Goal: Task Accomplishment & Management: Manage account settings

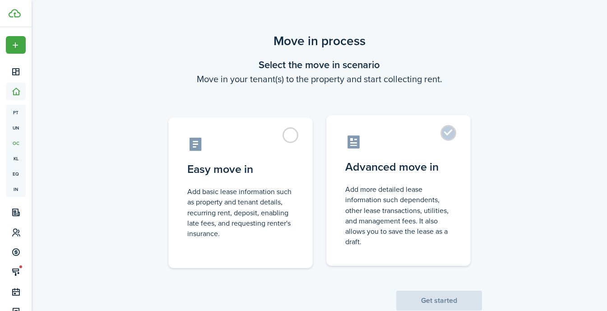
click at [444, 132] on label "Advanced move in Add more detailed lease information such dependents, other lea…" at bounding box center [398, 190] width 144 height 151
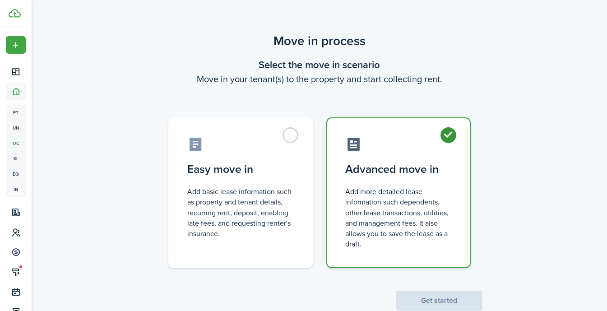
radio input "true"
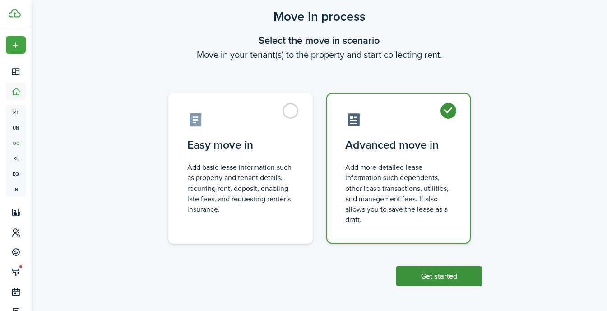
scroll to position [24, 0]
click at [424, 276] on button "Get started" at bounding box center [439, 277] width 86 height 20
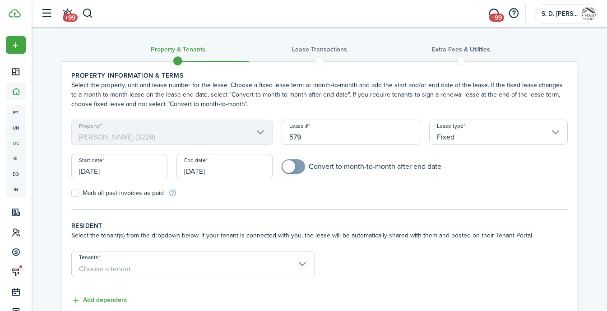
click at [121, 169] on input "[DATE]" at bounding box center [119, 166] width 96 height 25
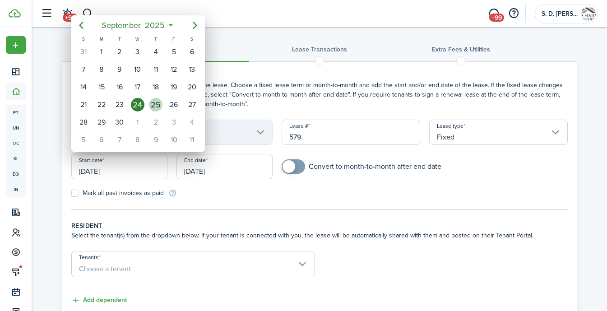
click at [152, 102] on div "25" at bounding box center [156, 105] width 14 height 14
type input "[DATE]"
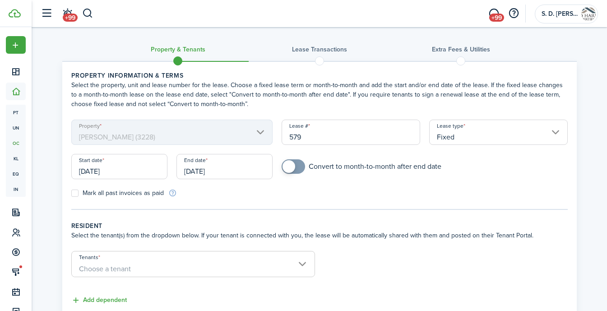
click at [214, 168] on input "[DATE]" at bounding box center [225, 166] width 96 height 25
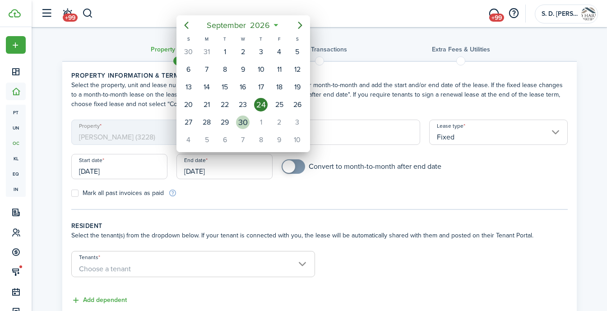
click at [244, 119] on div "30" at bounding box center [243, 123] width 14 height 14
type input "[DATE]"
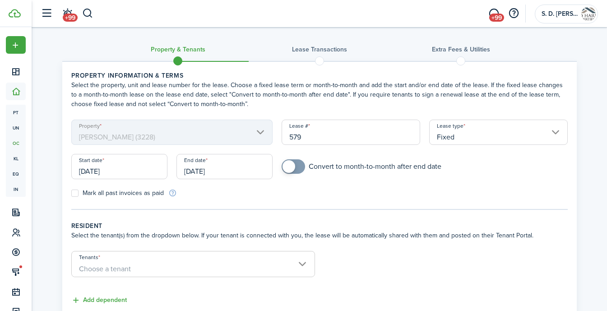
checkbox input "true"
click at [284, 165] on span at bounding box center [289, 166] width 13 height 13
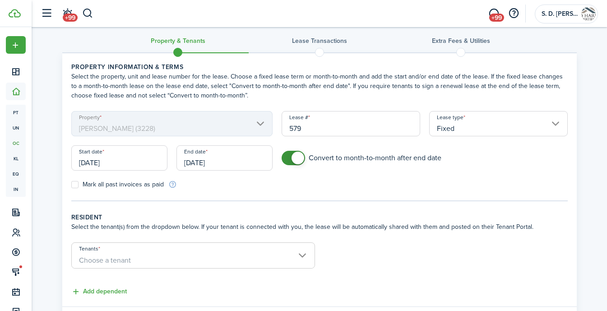
scroll to position [12, 0]
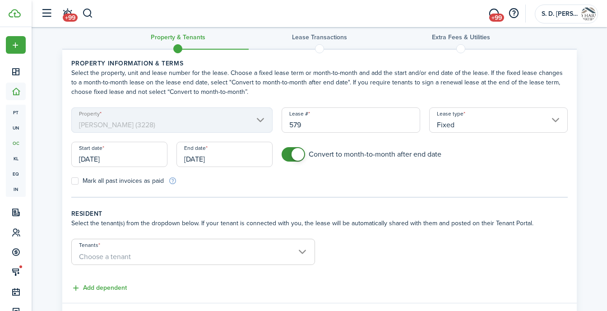
click at [216, 250] on span "Choose a tenant" at bounding box center [193, 256] width 243 height 15
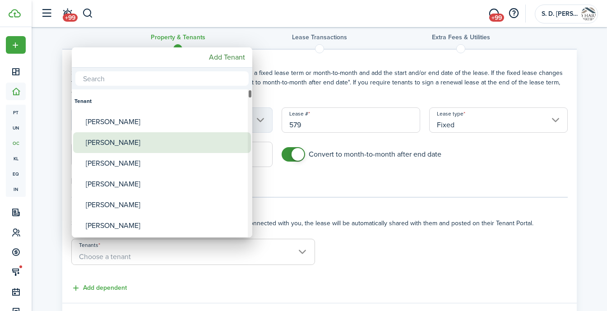
click at [126, 141] on div "[PERSON_NAME]" at bounding box center [166, 142] width 160 height 21
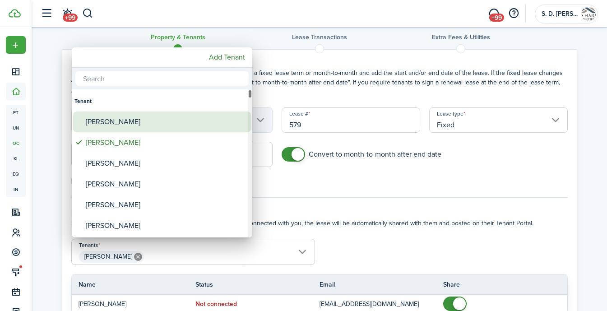
click at [125, 120] on div "[PERSON_NAME]" at bounding box center [166, 122] width 160 height 21
type input "[PERSON_NAME], [PERSON_NAME]"
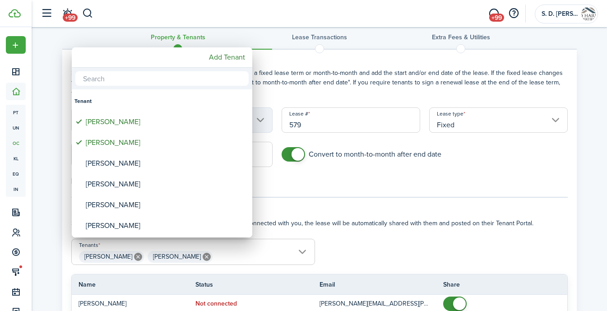
click at [348, 93] on div at bounding box center [304, 156] width 752 height 456
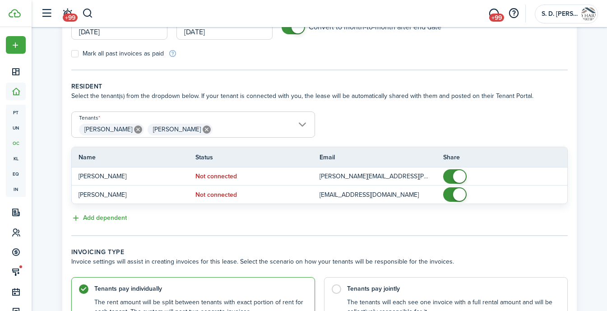
scroll to position [184, 0]
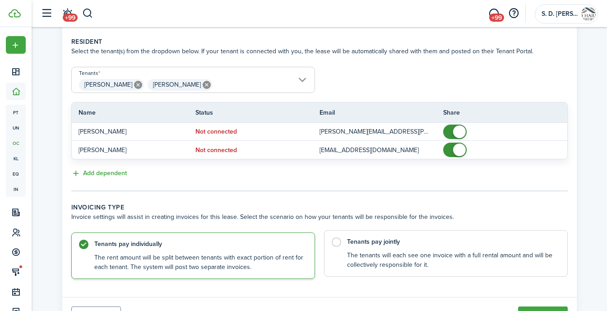
click at [339, 242] on label "Tenants pay jointly The tenants will each see one invoice with a full rental am…" at bounding box center [446, 253] width 244 height 47
radio input "false"
radio input "true"
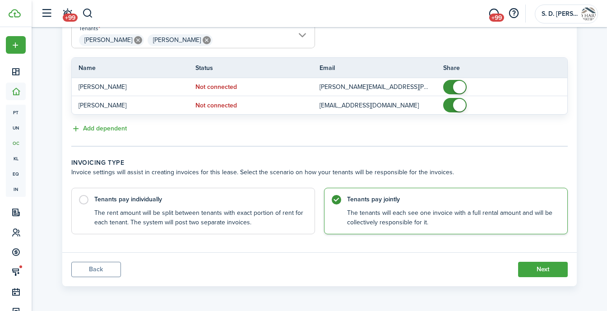
scroll to position [228, 0]
click at [538, 270] on button "Next" at bounding box center [543, 269] width 50 height 15
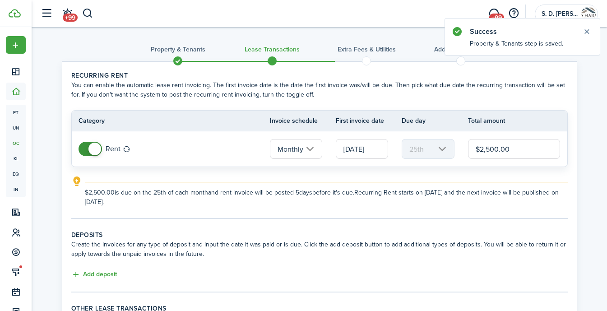
scroll to position [1, 0]
click at [364, 147] on input "[DATE]" at bounding box center [362, 148] width 52 height 20
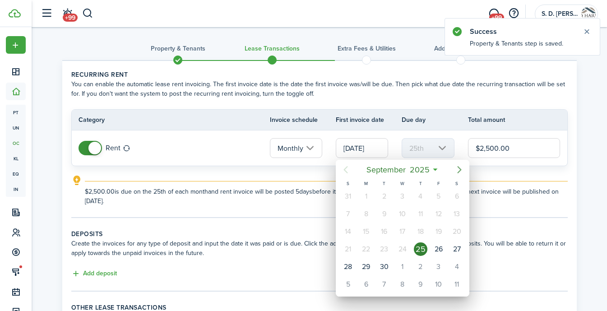
click at [455, 165] on icon "Next page" at bounding box center [459, 169] width 11 height 11
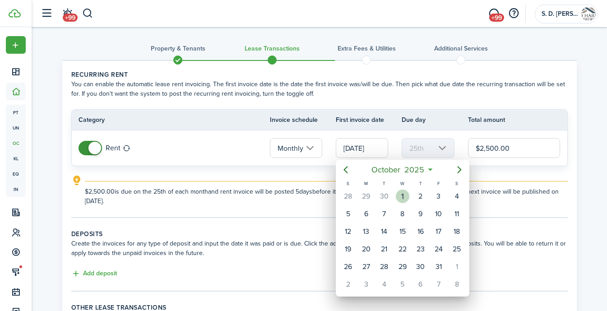
click at [400, 195] on div "1" at bounding box center [403, 197] width 14 height 14
type input "[DATE]"
type input "1st"
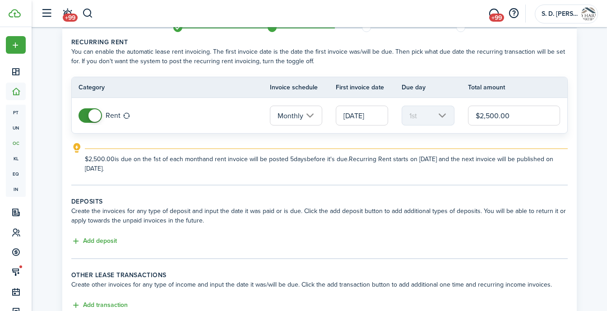
scroll to position [36, 0]
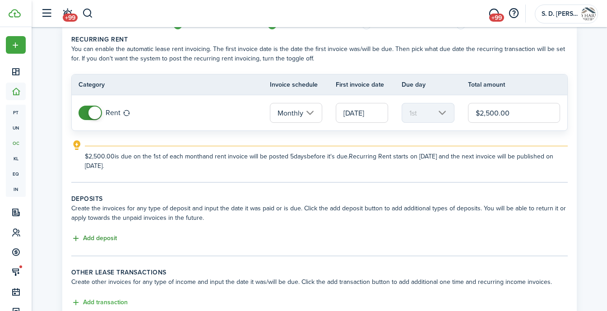
click at [106, 236] on button "Add deposit" at bounding box center [94, 238] width 46 height 10
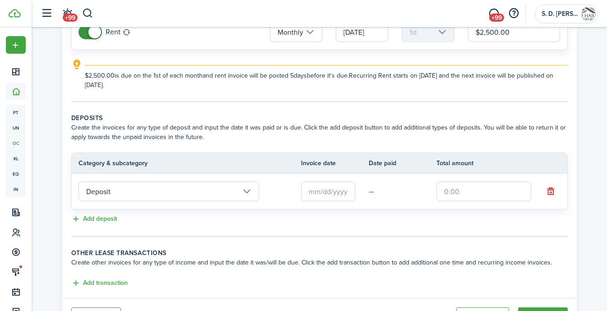
scroll to position [132, 0]
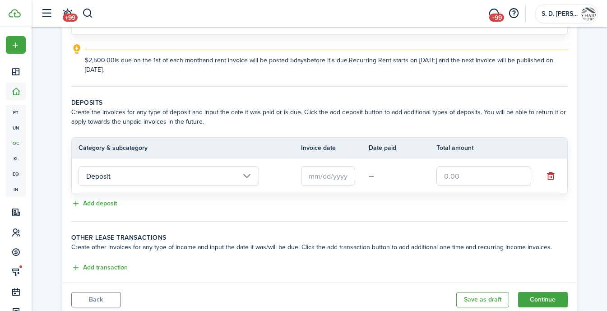
click at [164, 177] on input "Deposit" at bounding box center [169, 176] width 181 height 20
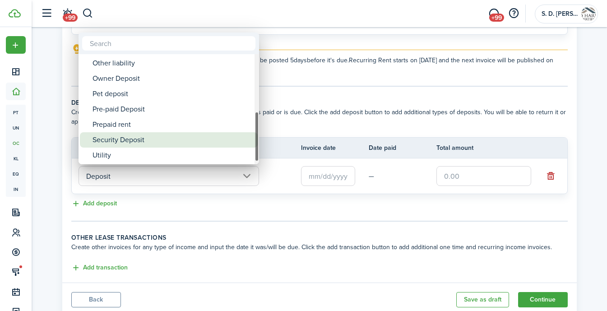
click at [143, 143] on div "Security Deposit" at bounding box center [173, 139] width 160 height 15
type input "Deposit / Security Deposit"
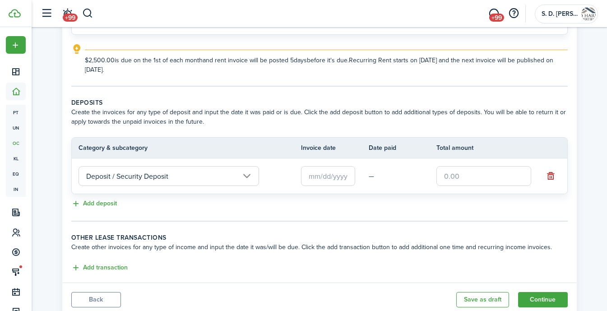
click at [308, 174] on input "text" at bounding box center [328, 176] width 54 height 20
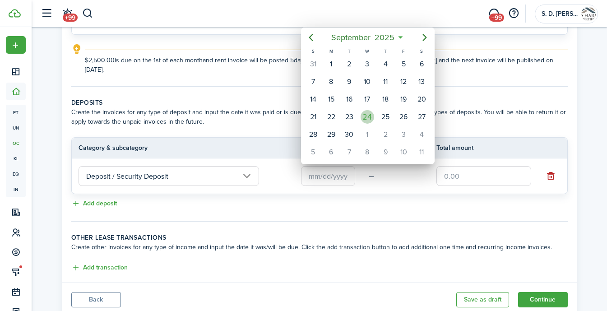
click at [373, 116] on div "24" at bounding box center [368, 117] width 14 height 14
type input "[DATE]"
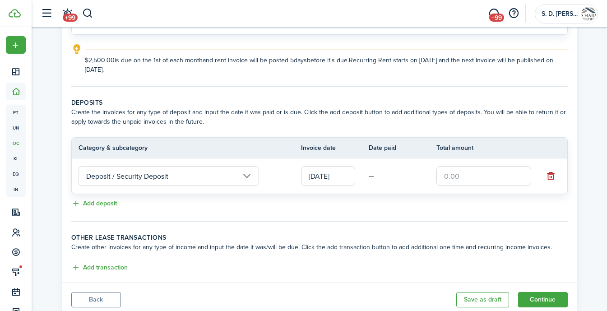
click at [462, 174] on input "text" at bounding box center [484, 176] width 95 height 20
type input "$5,000.00"
click at [104, 265] on button "Add transaction" at bounding box center [99, 268] width 56 height 10
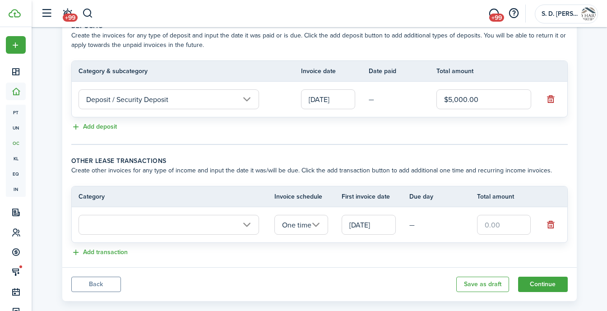
scroll to position [213, 0]
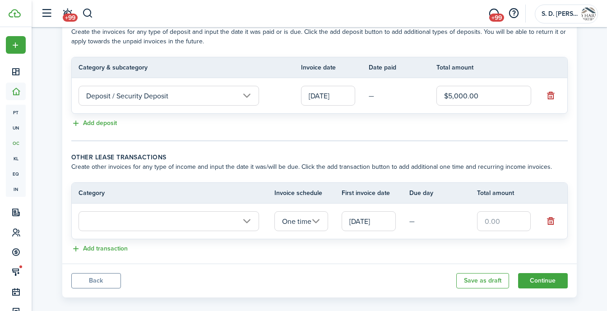
click at [160, 221] on input "text" at bounding box center [169, 221] width 181 height 20
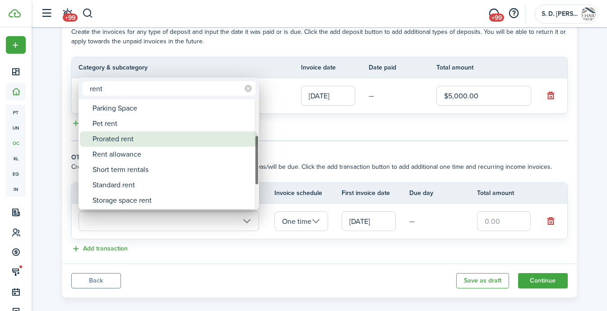
type input "rent"
click at [117, 135] on div "Prorated rent" at bounding box center [173, 138] width 160 height 15
type input "Rent / Prorated rent"
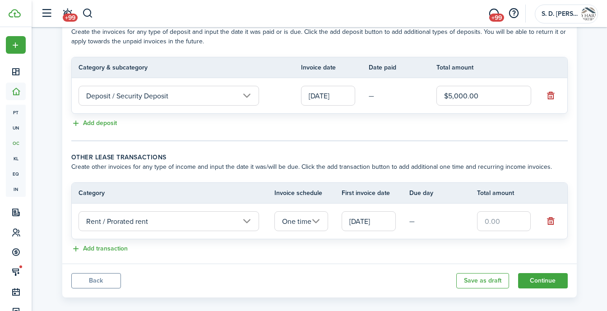
click at [488, 216] on input "text" at bounding box center [504, 221] width 54 height 20
type input "$500.00"
click at [545, 275] on button "Continue" at bounding box center [543, 280] width 50 height 15
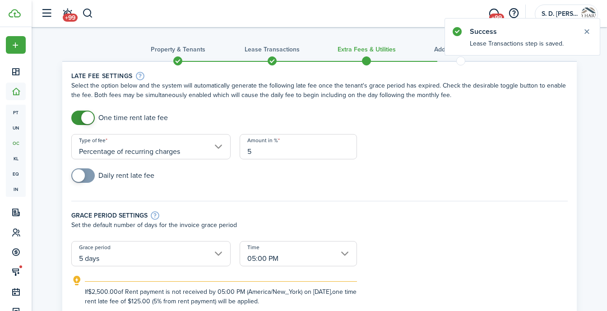
scroll to position [30, 0]
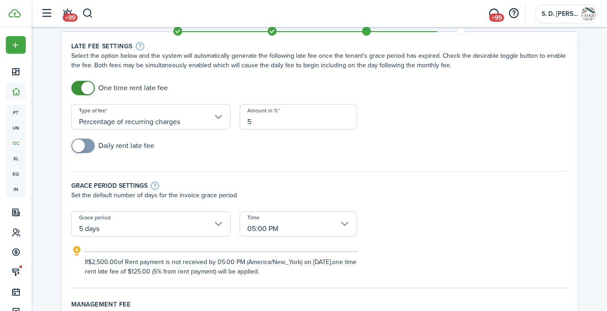
click at [340, 222] on input "05:00 PM" at bounding box center [298, 223] width 117 height 25
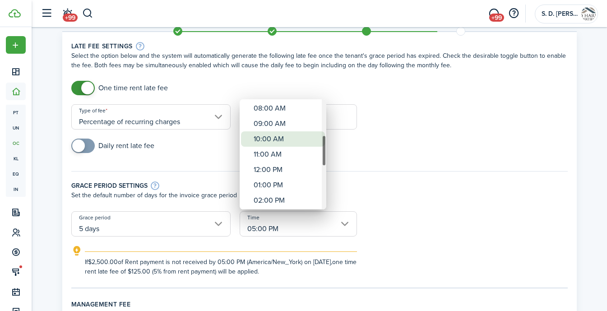
click at [278, 136] on div "10:00 AM" at bounding box center [287, 138] width 66 height 15
type input "10:00 AM"
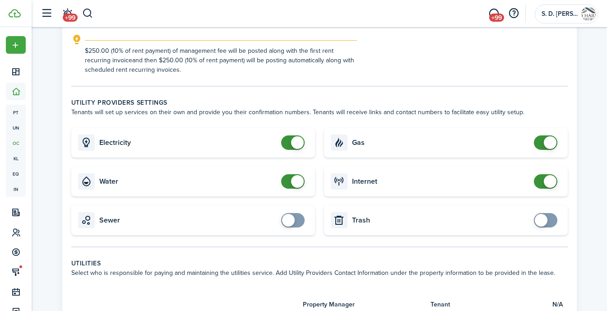
scroll to position [573, 0]
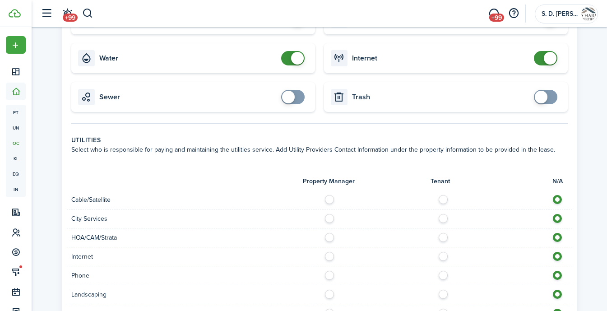
click at [446, 198] on label at bounding box center [446, 197] width 16 height 5
radio input "true"
click at [443, 216] on label at bounding box center [446, 216] width 16 height 5
radio input "true"
click at [328, 238] on label at bounding box center [332, 235] width 16 height 5
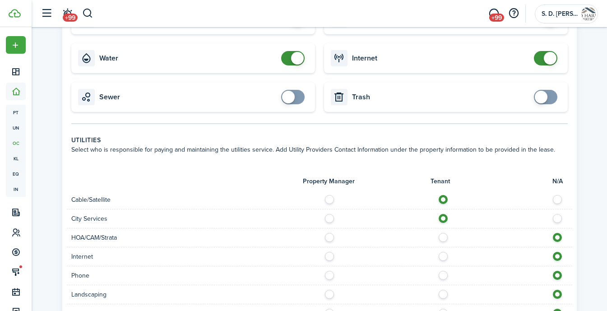
radio input "true"
click at [442, 255] on label at bounding box center [446, 254] width 16 height 5
radio input "true"
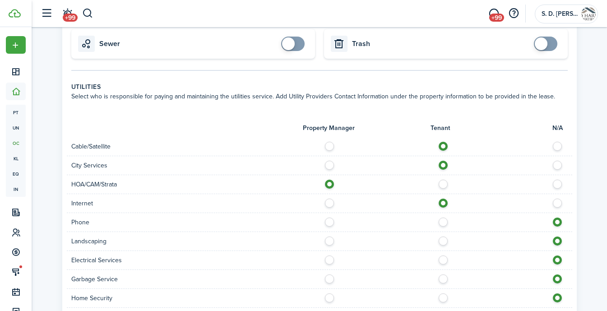
scroll to position [632, 0]
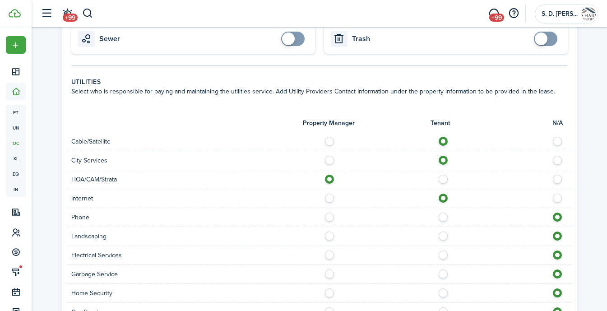
click at [443, 235] on label at bounding box center [446, 234] width 16 height 5
radio input "true"
click at [443, 254] on label at bounding box center [446, 253] width 16 height 5
radio input "true"
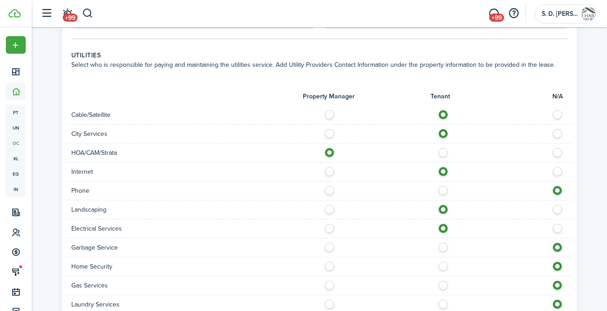
scroll to position [660, 0]
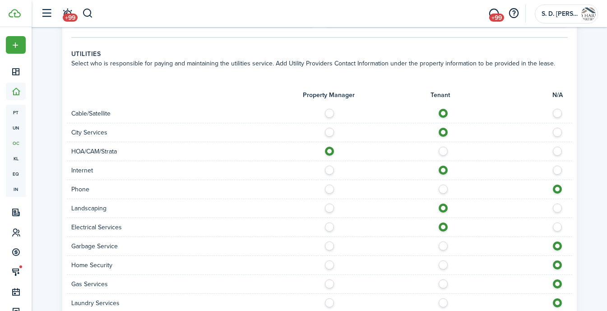
click at [443, 246] on label at bounding box center [446, 244] width 16 height 5
radio input "true"
click at [445, 265] on label at bounding box center [446, 263] width 16 height 5
radio input "true"
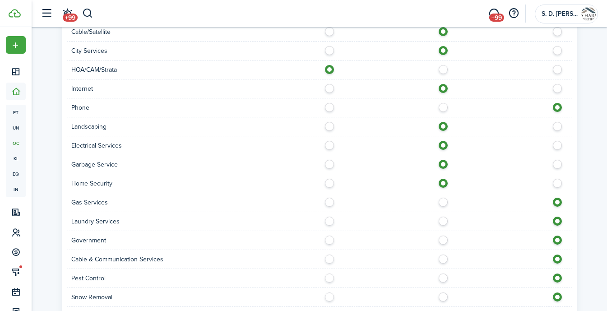
scroll to position [753, 0]
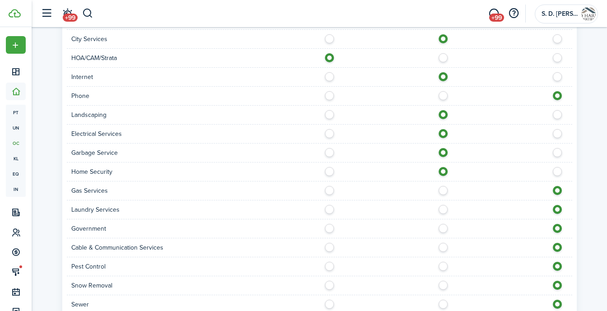
click at [443, 210] on label at bounding box center [446, 207] width 16 height 5
radio input "true"
click at [444, 242] on div "Cable & Communication Services" at bounding box center [320, 247] width 506 height 19
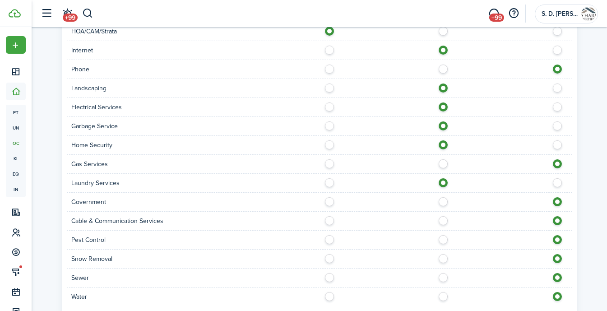
scroll to position [780, 0]
click at [443, 217] on label at bounding box center [446, 218] width 16 height 5
radio input "true"
click at [329, 238] on label at bounding box center [332, 237] width 16 height 5
radio input "true"
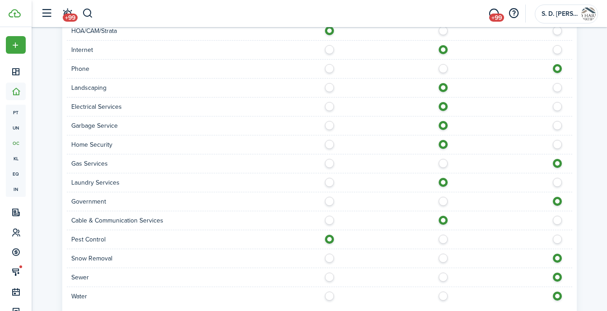
click at [445, 277] on label at bounding box center [446, 275] width 16 height 5
radio input "true"
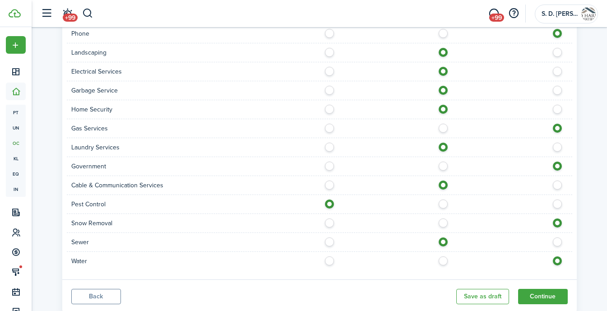
scroll to position [820, 0]
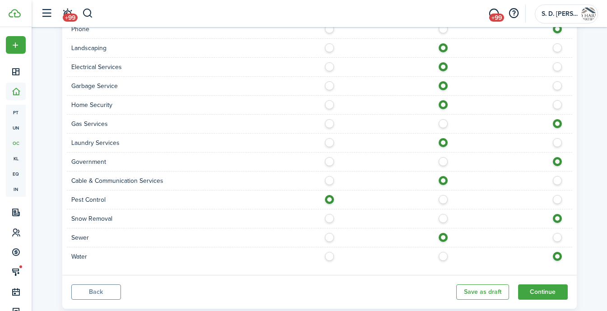
click at [443, 256] on label at bounding box center [446, 254] width 16 height 5
radio input "true"
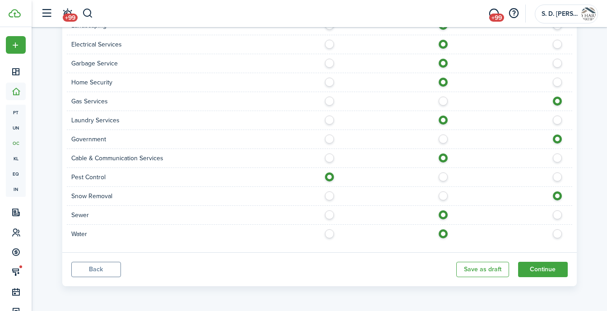
scroll to position [843, 0]
click at [535, 273] on button "Continue" at bounding box center [543, 269] width 50 height 15
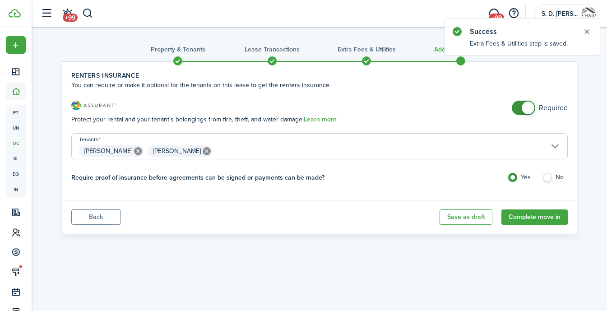
checkbox input "false"
click at [529, 110] on span at bounding box center [528, 108] width 13 height 13
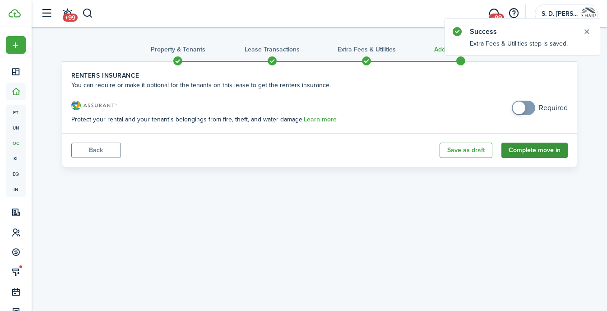
click at [522, 151] on button "Complete move in" at bounding box center [535, 150] width 66 height 15
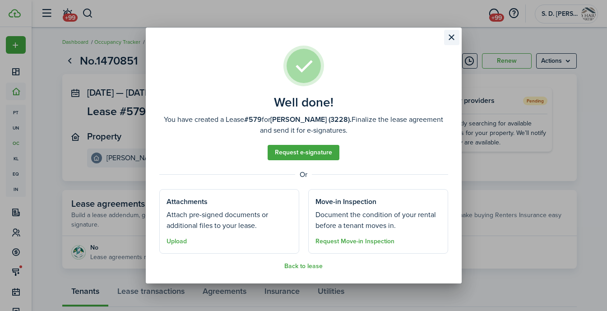
click at [457, 37] on button "Close modal" at bounding box center [451, 37] width 15 height 15
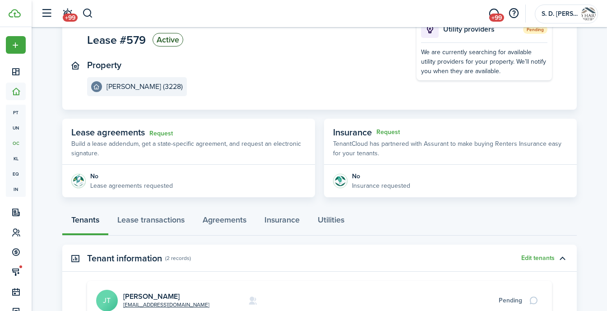
scroll to position [191, 0]
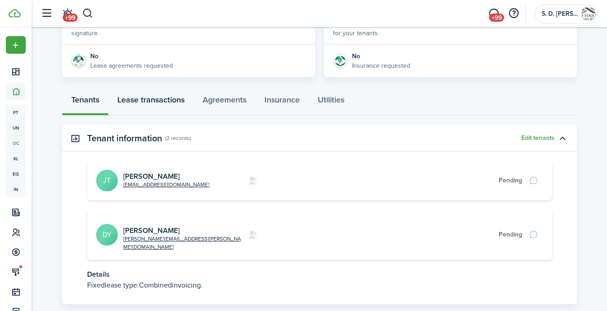
click at [151, 100] on link "Lease transactions" at bounding box center [150, 102] width 85 height 27
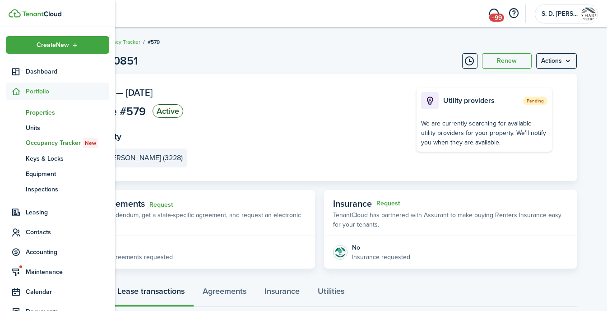
click at [42, 114] on span "Properties" at bounding box center [68, 112] width 84 height 9
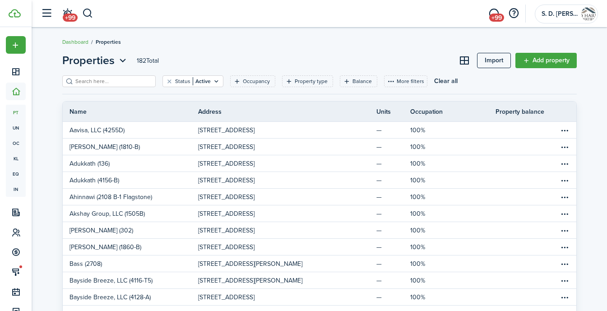
click at [124, 82] on input "search" at bounding box center [112, 81] width 79 height 9
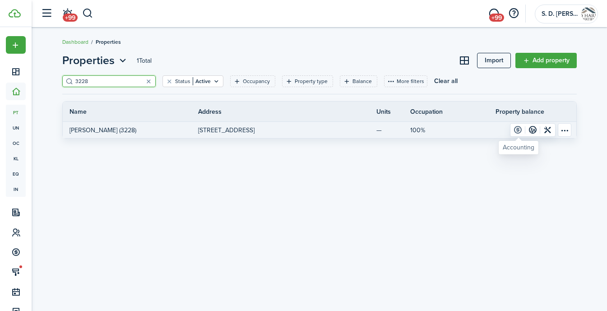
type input "3228"
click at [514, 130] on link at bounding box center [518, 130] width 15 height 13
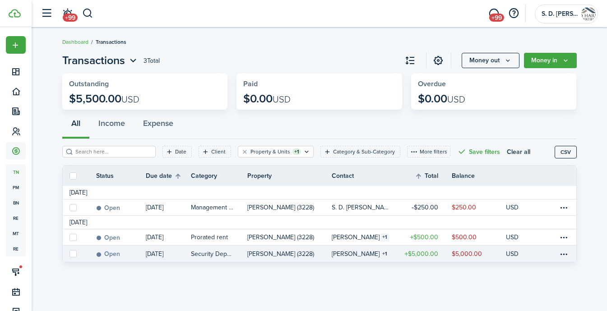
click at [459, 252] on table-amount-description "$5,000.00" at bounding box center [467, 253] width 30 height 9
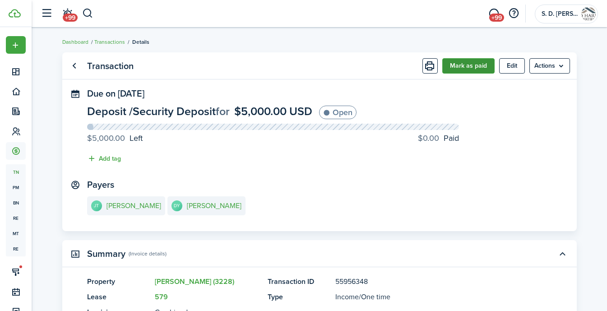
click at [471, 65] on button "Mark as paid" at bounding box center [469, 65] width 52 height 15
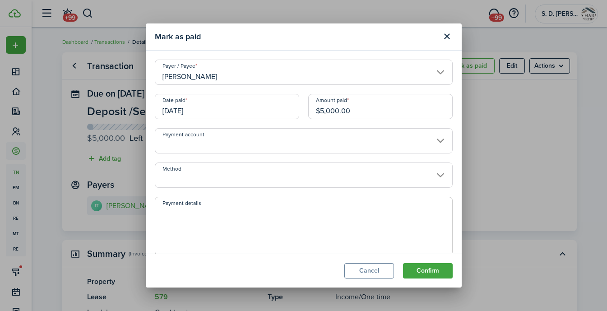
click at [285, 142] on input "Payment account" at bounding box center [304, 140] width 298 height 25
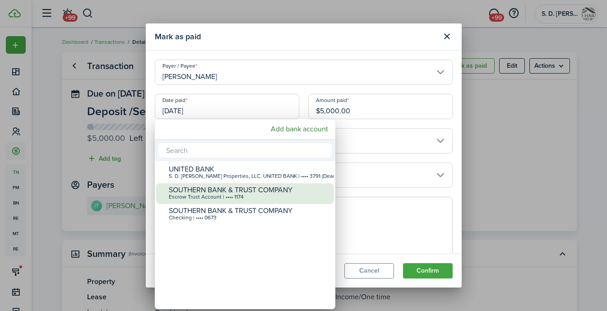
click at [258, 185] on div "SOUTHERN BANK & TRUST COMPANY Escrow Trust Account | •••• 1174" at bounding box center [249, 193] width 160 height 20
type input "•••• •••• •••• 1174"
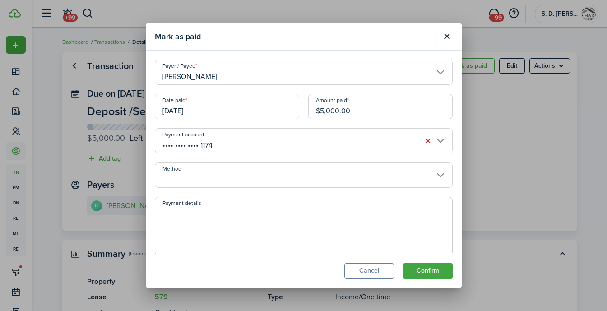
click at [442, 140] on input "•••• •••• •••• 1174" at bounding box center [304, 140] width 298 height 25
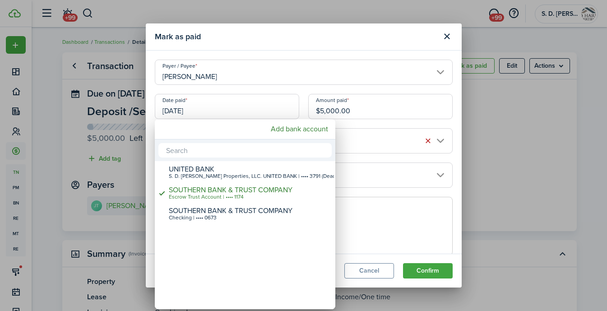
click at [428, 140] on div at bounding box center [304, 156] width 752 height 456
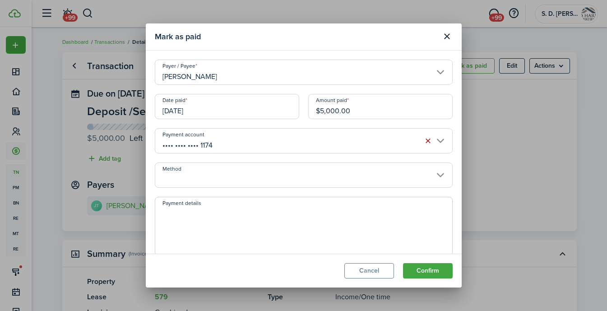
click at [428, 140] on button "button" at bounding box center [428, 141] width 13 height 13
click at [341, 174] on input "Method" at bounding box center [304, 175] width 298 height 25
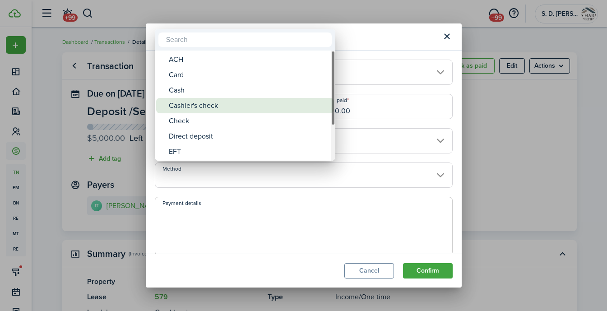
click at [228, 109] on div "Cashier's check" at bounding box center [249, 105] width 160 height 15
type input "Cashier's check"
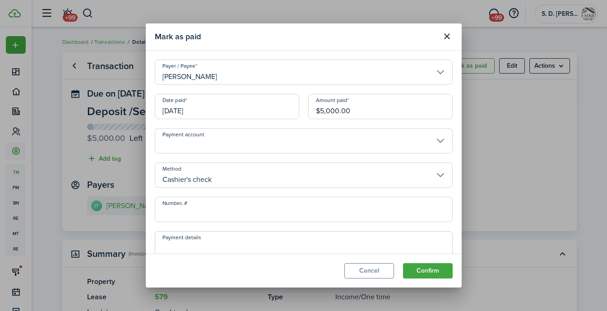
click at [228, 208] on input "Number, #" at bounding box center [304, 209] width 298 height 25
type input "071618"
click at [421, 270] on button "Confirm" at bounding box center [428, 270] width 50 height 15
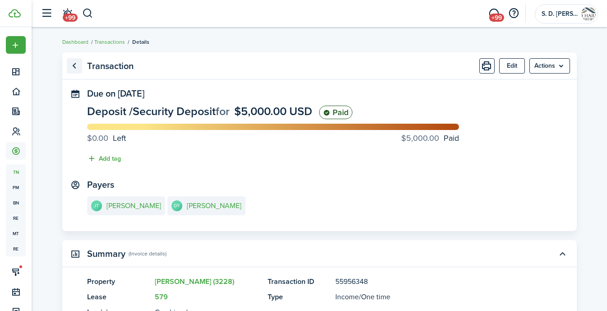
click at [74, 65] on link "Go back" at bounding box center [74, 65] width 15 height 15
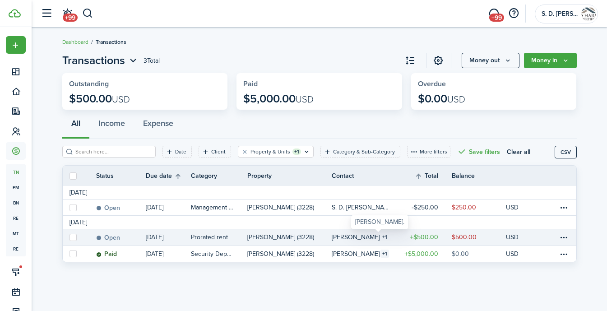
click at [381, 237] on table-counter "1" at bounding box center [385, 237] width 9 height 8
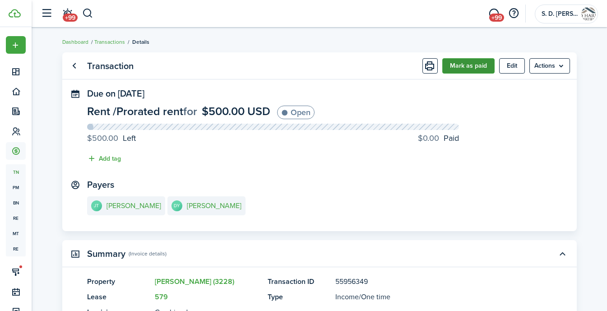
click at [475, 65] on button "Mark as paid" at bounding box center [469, 65] width 52 height 15
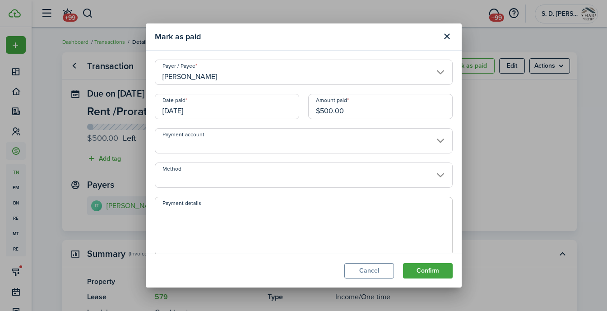
click at [247, 175] on input "Method" at bounding box center [304, 175] width 298 height 25
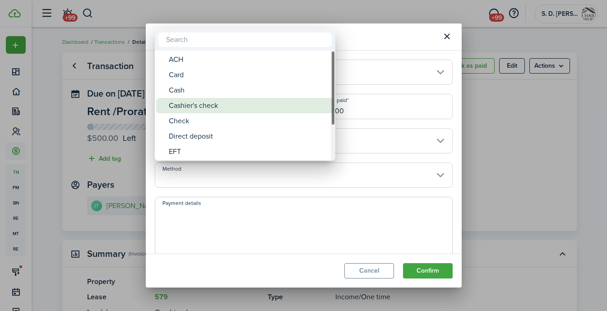
click at [214, 108] on div "Cashier's check" at bounding box center [249, 105] width 160 height 15
type input "Cashier's check"
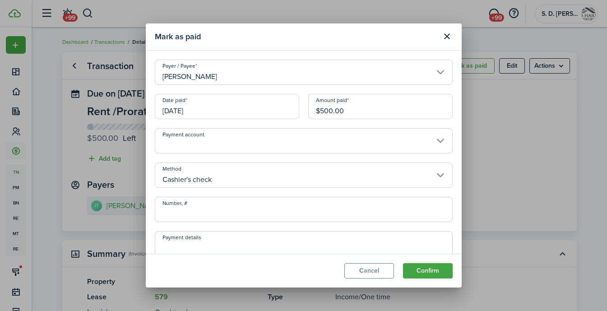
click at [204, 209] on input "Number, #" at bounding box center [304, 209] width 298 height 25
type input "071619"
click at [429, 270] on button "Confirm" at bounding box center [428, 270] width 50 height 15
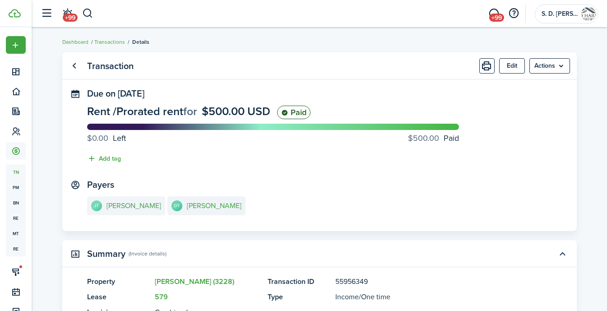
click at [124, 209] on e-details-info-title "[PERSON_NAME]" at bounding box center [134, 206] width 55 height 8
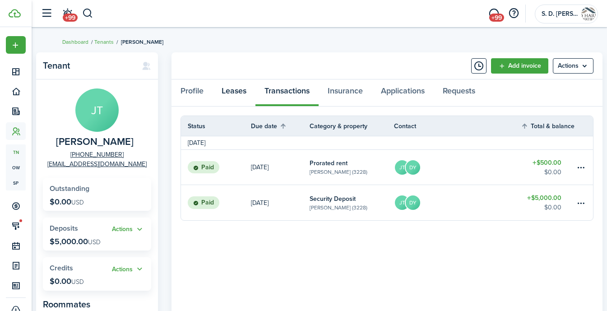
click at [232, 92] on link "Leases" at bounding box center [234, 92] width 43 height 27
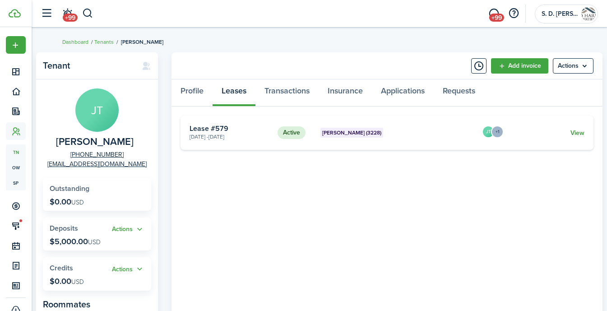
click at [578, 132] on link "View" at bounding box center [578, 132] width 14 height 9
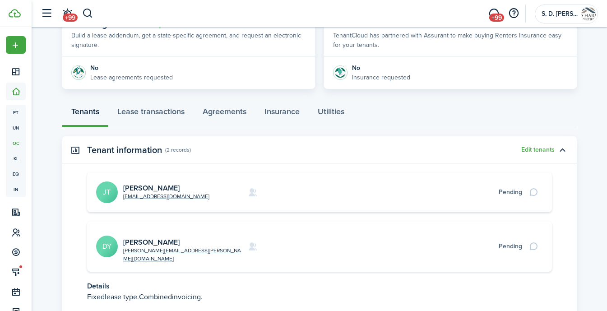
scroll to position [188, 0]
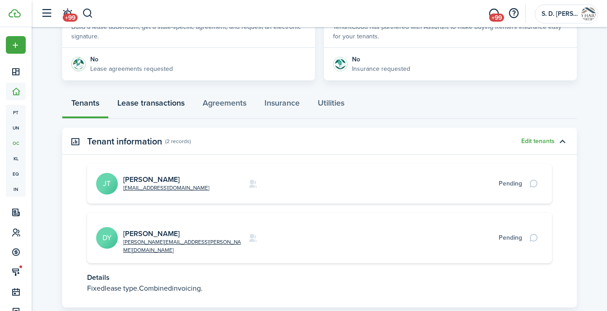
click at [153, 102] on link "Lease transactions" at bounding box center [150, 105] width 85 height 27
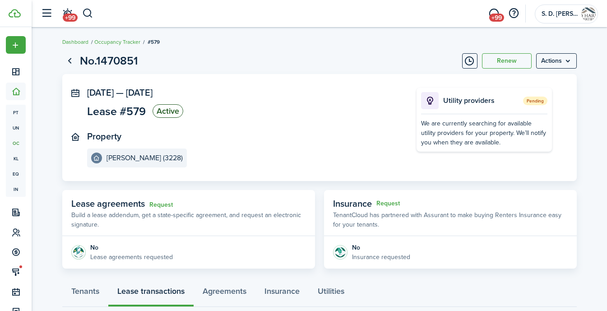
scroll to position [126, 0]
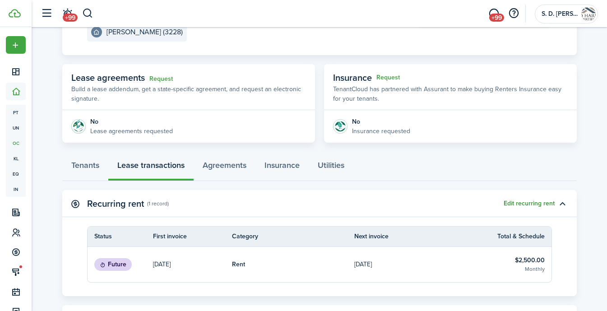
click at [546, 201] on button "Edit recurring rent" at bounding box center [529, 203] width 51 height 7
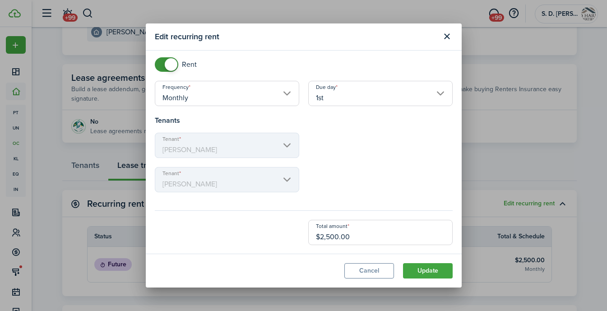
scroll to position [41, 0]
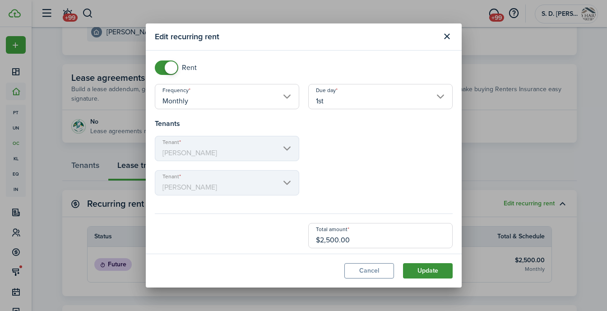
click at [431, 277] on button "Update" at bounding box center [428, 270] width 50 height 15
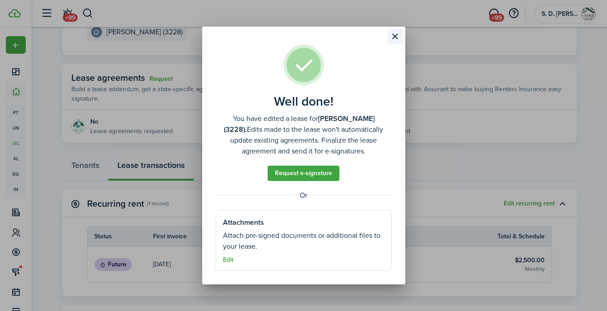
click at [396, 35] on button "Close modal" at bounding box center [395, 36] width 15 height 15
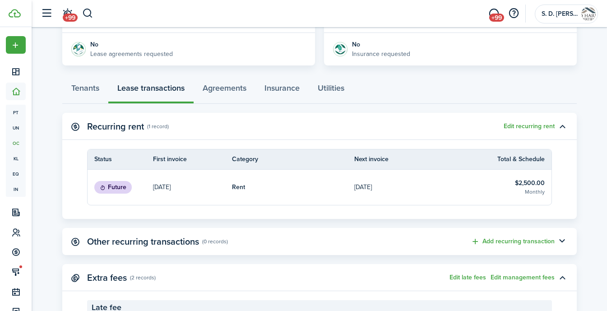
scroll to position [188, 0]
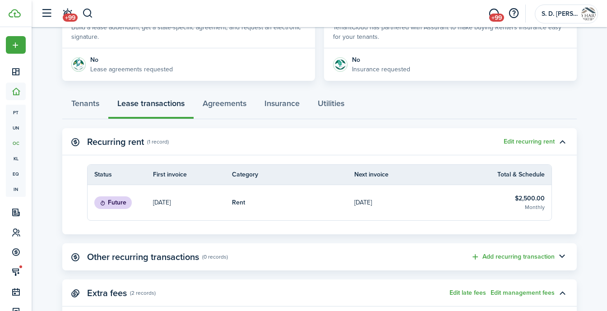
click at [370, 202] on p "[DATE]" at bounding box center [363, 202] width 18 height 9
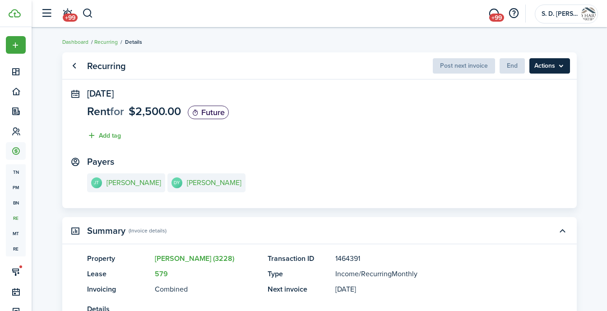
click at [541, 65] on menu-btn "Actions" at bounding box center [550, 65] width 41 height 15
click at [458, 119] on panel-main-section "[DATE] Rent for $2,500.00 Future Add tag" at bounding box center [319, 117] width 465 height 57
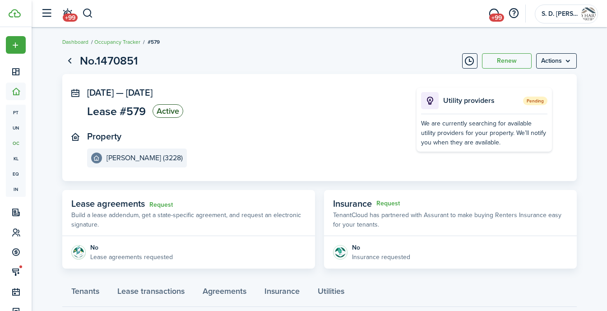
scroll to position [188, 0]
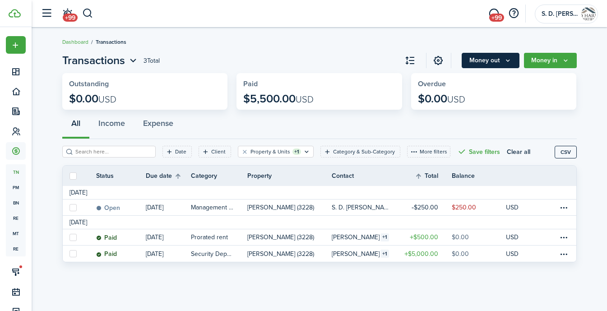
click at [499, 63] on button "Money out" at bounding box center [491, 60] width 58 height 15
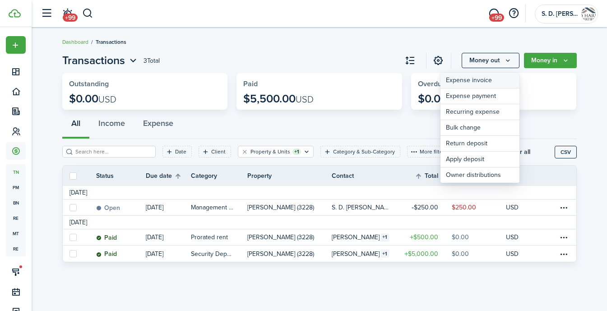
click at [493, 82] on link "Expense invoice" at bounding box center [480, 81] width 79 height 16
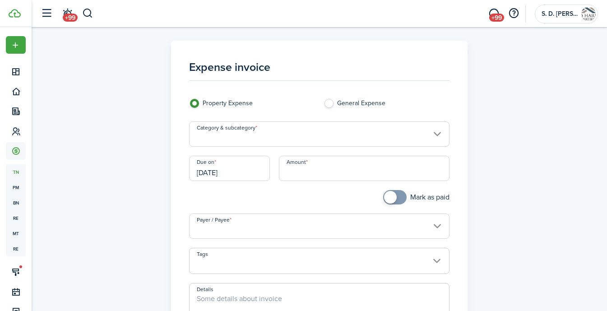
click at [299, 142] on input "Category & subcategory" at bounding box center [319, 133] width 261 height 25
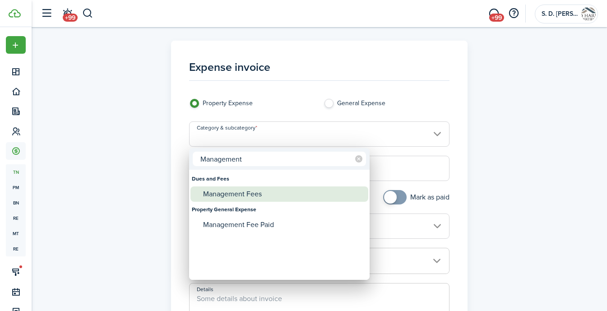
type input "Management"
click at [261, 188] on div "Management Fees" at bounding box center [283, 193] width 160 height 15
type input "Dues and Fees / Management Fees"
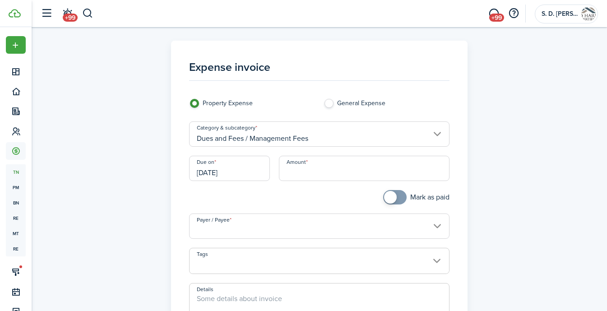
click at [245, 168] on input "[DATE]" at bounding box center [229, 168] width 81 height 25
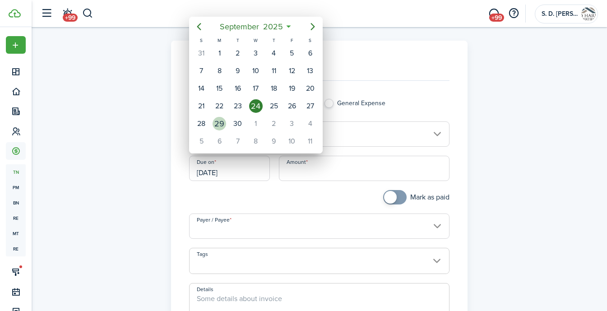
click at [227, 120] on div "29" at bounding box center [219, 123] width 18 height 17
type input "[DATE]"
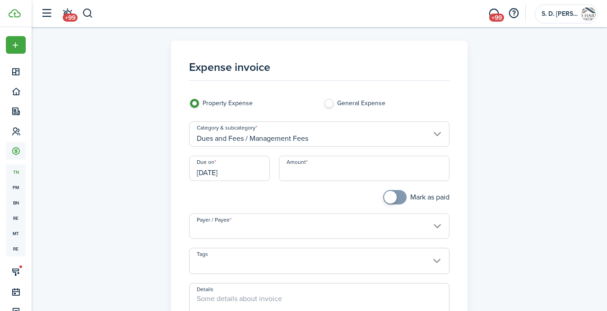
click at [308, 165] on input "Amount" at bounding box center [364, 168] width 171 height 25
click at [275, 224] on input "Payer / Payee" at bounding box center [319, 226] width 261 height 25
type input "$50.00"
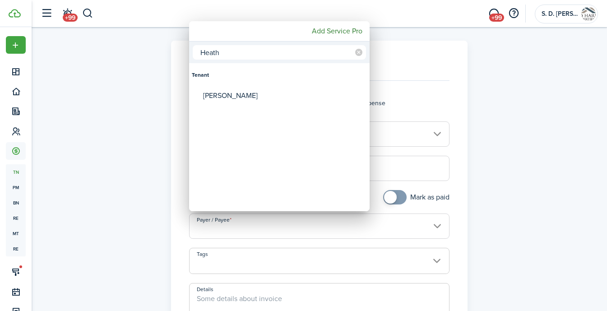
type input "Heath"
click at [415, 226] on div at bounding box center [304, 156] width 752 height 456
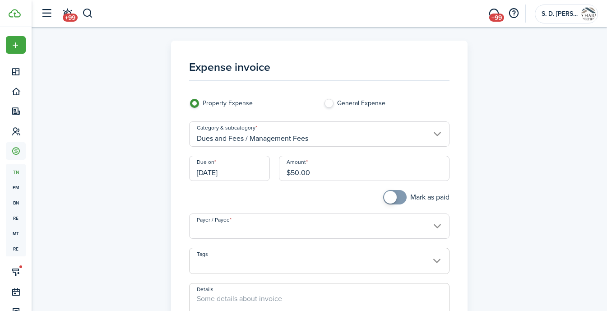
click at [439, 226] on input "Payer / Payee" at bounding box center [319, 226] width 261 height 25
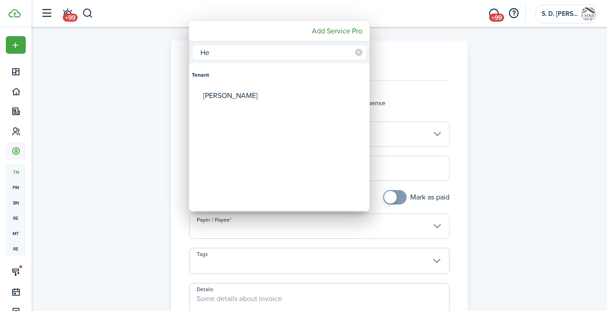
type input "H"
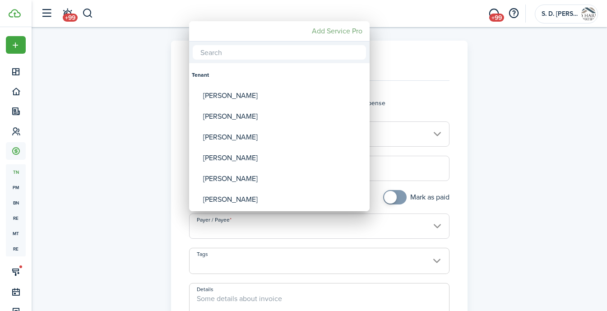
click at [326, 35] on mbsc-button "Add Service Pro" at bounding box center [337, 31] width 58 height 16
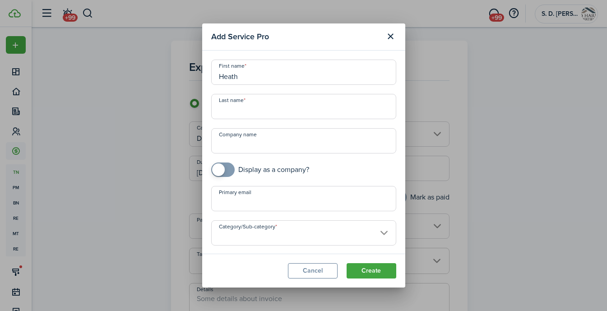
type input "Heath"
click at [265, 235] on input "Category/Sub-category" at bounding box center [303, 232] width 185 height 25
type input "[PERSON_NAME]"
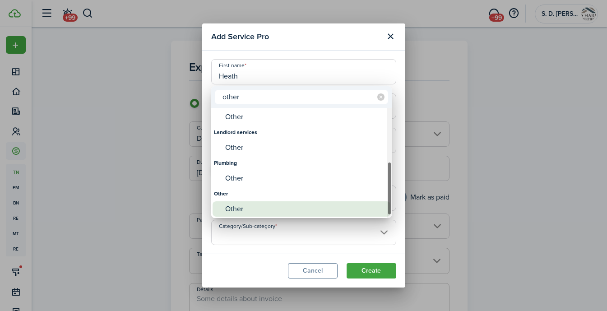
type input "other"
click at [230, 202] on div "Other" at bounding box center [305, 208] width 160 height 15
type input "Other"
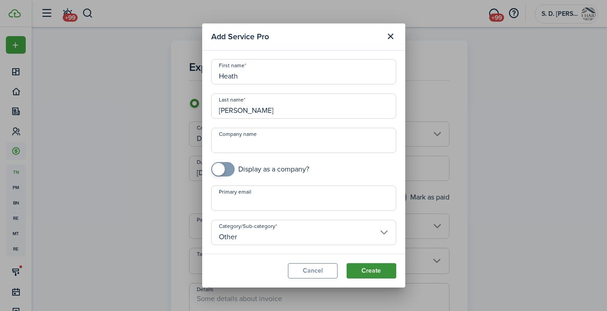
click at [368, 265] on button "Create" at bounding box center [372, 270] width 50 height 15
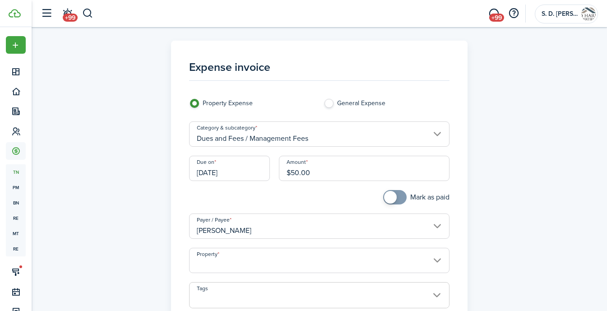
click at [368, 260] on input "Property" at bounding box center [319, 260] width 261 height 25
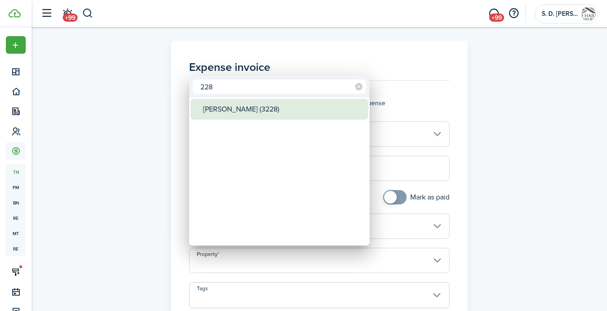
type input "228"
click at [233, 108] on div "[PERSON_NAME] (3228)" at bounding box center [283, 109] width 160 height 21
type input "[PERSON_NAME] (3228)"
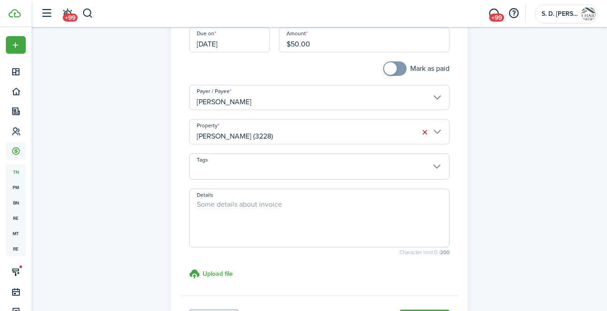
scroll to position [192, 0]
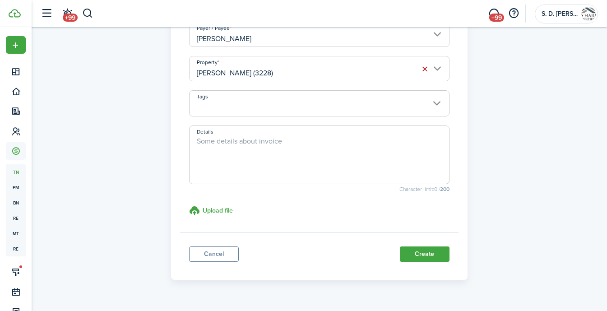
click at [224, 135] on span at bounding box center [319, 155] width 261 height 59
click at [224, 143] on textarea "Details" at bounding box center [320, 157] width 260 height 43
type textarea "Prorated September Management Fee"
click at [426, 256] on button "Create" at bounding box center [425, 254] width 50 height 15
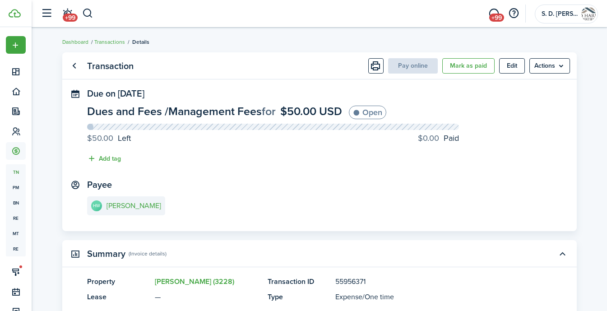
scroll to position [177, 0]
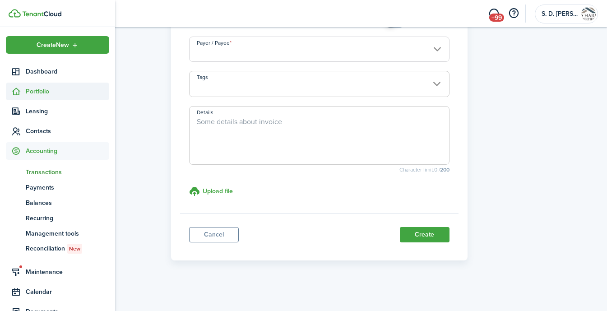
click at [18, 90] on icon at bounding box center [15, 91] width 9 height 9
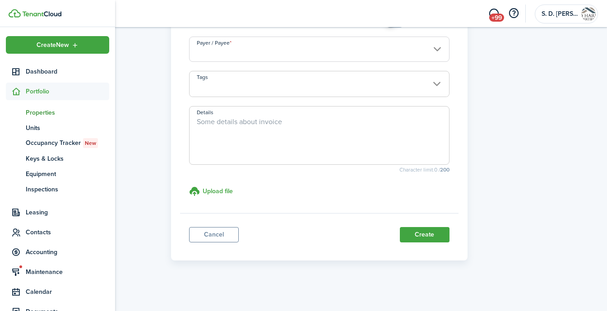
click at [36, 105] on link "pt Properties" at bounding box center [57, 112] width 103 height 15
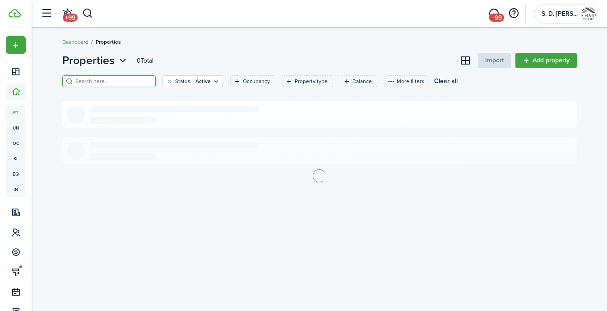
click at [111, 78] on input "search" at bounding box center [112, 81] width 79 height 9
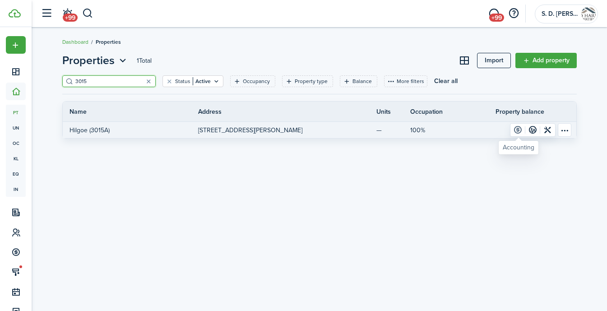
type input "3015"
click at [519, 127] on link at bounding box center [518, 130] width 15 height 13
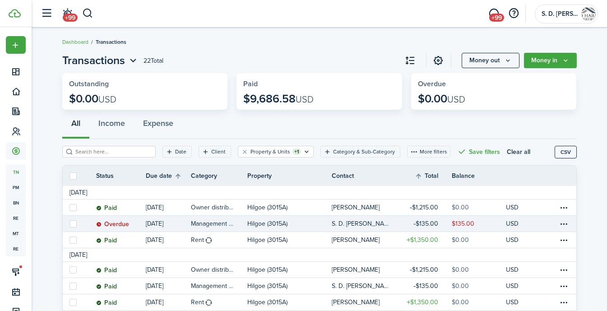
click at [442, 223] on link "$135.00" at bounding box center [425, 224] width 54 height 16
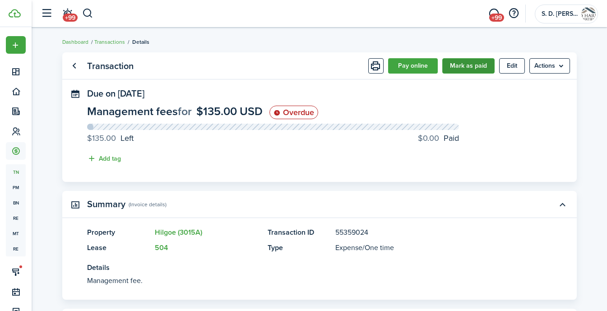
click at [461, 68] on button "Mark as paid" at bounding box center [469, 65] width 52 height 15
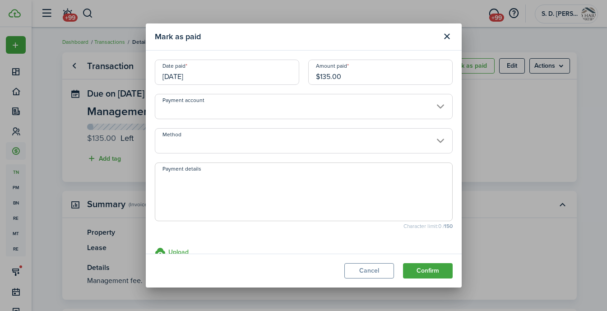
click at [320, 141] on input "Method" at bounding box center [304, 140] width 298 height 25
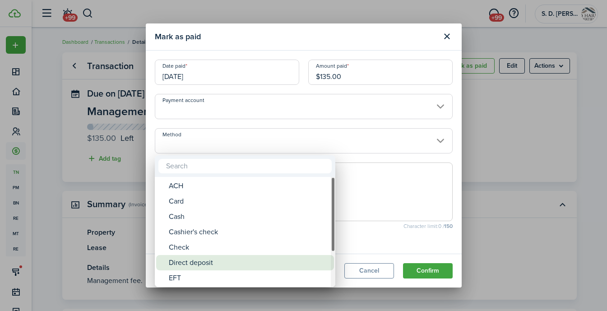
click at [266, 266] on div "Direct deposit" at bounding box center [249, 262] width 160 height 15
type input "Direct deposit"
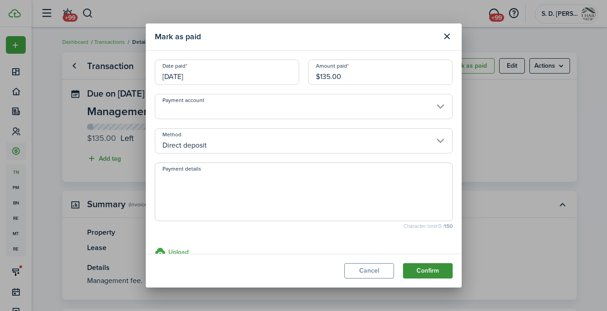
click at [425, 271] on button "Confirm" at bounding box center [428, 270] width 50 height 15
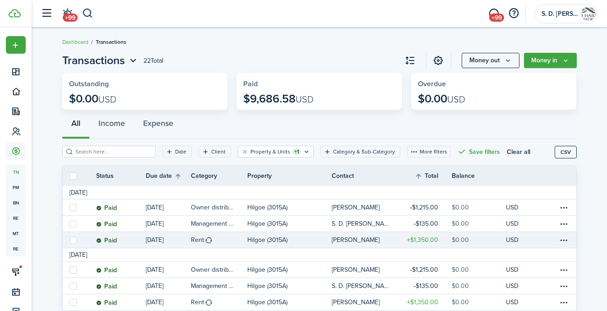
click at [348, 242] on table-profile-info-text "[PERSON_NAME]" at bounding box center [356, 240] width 48 height 7
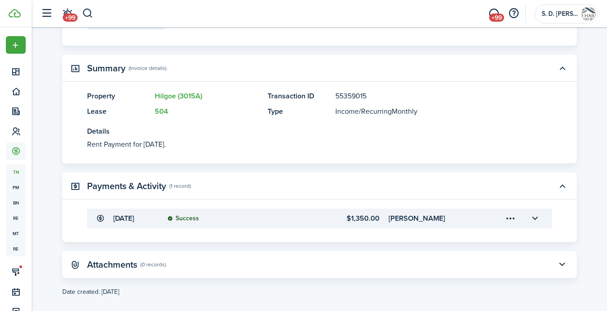
scroll to position [47, 0]
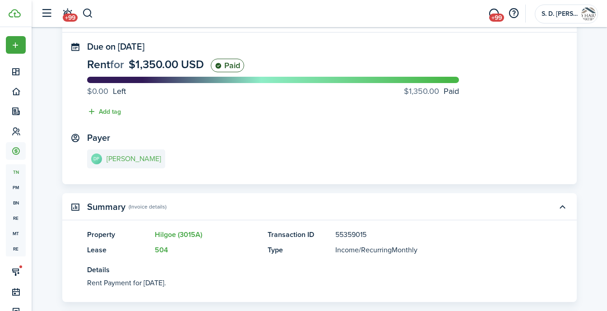
click at [123, 153] on link "DP [PERSON_NAME]" at bounding box center [126, 158] width 78 height 19
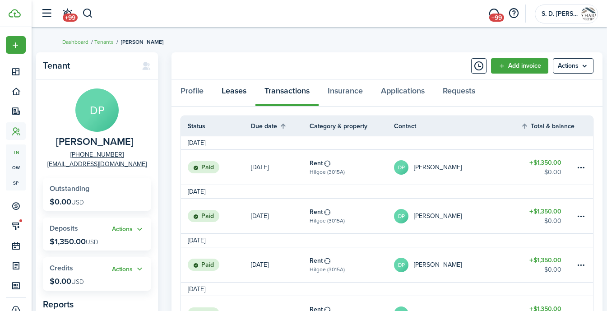
click at [230, 90] on link "Leases" at bounding box center [234, 92] width 43 height 27
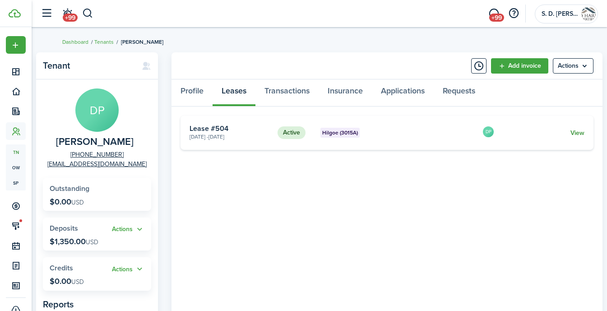
click at [583, 132] on link "View" at bounding box center [578, 132] width 14 height 9
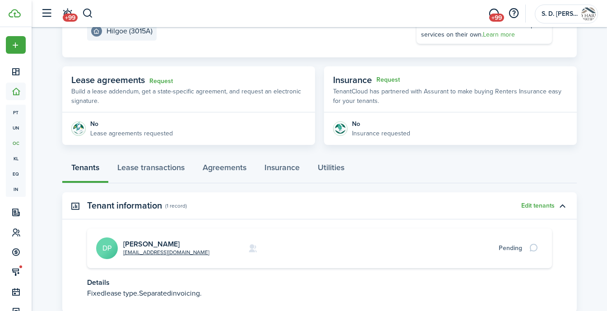
scroll to position [122, 0]
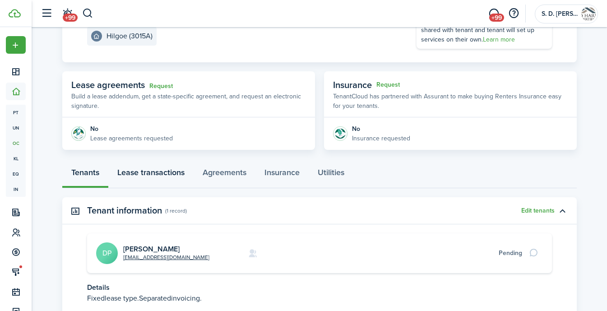
click at [140, 176] on link "Lease transactions" at bounding box center [150, 174] width 85 height 27
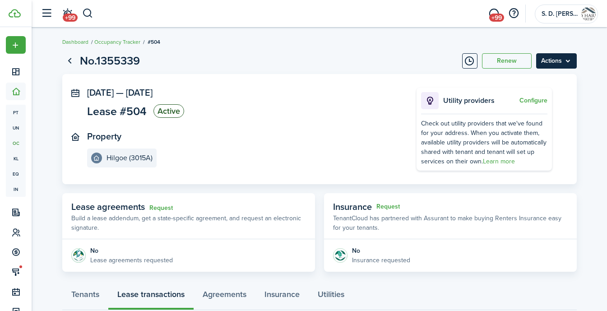
click at [560, 53] on menu-btn "Actions" at bounding box center [556, 60] width 41 height 15
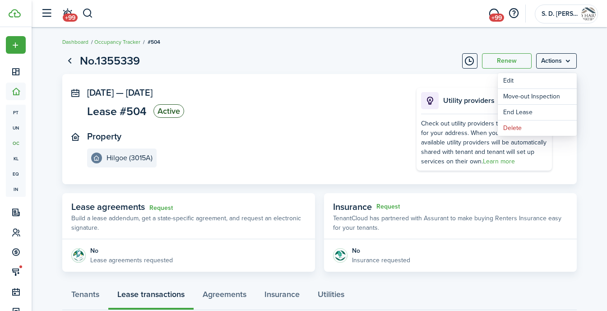
click at [360, 113] on panel-main-section "[DATE] — [DATE] Lease #504 Active" at bounding box center [238, 104] width 303 height 33
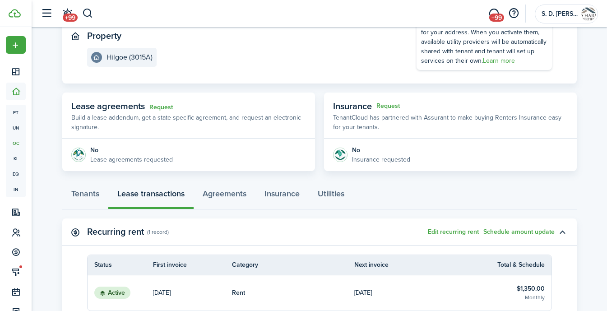
scroll to position [159, 0]
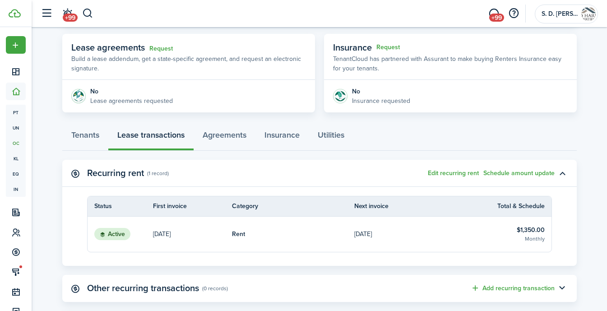
click at [171, 231] on p "[DATE]" at bounding box center [162, 233] width 18 height 9
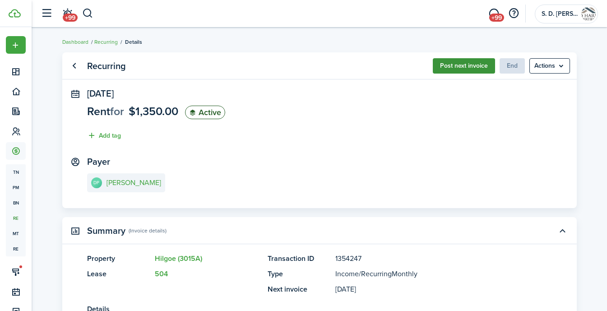
click at [466, 65] on button "Post next invoice" at bounding box center [464, 65] width 62 height 15
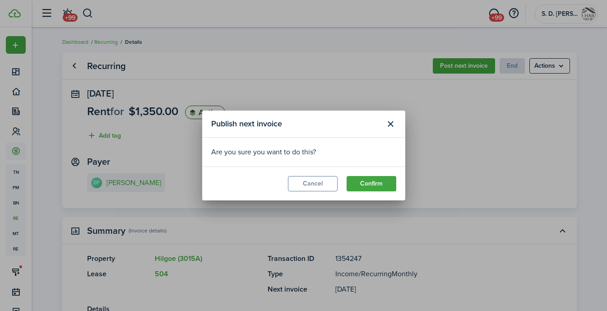
click at [368, 174] on modal-footer "Cancel Confirm" at bounding box center [303, 184] width 203 height 34
click at [365, 191] on button "Confirm" at bounding box center [372, 183] width 50 height 15
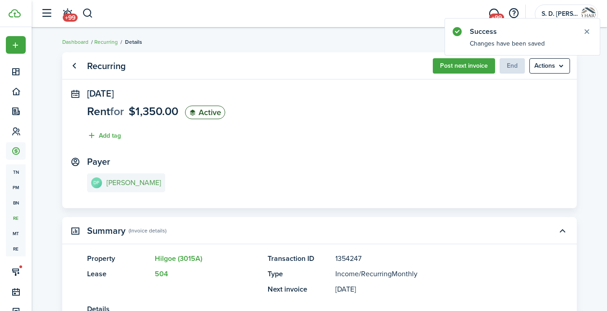
click at [123, 183] on e-details-info-title "[PERSON_NAME]" at bounding box center [134, 183] width 55 height 8
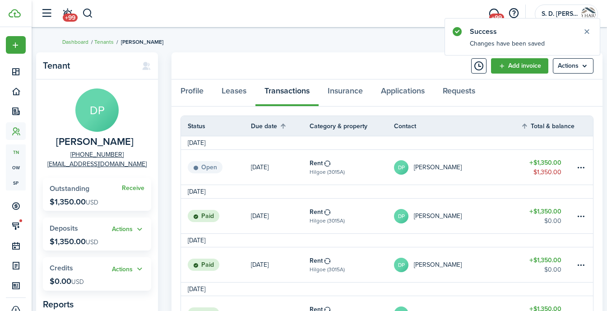
click at [318, 163] on table-info-title "Rent" at bounding box center [316, 162] width 13 height 9
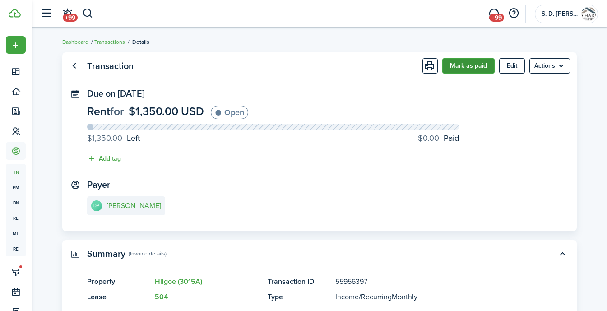
click at [472, 65] on button "Mark as paid" at bounding box center [469, 65] width 52 height 15
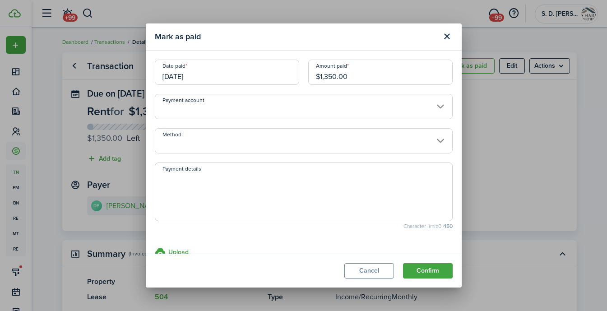
click at [311, 149] on input "Method" at bounding box center [304, 140] width 298 height 25
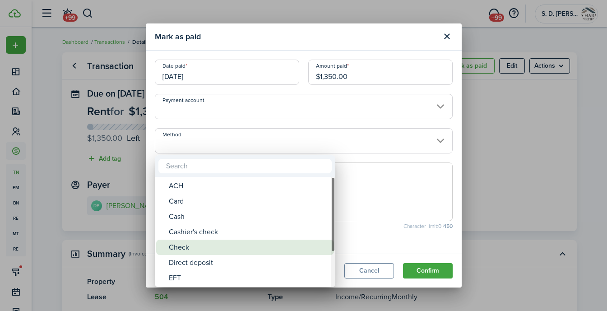
click at [239, 242] on div "Check" at bounding box center [249, 247] width 160 height 15
type input "Check"
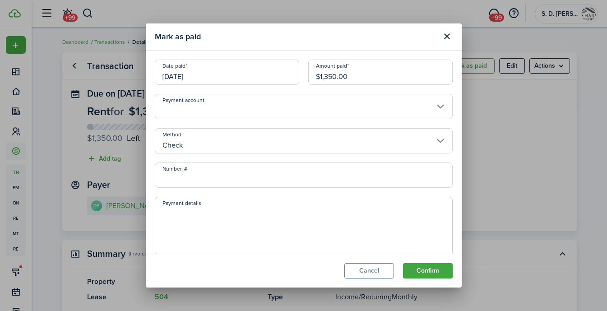
click at [232, 183] on input "Number, #" at bounding box center [304, 175] width 298 height 25
type input "8462"
click at [426, 274] on button "Confirm" at bounding box center [428, 270] width 50 height 15
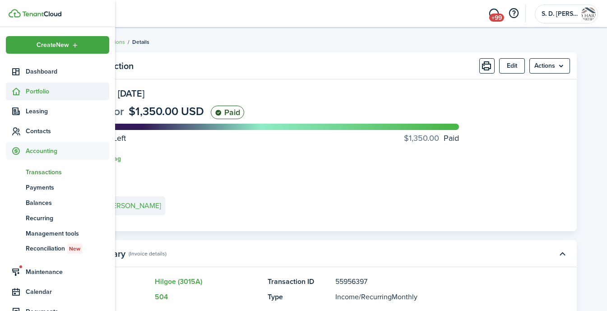
click at [20, 92] on icon at bounding box center [15, 91] width 9 height 9
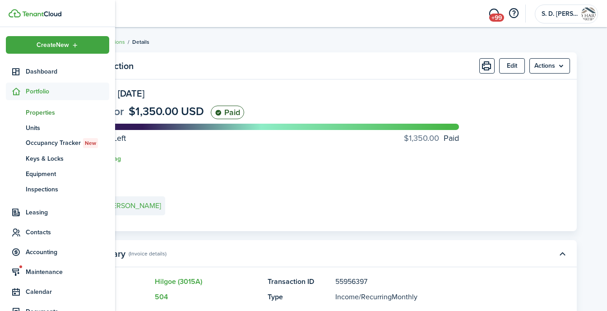
click at [35, 108] on span "Properties" at bounding box center [68, 112] width 84 height 9
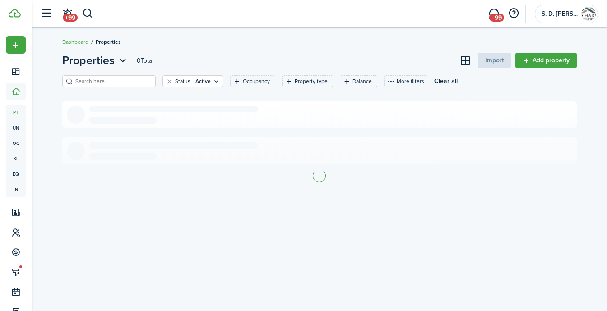
click at [128, 81] on input "search" at bounding box center [112, 81] width 79 height 9
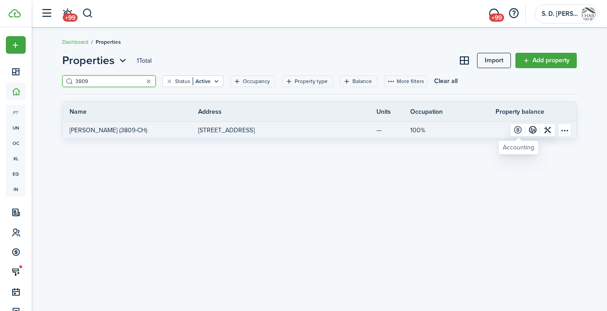
type input "3809"
click at [517, 127] on link at bounding box center [518, 130] width 15 height 13
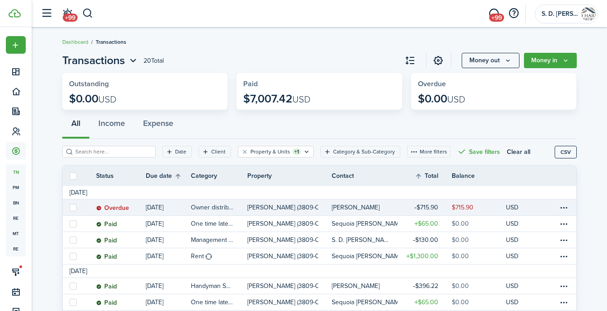
click at [432, 212] on table-amount-title "$715.90" at bounding box center [427, 207] width 24 height 9
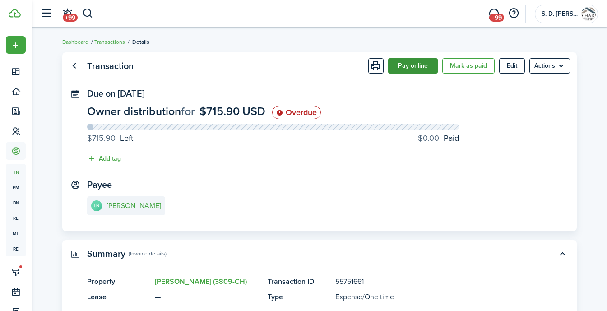
click at [403, 61] on button "Pay online" at bounding box center [413, 65] width 50 height 15
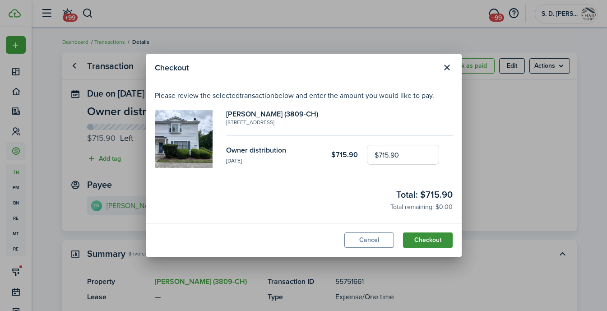
click at [427, 243] on button "Checkout" at bounding box center [428, 240] width 50 height 15
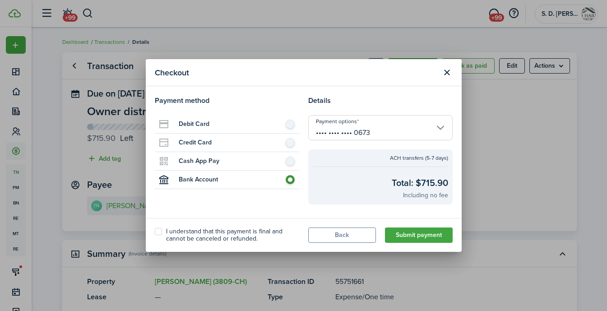
click at [159, 230] on label "I understand that this payment is final and cannot be canceled or refunded." at bounding box center [227, 235] width 144 height 14
click at [155, 235] on input "I understand that this payment is final and cannot be canceled or refunded." at bounding box center [154, 235] width 0 height 0
checkbox input "true"
click at [427, 232] on button "Submit payment" at bounding box center [419, 235] width 68 height 15
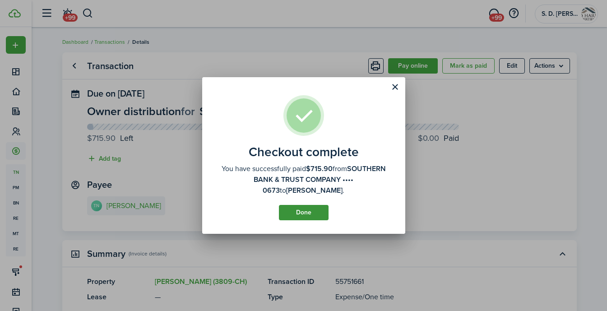
click at [311, 207] on button "Done" at bounding box center [304, 212] width 50 height 15
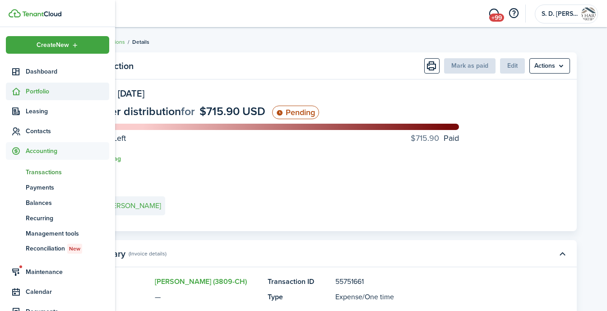
click at [10, 93] on sidebar-link-icon at bounding box center [16, 91] width 20 height 9
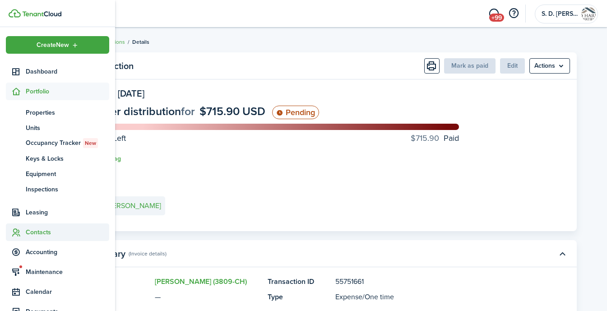
click at [33, 228] on span "Contacts" at bounding box center [68, 232] width 84 height 9
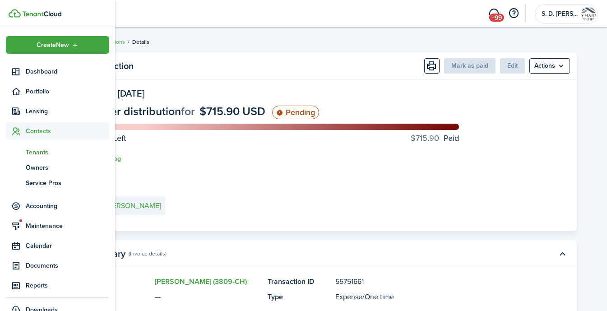
click at [45, 150] on span "Tenants" at bounding box center [68, 152] width 84 height 9
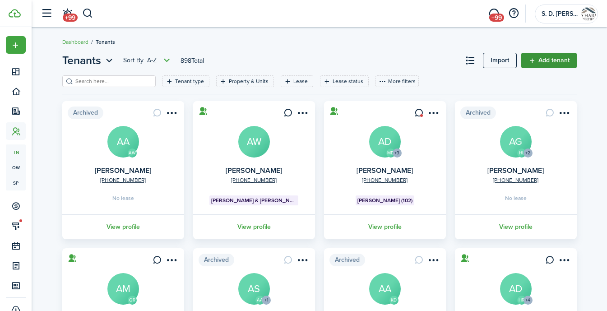
click at [553, 66] on link "Add tenant" at bounding box center [550, 60] width 56 height 15
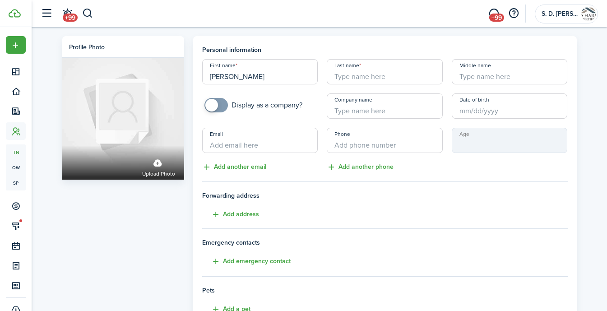
type input "[PERSON_NAME]"
click at [472, 103] on input "Date of birth" at bounding box center [510, 105] width 116 height 25
type input "[PERSON_NAME]"
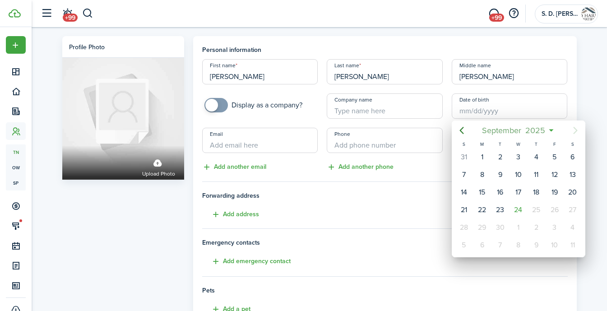
click at [504, 131] on span "September" at bounding box center [501, 130] width 43 height 16
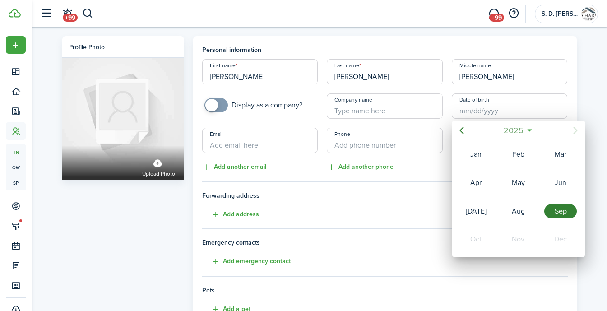
click at [506, 131] on span "2025" at bounding box center [514, 130] width 24 height 16
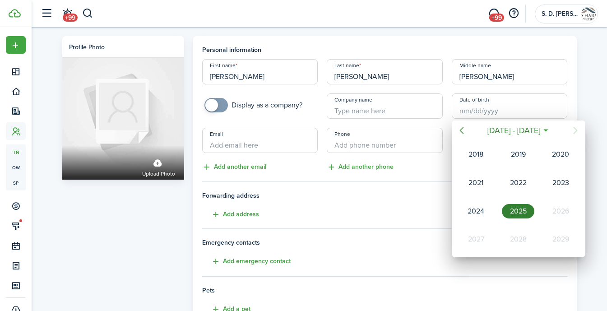
click at [461, 130] on icon "Previous page" at bounding box center [462, 130] width 4 height 7
click at [562, 182] on div "1999" at bounding box center [561, 183] width 33 height 14
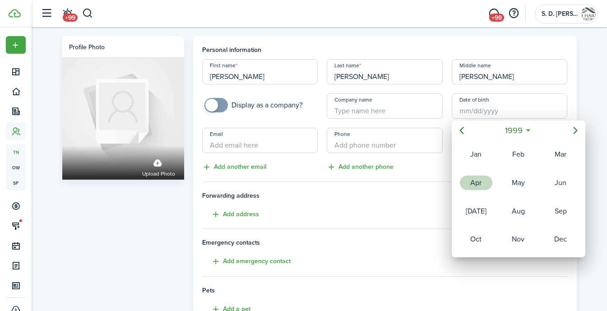
click at [483, 179] on div "Apr" at bounding box center [476, 183] width 33 height 14
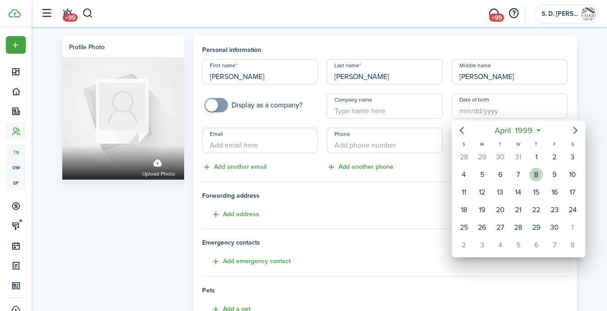
click at [540, 178] on div "8" at bounding box center [537, 175] width 14 height 14
type input "[DATE]"
type input "26"
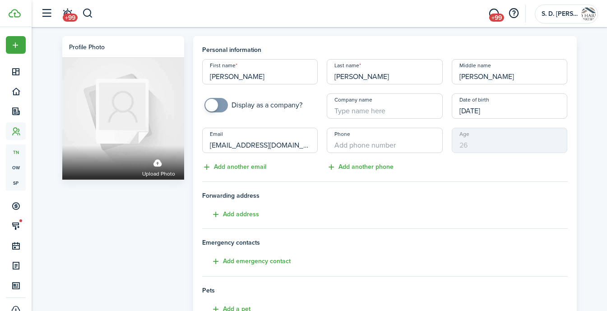
type input "[EMAIL_ADDRESS][DOMAIN_NAME]"
type input "[PHONE_NUMBER]"
click at [242, 264] on button "Add emergency contact" at bounding box center [246, 261] width 89 height 10
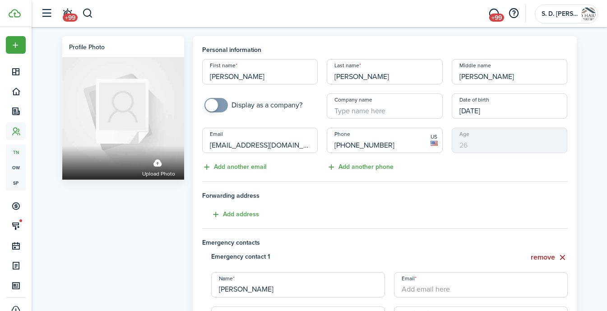
type input "[PERSON_NAME]"
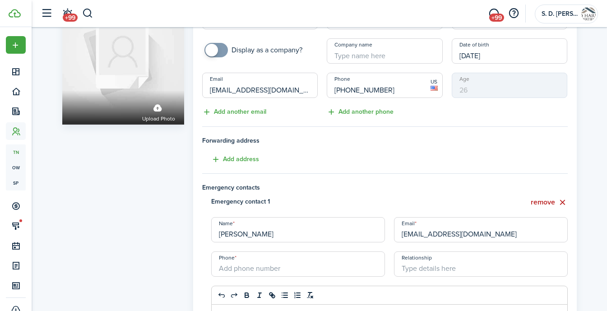
scroll to position [144, 0]
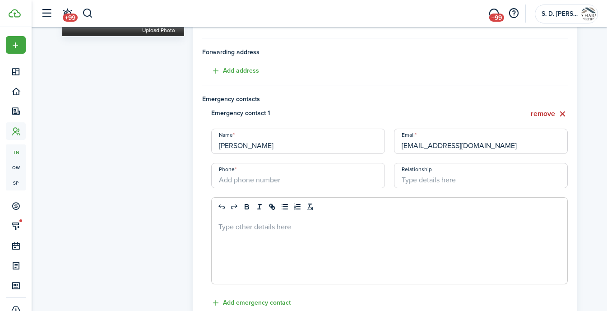
type input "[EMAIL_ADDRESS][DOMAIN_NAME]"
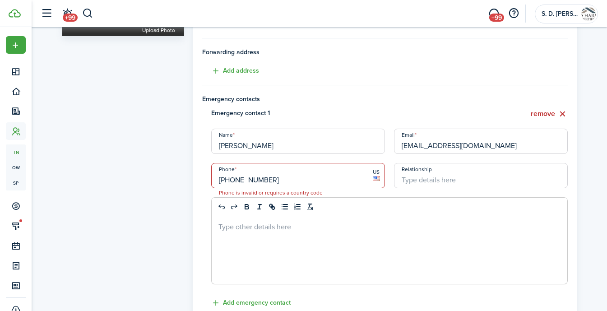
type input "[PHONE_NUMBER]"
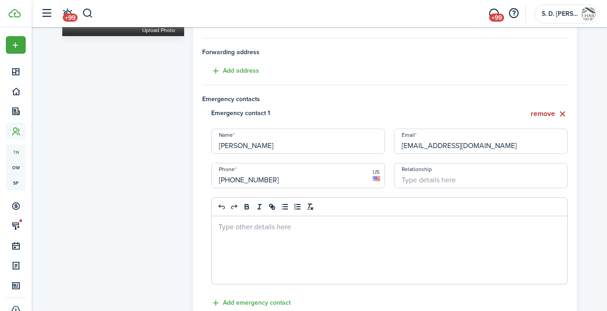
click at [451, 185] on input "Relationship" at bounding box center [481, 175] width 174 height 25
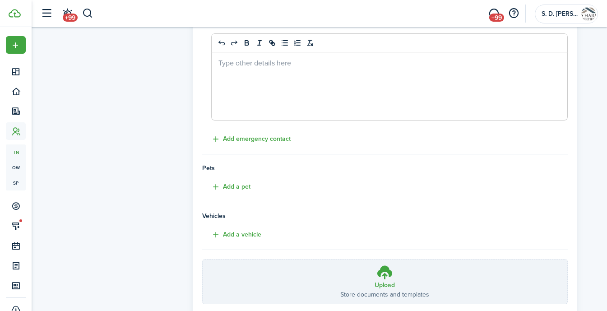
scroll to position [333, 0]
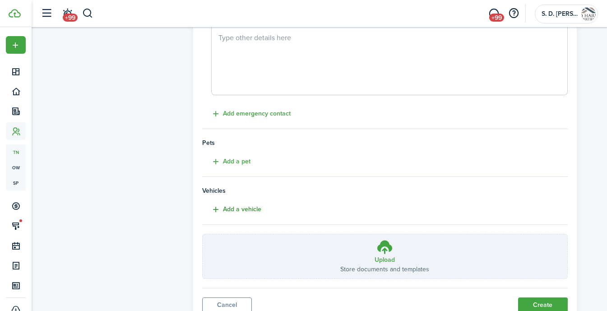
type input "Sister"
click at [253, 205] on button "Add a vehicle" at bounding box center [231, 210] width 59 height 10
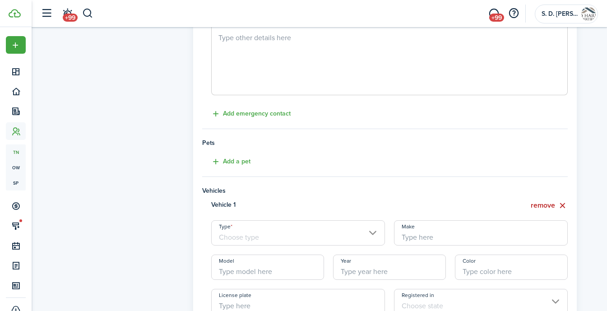
click at [247, 233] on input "Type" at bounding box center [298, 232] width 174 height 25
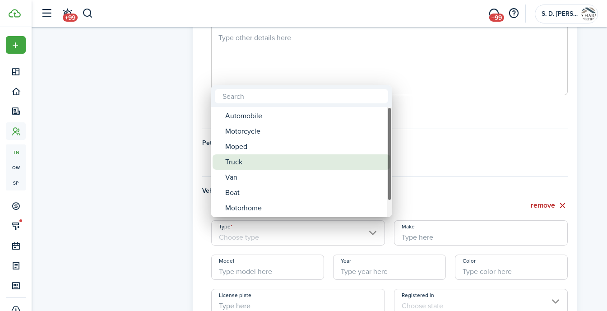
click at [239, 162] on div "Truck" at bounding box center [305, 161] width 160 height 15
type input "Truck"
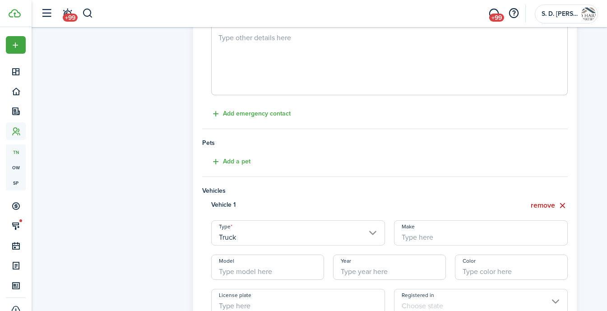
click at [439, 228] on input "Make" at bounding box center [481, 232] width 174 height 25
type input "GMC"
click at [259, 270] on input "Model" at bounding box center [267, 267] width 113 height 25
type input "2500HD"
click at [351, 273] on input "Year" at bounding box center [389, 267] width 113 height 25
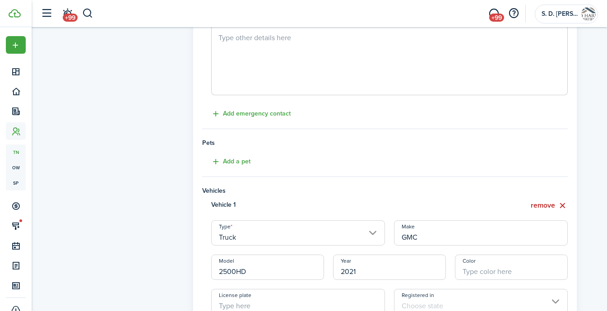
type input "2021"
click at [477, 271] on input "Color" at bounding box center [511, 267] width 113 height 25
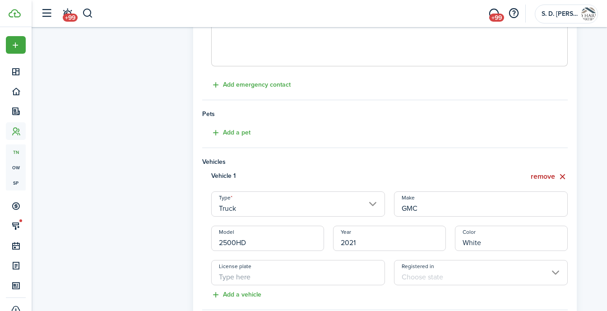
scroll to position [481, 0]
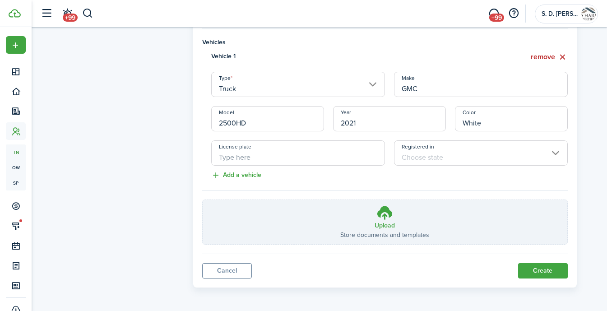
type input "White"
click at [321, 162] on input "License plate" at bounding box center [298, 152] width 174 height 25
click at [454, 154] on input "Registered in" at bounding box center [481, 152] width 174 height 25
type input "PA6646"
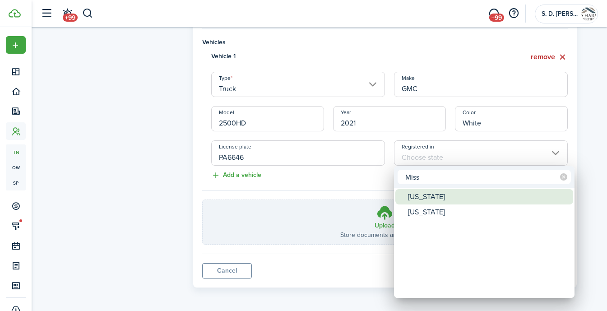
type input "Miss"
click at [428, 195] on div "[US_STATE]" at bounding box center [488, 196] width 160 height 15
type input "[US_STATE]"
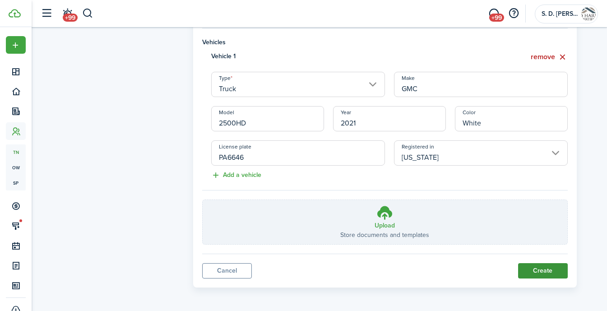
click at [539, 274] on button "Create" at bounding box center [543, 270] width 50 height 15
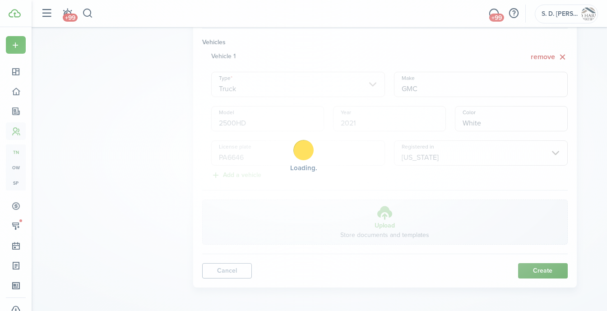
click at [539, 263] on div "Loading" at bounding box center [303, 155] width 607 height 311
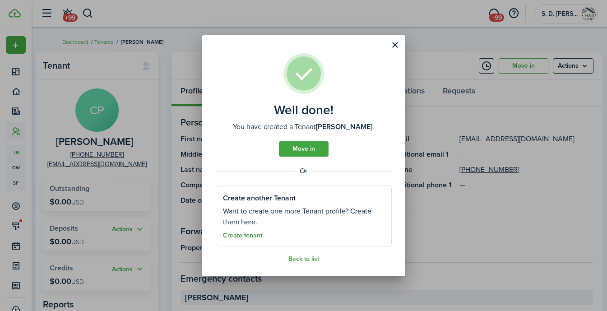
click at [238, 233] on link "Create tenant" at bounding box center [242, 235] width 39 height 7
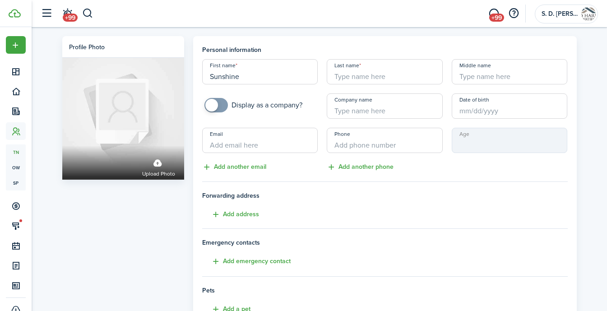
type input "Sunshine"
click at [490, 100] on input "Date of birth" at bounding box center [510, 105] width 116 height 25
type input "[PERSON_NAME]"
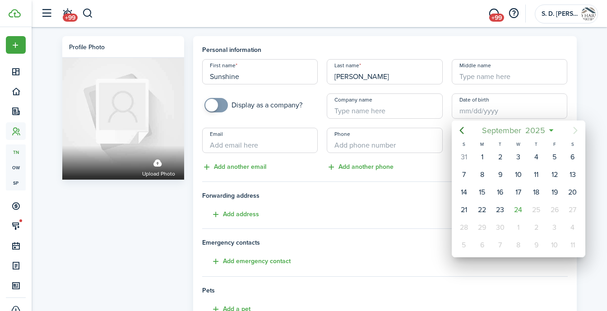
click at [527, 126] on span "2025" at bounding box center [536, 130] width 24 height 16
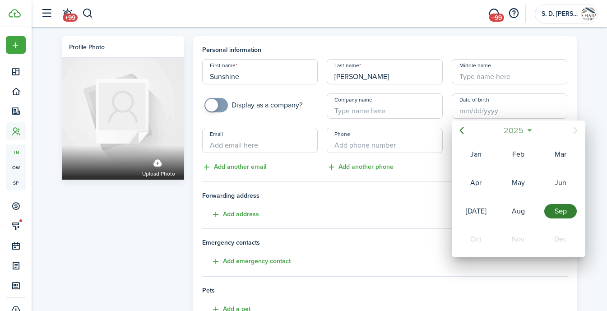
click at [517, 127] on span "2025" at bounding box center [514, 130] width 24 height 16
click at [507, 130] on span "[DATE] - [DATE]" at bounding box center [513, 130] width 57 height 16
click at [515, 135] on span "2025" at bounding box center [514, 130] width 24 height 16
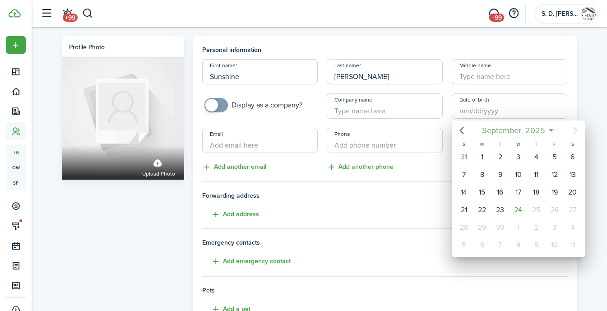
click at [514, 134] on span "September" at bounding box center [501, 130] width 43 height 16
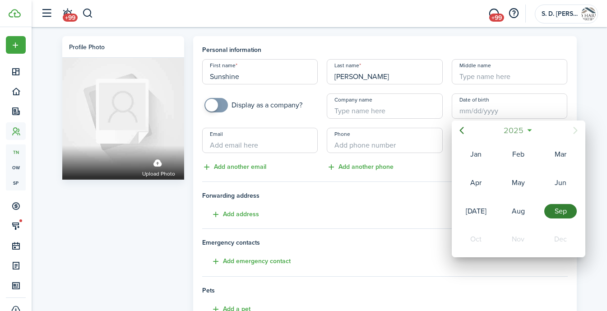
click at [522, 129] on span "2025" at bounding box center [514, 130] width 24 height 16
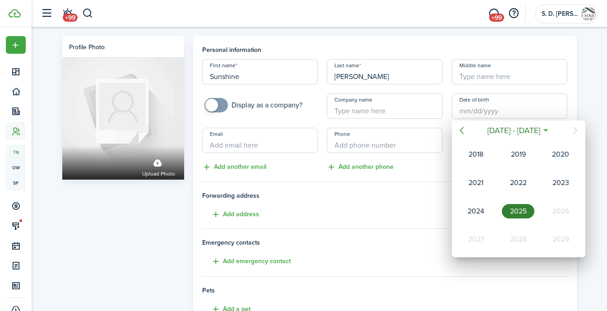
click at [461, 127] on icon "Previous page" at bounding box center [462, 130] width 11 height 11
click at [460, 126] on icon "Previous page" at bounding box center [462, 130] width 11 height 11
click at [517, 214] on div "1989" at bounding box center [518, 211] width 33 height 14
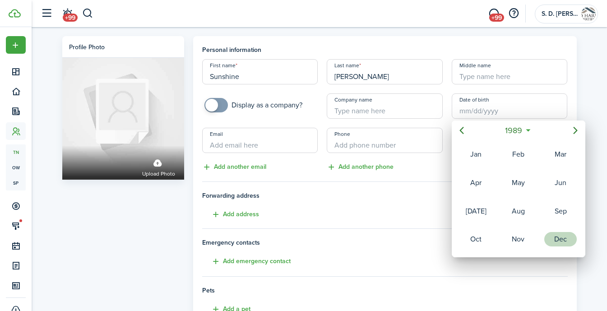
click at [556, 237] on div "Dec" at bounding box center [561, 239] width 33 height 14
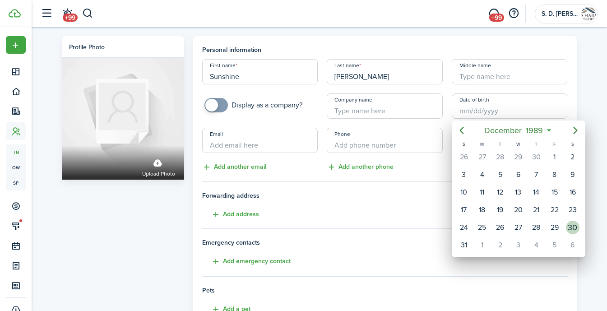
click at [572, 223] on div "30" at bounding box center [573, 228] width 14 height 14
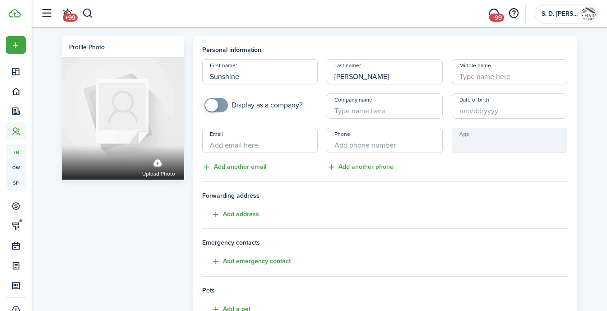
type input "[DATE]"
type input "35"
type input "[EMAIL_ADDRESS][DOMAIN_NAME]"
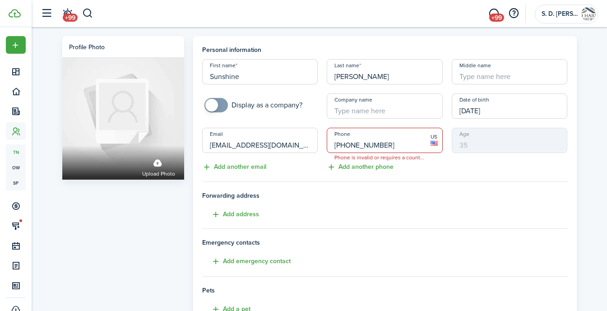
type input "[PHONE_NUMBER]"
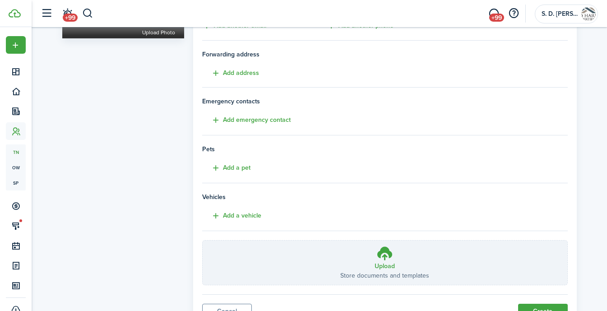
scroll to position [177, 0]
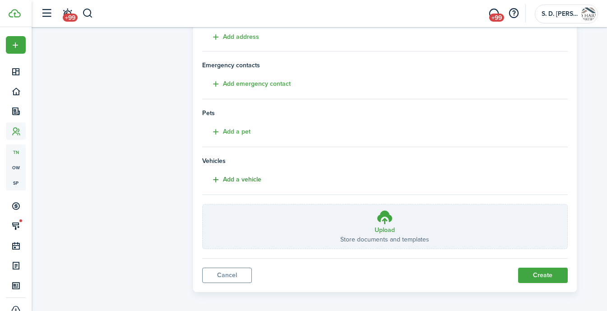
click at [248, 178] on button "Add a vehicle" at bounding box center [231, 180] width 59 height 10
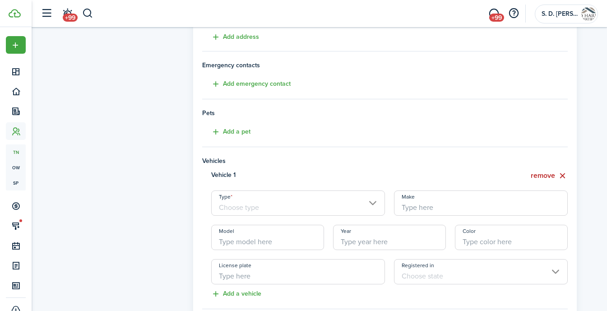
click at [247, 201] on input "Type" at bounding box center [298, 203] width 174 height 25
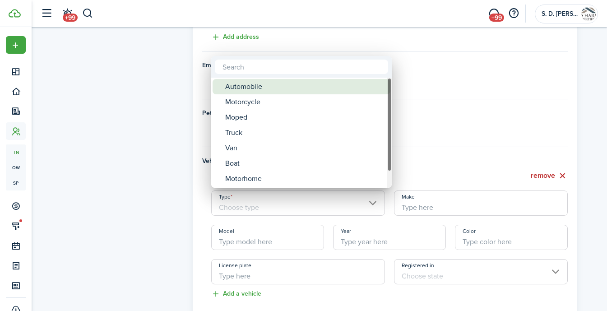
click at [253, 80] on div "Automobile" at bounding box center [305, 86] width 160 height 15
type input "Automobile"
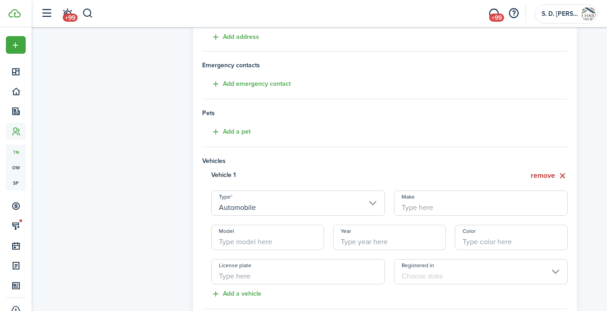
click at [445, 198] on input "Make" at bounding box center [481, 203] width 174 height 25
type input "GMC"
click at [303, 232] on input "Model" at bounding box center [267, 237] width 113 height 25
type input "Yukon"
click at [357, 233] on input "Year" at bounding box center [389, 237] width 113 height 25
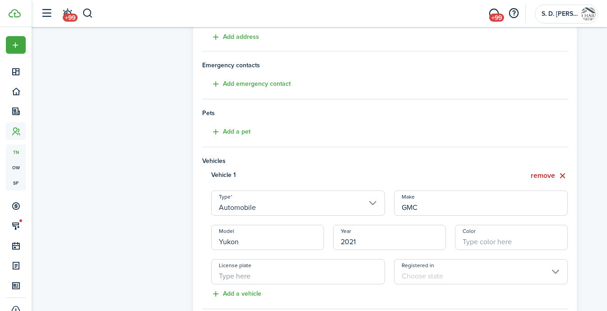
type input "2021"
click at [498, 243] on input "Color" at bounding box center [511, 237] width 113 height 25
type input "White"
click at [336, 280] on input "License plate" at bounding box center [298, 271] width 174 height 25
click at [441, 270] on input "Registered in" at bounding box center [481, 271] width 174 height 25
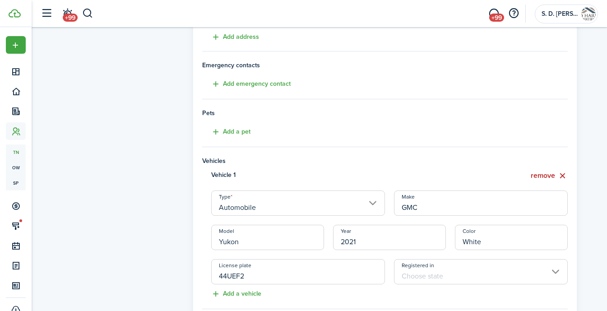
type input "44UEF2"
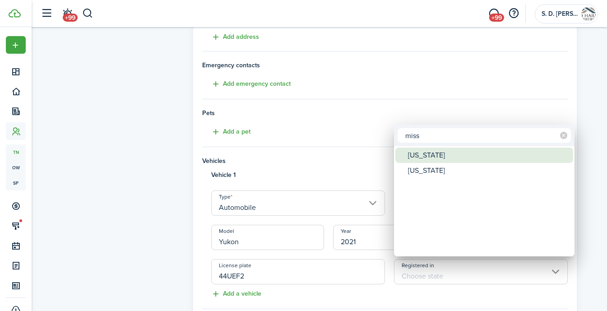
type input "miss"
click at [426, 158] on div "[US_STATE]" at bounding box center [488, 155] width 160 height 15
type input "[US_STATE]"
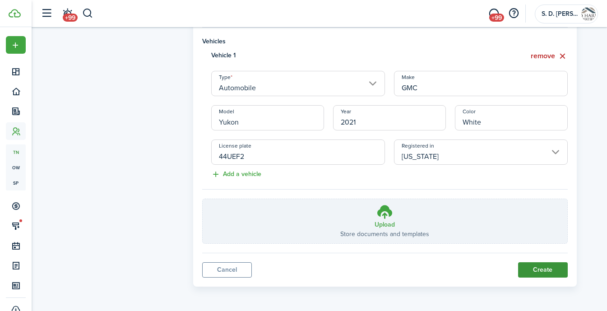
scroll to position [297, 0]
click at [546, 266] on button "Create" at bounding box center [543, 270] width 50 height 15
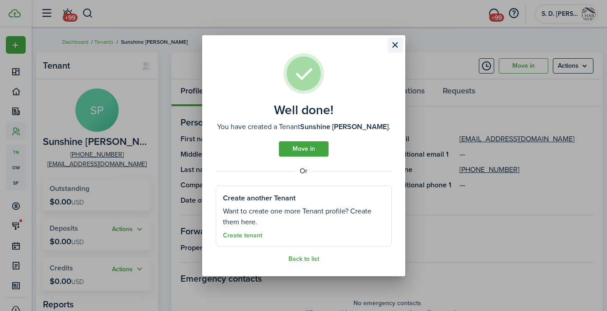
click at [396, 46] on button "Close modal" at bounding box center [395, 44] width 15 height 15
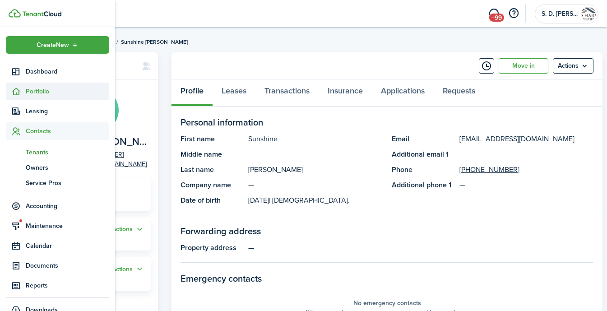
click at [19, 91] on icon at bounding box center [15, 91] width 9 height 9
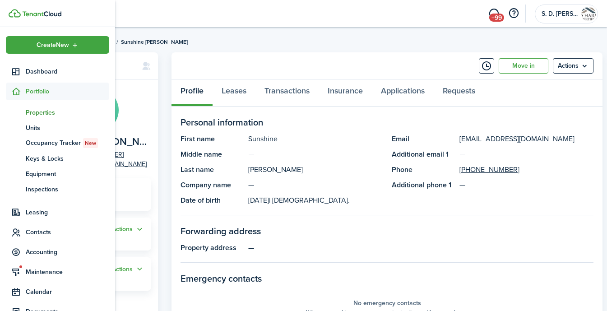
click at [46, 110] on span "Properties" at bounding box center [68, 112] width 84 height 9
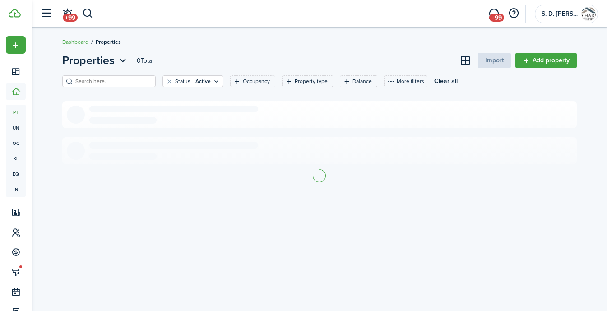
click at [126, 86] on filter-search at bounding box center [108, 81] width 93 height 12
click at [128, 79] on input "search" at bounding box center [112, 81] width 79 height 9
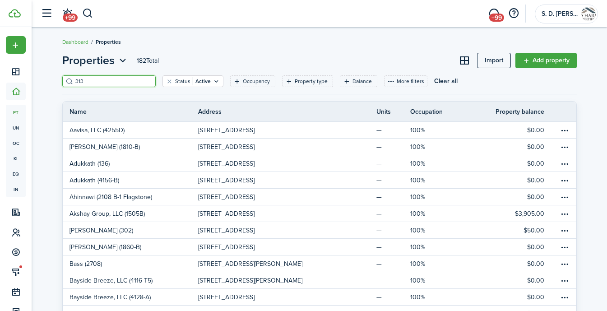
type input "3135"
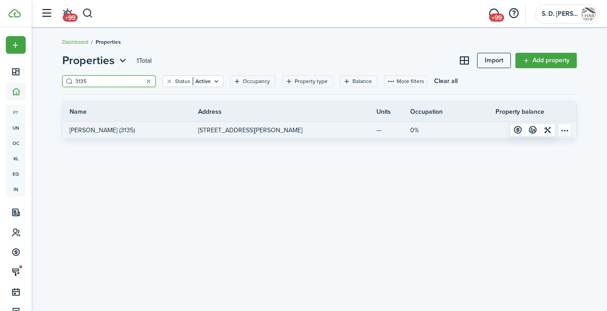
click at [247, 123] on link "[STREET_ADDRESS][PERSON_NAME]" at bounding box center [266, 130] width 136 height 16
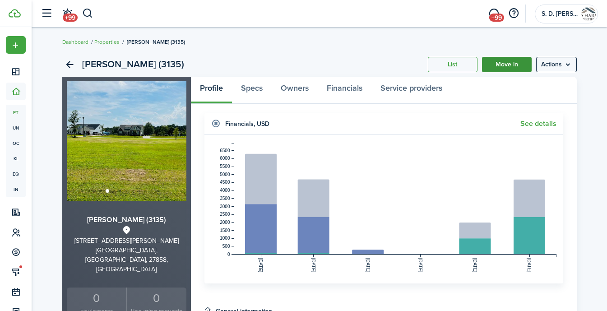
click at [507, 64] on link "Move in" at bounding box center [507, 64] width 50 height 15
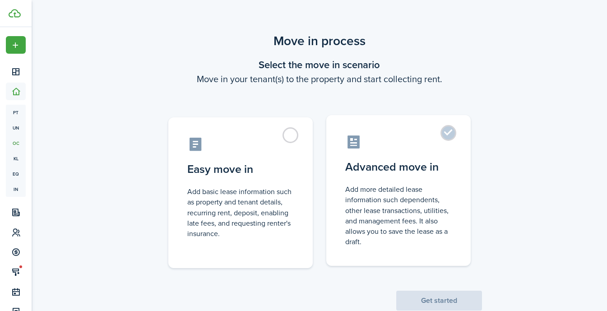
click at [443, 127] on label "Advanced move in Add more detailed lease information such dependents, other lea…" at bounding box center [398, 190] width 144 height 151
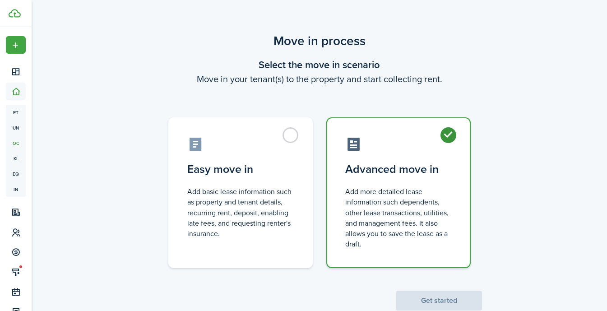
radio input "true"
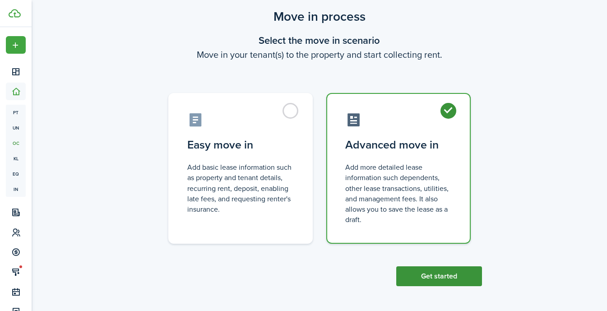
scroll to position [24, 0]
click at [435, 267] on button "Get started" at bounding box center [439, 277] width 86 height 20
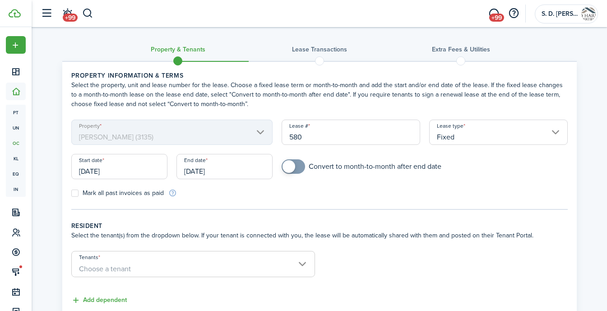
click at [94, 177] on input "[DATE]" at bounding box center [119, 166] width 96 height 25
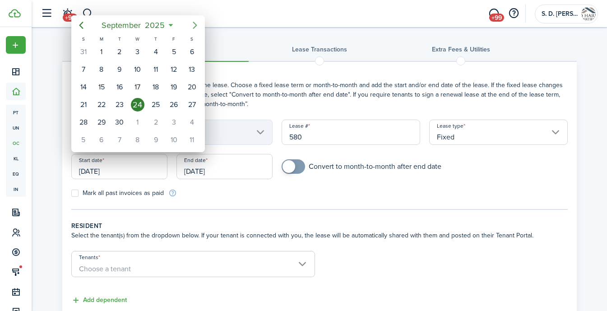
click at [194, 27] on icon "Next page" at bounding box center [195, 25] width 11 height 11
click at [196, 121] on div "1" at bounding box center [192, 123] width 14 height 14
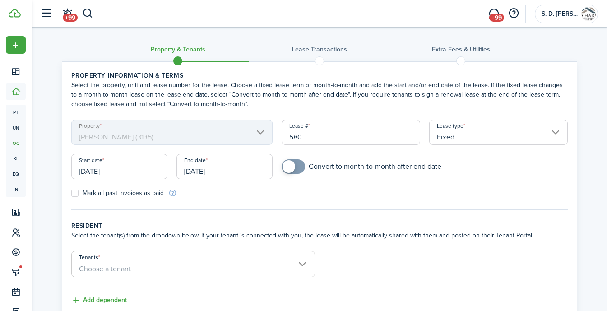
click at [149, 155] on input "[DATE]" at bounding box center [119, 166] width 96 height 25
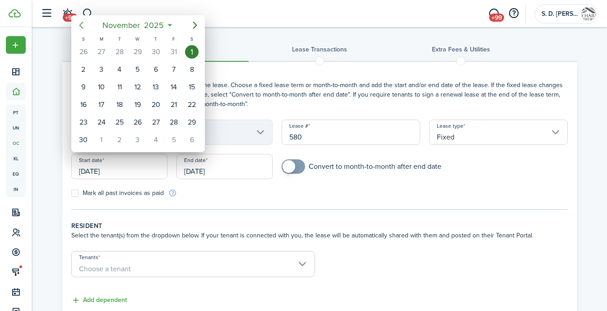
click at [82, 23] on icon "Previous page" at bounding box center [81, 25] width 4 height 7
click at [139, 49] on div "1" at bounding box center [138, 52] width 14 height 14
type input "[DATE]"
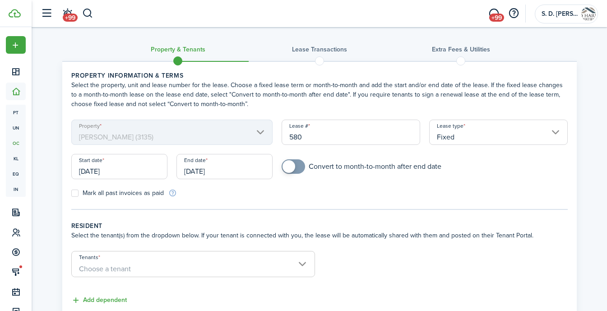
click at [224, 172] on input "[DATE]" at bounding box center [225, 166] width 96 height 25
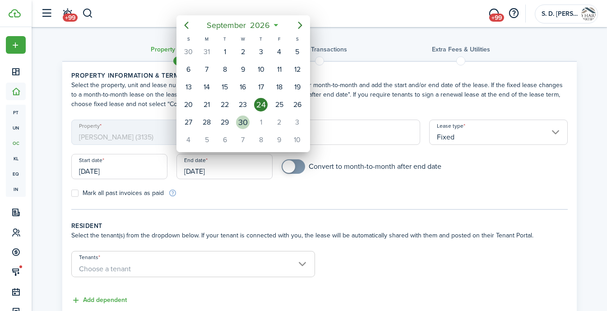
click at [239, 124] on div "30" at bounding box center [243, 123] width 14 height 14
type input "[DATE]"
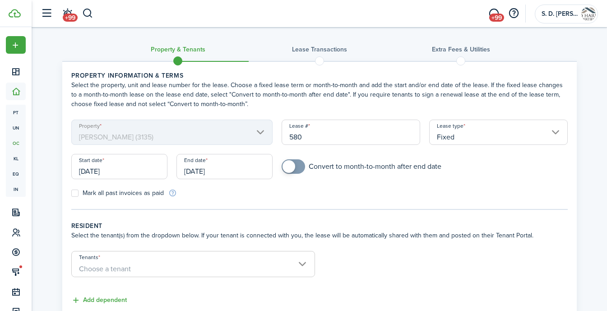
checkbox input "true"
click at [289, 163] on span at bounding box center [289, 166] width 13 height 13
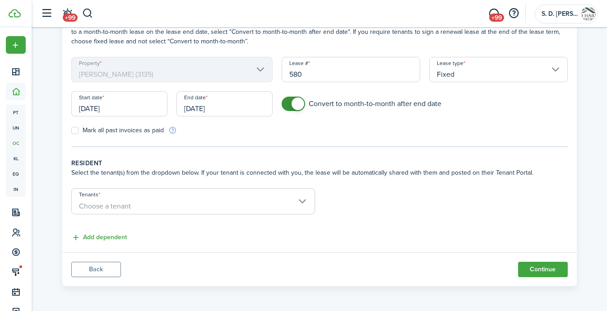
scroll to position [63, 0]
click at [96, 201] on span "Choose a tenant" at bounding box center [105, 206] width 52 height 10
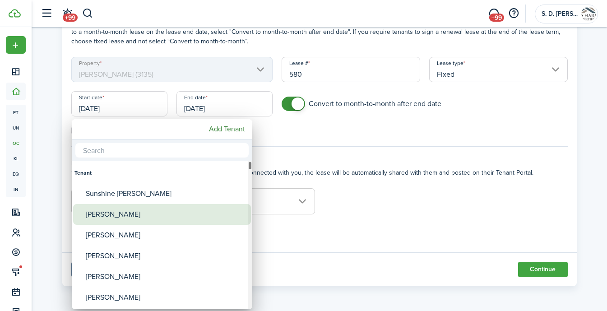
click at [100, 210] on div "[PERSON_NAME]" at bounding box center [166, 214] width 160 height 21
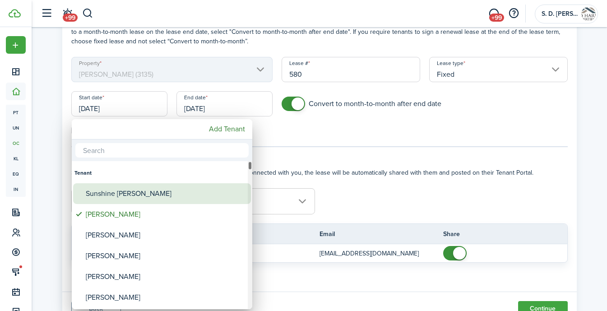
click at [100, 192] on div "Sunshine [PERSON_NAME]" at bounding box center [166, 193] width 160 height 21
type input "[PERSON_NAME], [PERSON_NAME]"
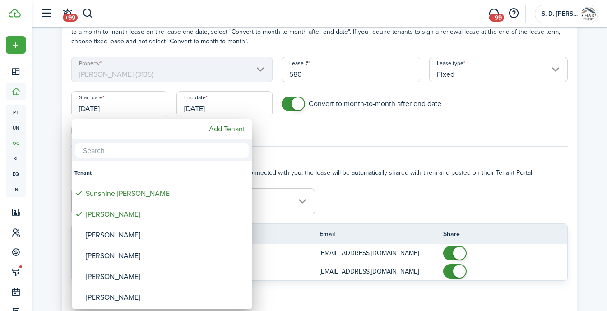
click at [404, 197] on div at bounding box center [304, 156] width 752 height 456
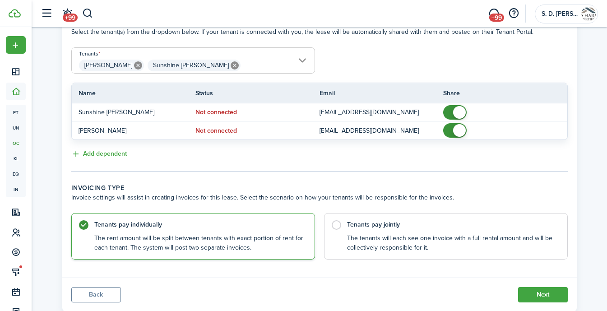
scroll to position [210, 0]
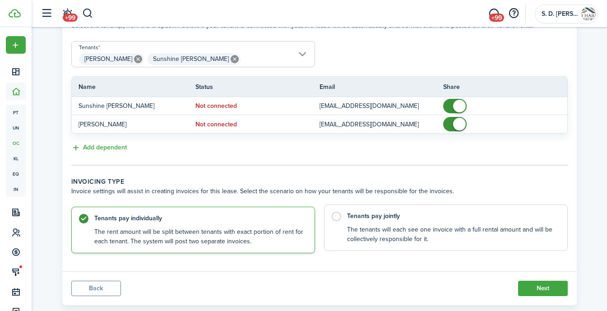
click at [335, 216] on label "Tenants pay jointly The tenants will each see one invoice with a full rental am…" at bounding box center [446, 228] width 244 height 47
radio input "false"
radio input "true"
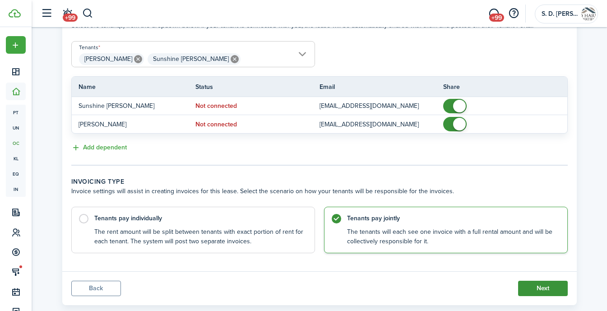
click at [542, 283] on button "Next" at bounding box center [543, 288] width 50 height 15
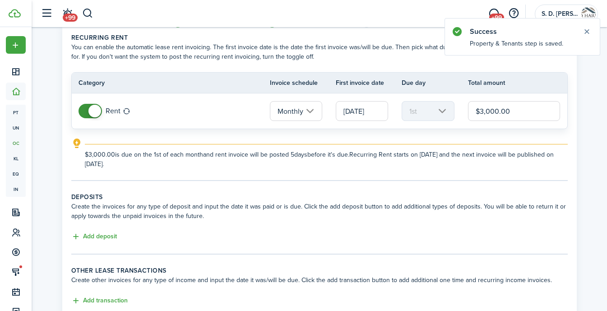
scroll to position [39, 0]
click at [94, 232] on button "Add deposit" at bounding box center [94, 236] width 46 height 10
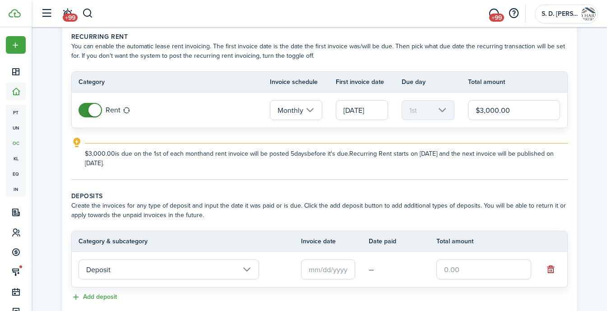
click at [192, 272] on input "Deposit" at bounding box center [169, 270] width 181 height 20
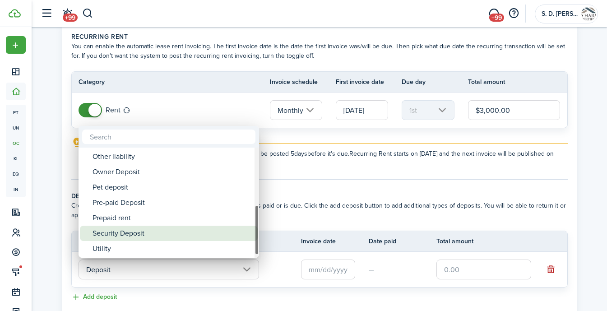
click at [149, 235] on div "Security Deposit" at bounding box center [173, 233] width 160 height 15
type input "Deposit / Security Deposit"
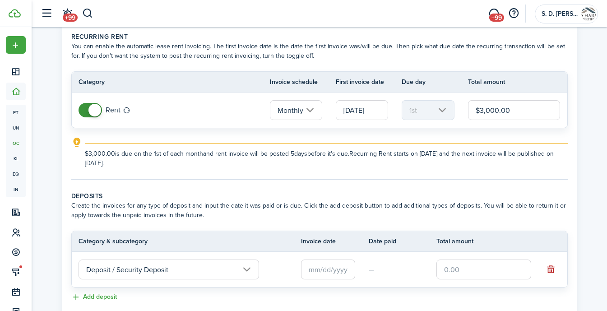
click at [344, 270] on input "text" at bounding box center [328, 270] width 54 height 20
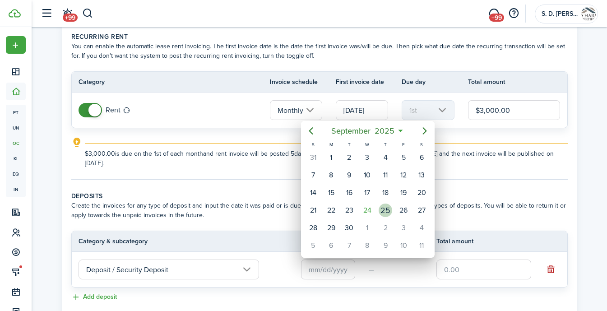
click at [386, 213] on div "25" at bounding box center [386, 211] width 14 height 14
type input "[DATE]"
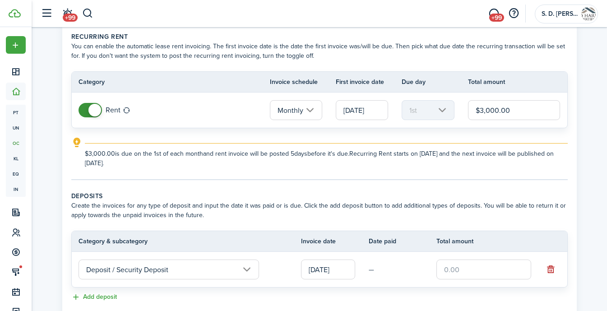
click at [478, 267] on input "text" at bounding box center [484, 270] width 95 height 20
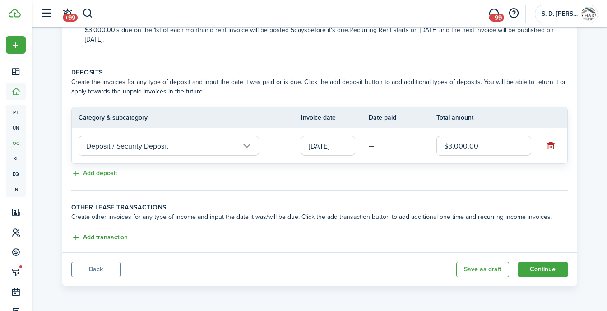
scroll to position [163, 0]
type input "$3,000.00"
click at [98, 236] on button "Add transaction" at bounding box center [99, 238] width 56 height 10
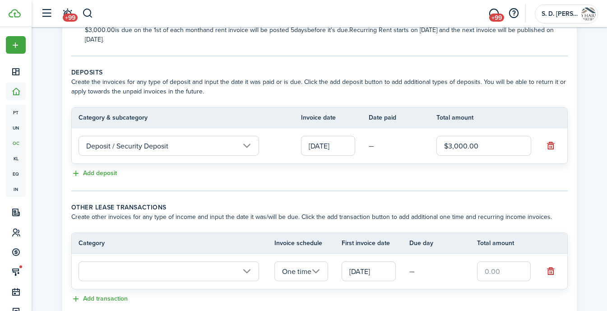
click at [116, 265] on input "text" at bounding box center [169, 271] width 181 height 20
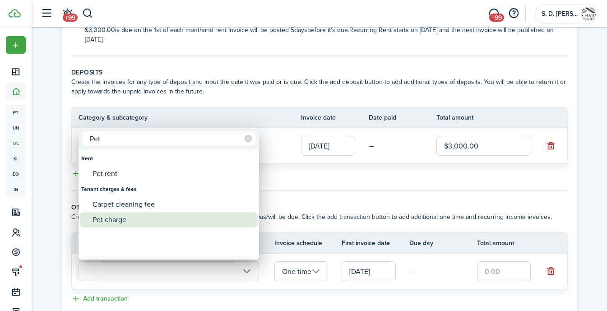
type input "Pet"
click at [108, 225] on div "Pet charge" at bounding box center [173, 219] width 160 height 15
type input "Tenant charges & fees / Pet charge"
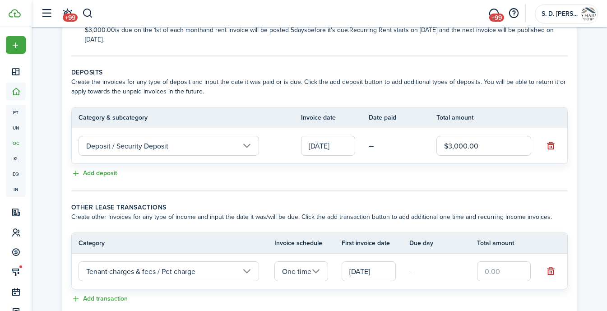
click at [511, 269] on input "text" at bounding box center [504, 271] width 54 height 20
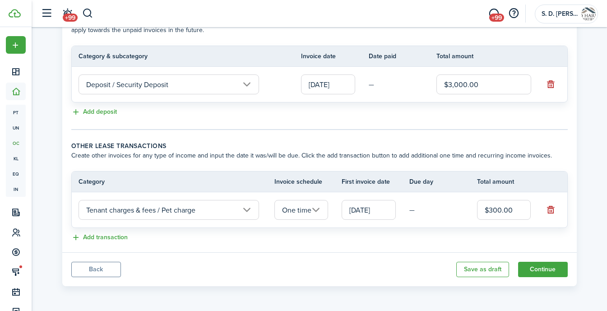
scroll to position [224, 0]
type input "$300.00"
click at [553, 264] on button "Continue" at bounding box center [543, 269] width 50 height 15
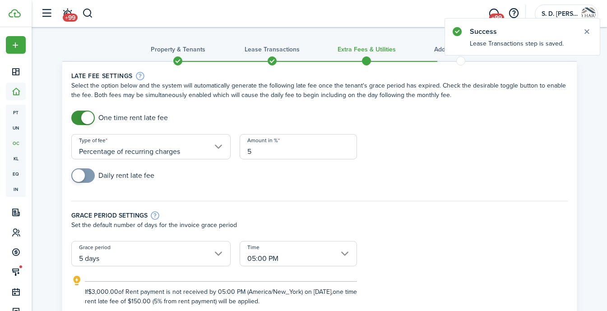
click at [315, 256] on input "05:00 PM" at bounding box center [298, 253] width 117 height 25
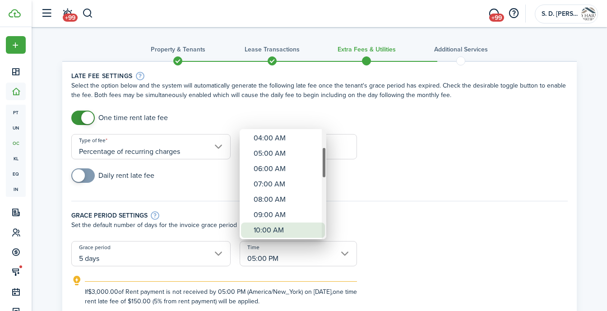
click at [273, 226] on div "10:00 AM" at bounding box center [287, 230] width 66 height 15
type input "10:00 AM"
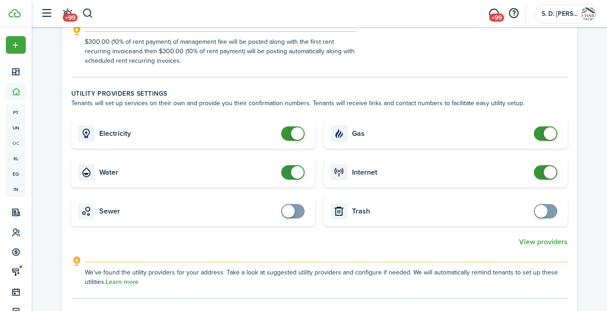
scroll to position [659, 0]
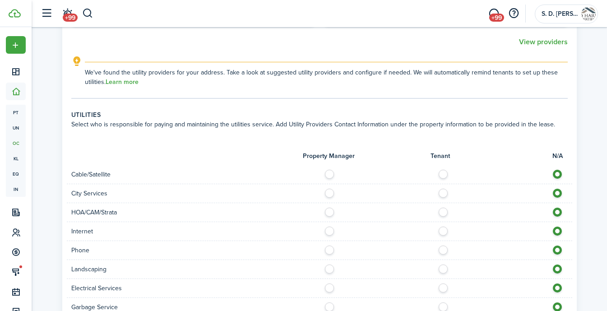
click at [442, 174] on label at bounding box center [446, 172] width 16 height 5
radio input "true"
click at [443, 193] on label at bounding box center [446, 191] width 16 height 5
radio input "true"
click at [330, 212] on label at bounding box center [332, 210] width 16 height 5
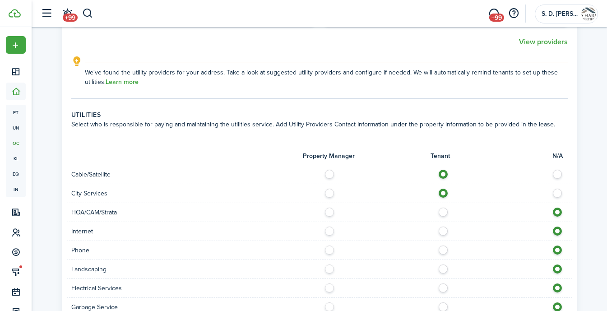
radio input "true"
click at [444, 228] on label at bounding box center [446, 229] width 16 height 5
radio input "true"
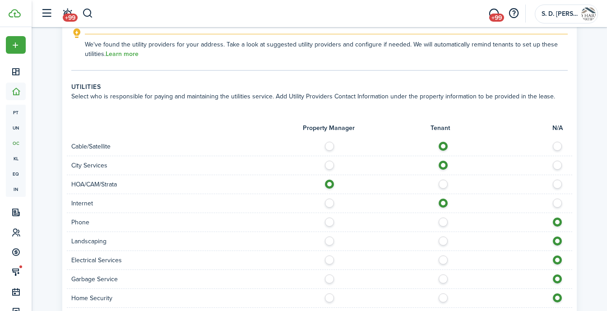
scroll to position [690, 0]
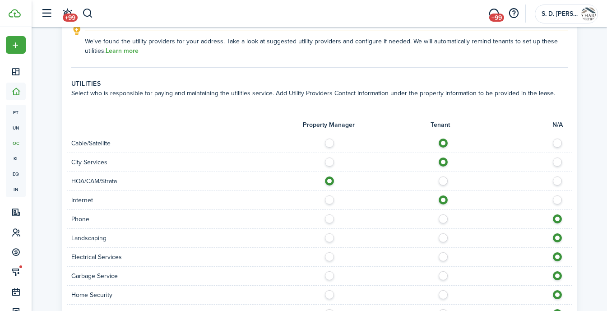
click at [443, 238] on label at bounding box center [446, 235] width 16 height 5
radio input "true"
click at [444, 253] on label at bounding box center [446, 254] width 16 height 5
radio input "true"
click at [441, 276] on label at bounding box center [446, 273] width 16 height 5
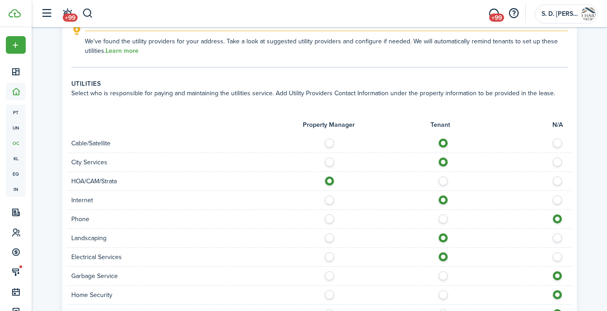
radio input "true"
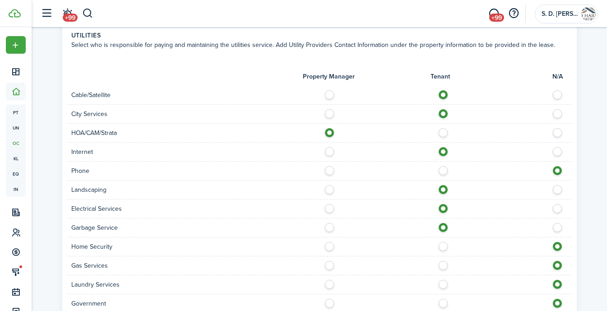
scroll to position [740, 0]
click at [444, 242] on label at bounding box center [446, 243] width 16 height 5
radio input "true"
click at [442, 265] on label at bounding box center [446, 262] width 16 height 5
radio input "true"
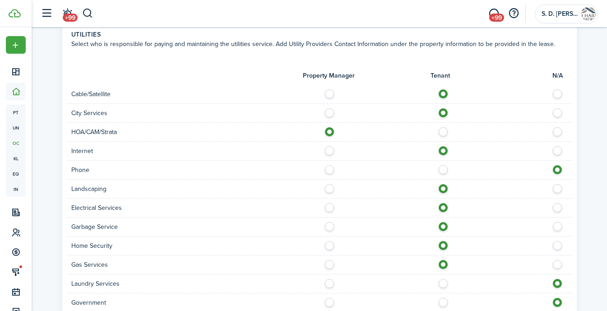
click at [441, 284] on label at bounding box center [446, 281] width 16 height 5
radio input "true"
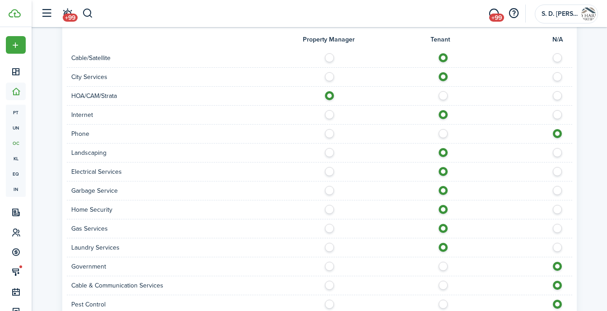
scroll to position [787, 0]
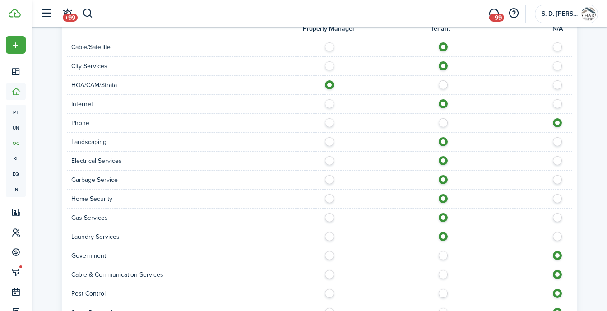
click at [443, 275] on label at bounding box center [446, 272] width 16 height 5
radio input "true"
click at [334, 290] on label at bounding box center [332, 291] width 16 height 5
radio input "true"
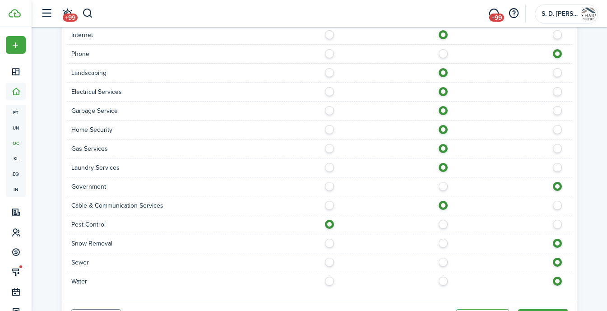
scroll to position [857, 0]
click at [440, 261] on label at bounding box center [446, 258] width 16 height 5
radio input "true"
click at [442, 278] on label at bounding box center [446, 277] width 16 height 5
radio input "true"
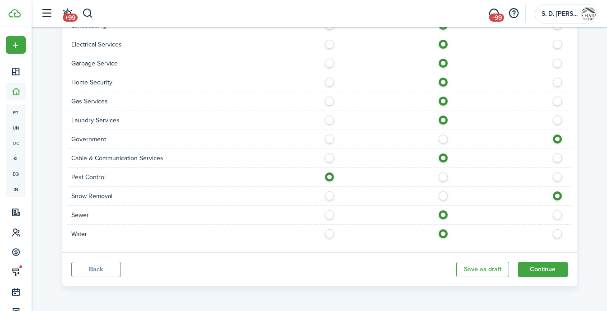
scroll to position [903, 0]
click at [549, 265] on button "Continue" at bounding box center [543, 269] width 50 height 15
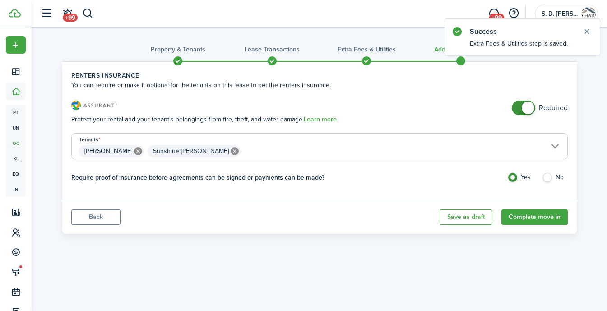
checkbox input "false"
click at [527, 105] on span at bounding box center [528, 108] width 13 height 13
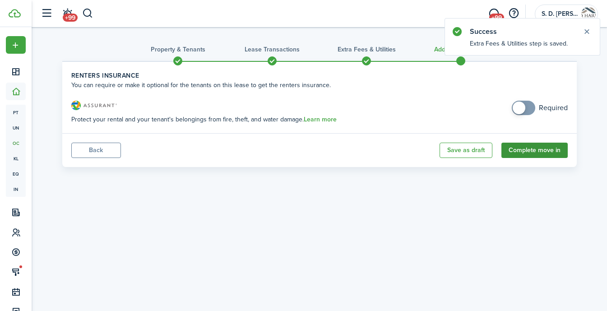
click at [517, 153] on button "Complete move in" at bounding box center [535, 150] width 66 height 15
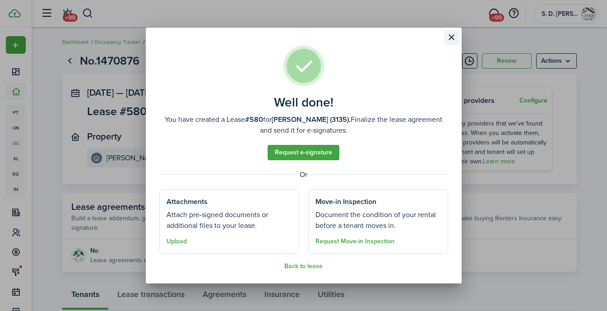
click at [450, 37] on button "Close modal" at bounding box center [451, 37] width 15 height 15
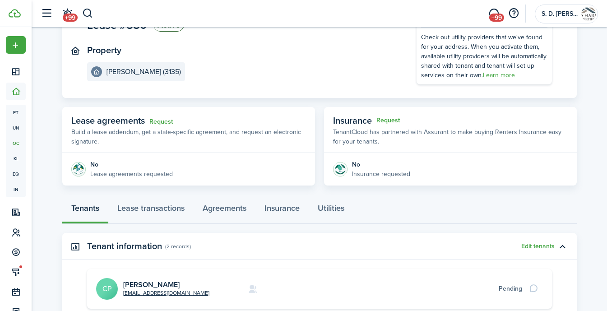
scroll to position [52, 0]
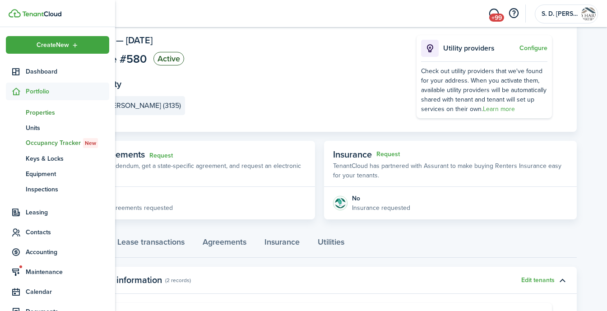
click at [19, 108] on span "pt" at bounding box center [16, 112] width 20 height 15
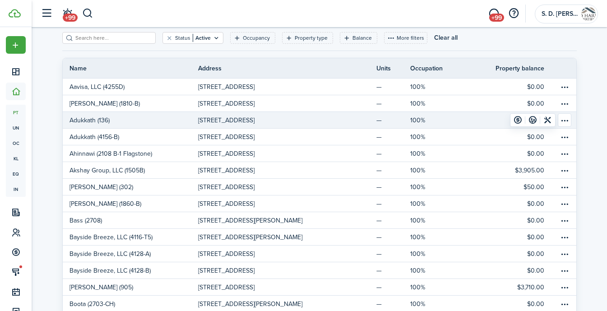
scroll to position [49, 0]
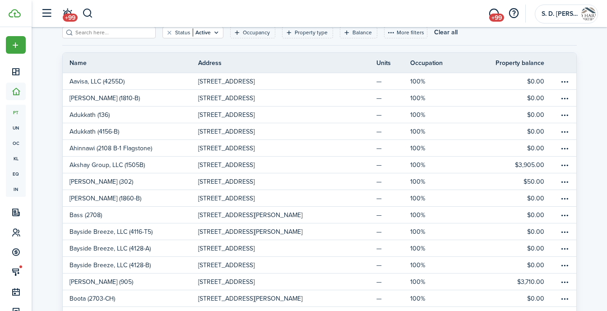
click at [120, 33] on input "search" at bounding box center [112, 32] width 79 height 9
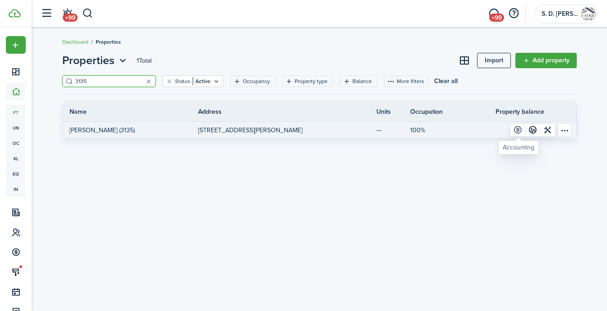
type input "3135"
click at [517, 127] on link at bounding box center [518, 130] width 15 height 13
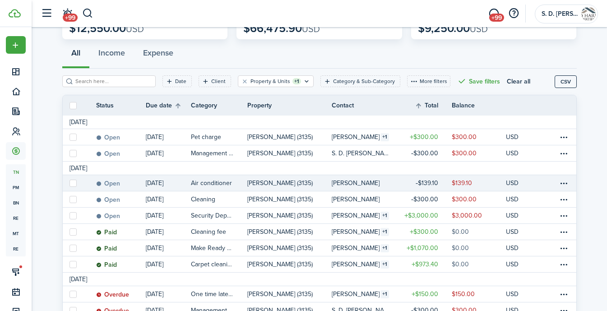
scroll to position [84, 0]
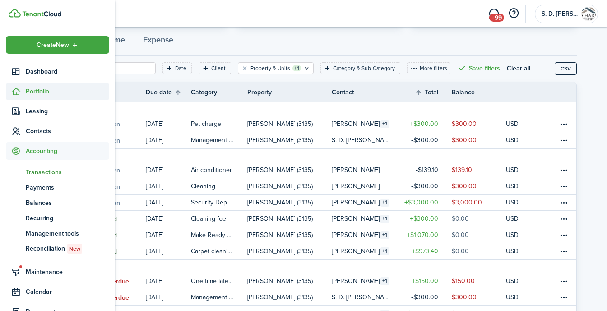
click at [27, 90] on span "Portfolio" at bounding box center [68, 91] width 84 height 9
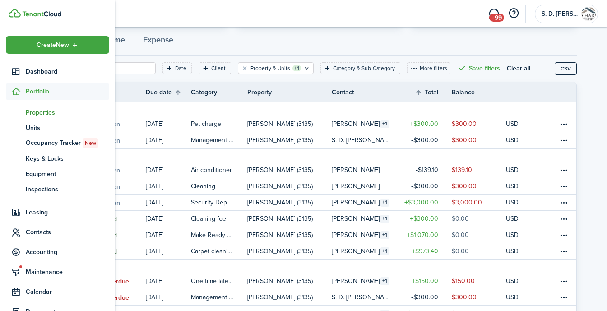
click at [34, 114] on span "Properties" at bounding box center [68, 112] width 84 height 9
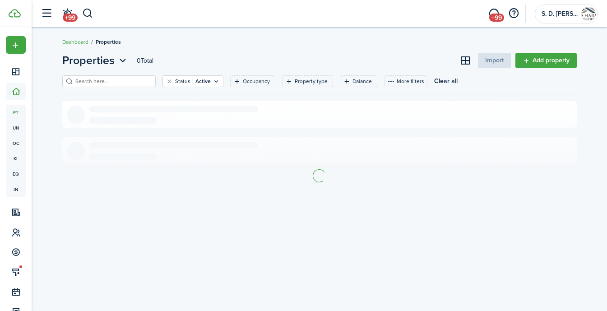
click at [116, 79] on input "search" at bounding box center [112, 81] width 79 height 9
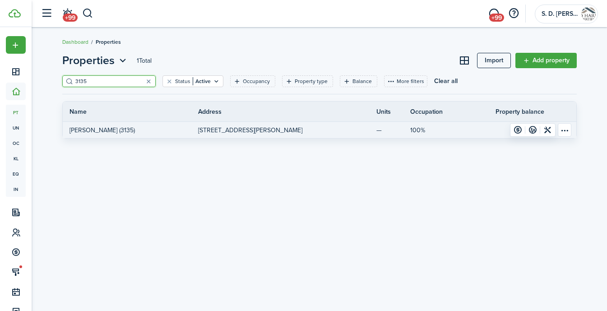
type input "3135"
click at [279, 129] on p "[STREET_ADDRESS][PERSON_NAME]" at bounding box center [250, 130] width 104 height 9
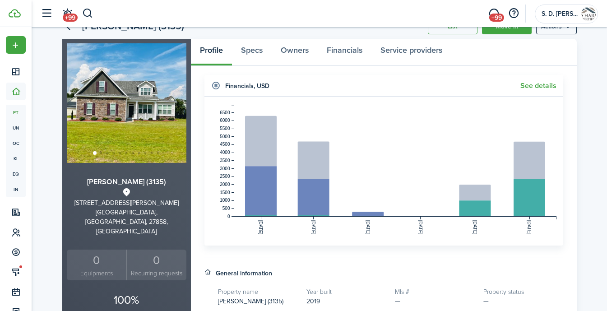
scroll to position [26, 0]
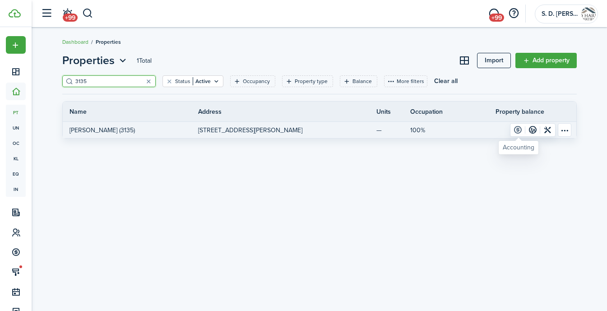
click at [516, 128] on link at bounding box center [518, 130] width 15 height 13
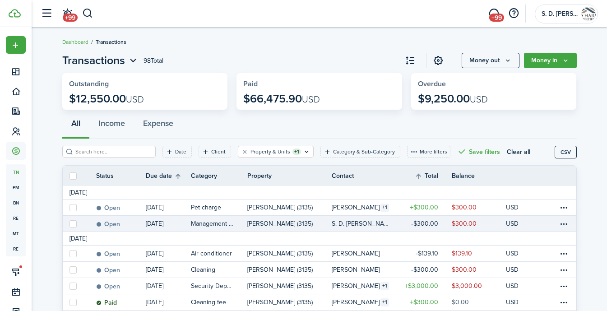
scroll to position [35, 0]
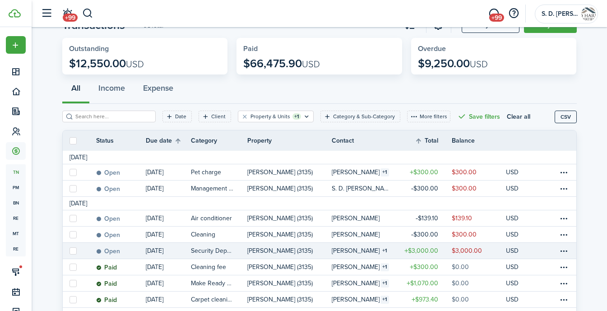
click at [437, 248] on table-amount-title "$3,000.00" at bounding box center [422, 250] width 34 height 9
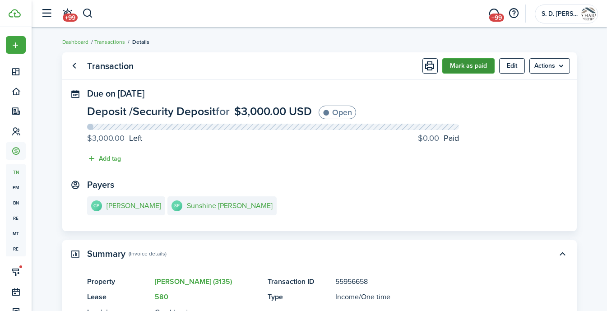
click at [469, 70] on button "Mark as paid" at bounding box center [469, 65] width 52 height 15
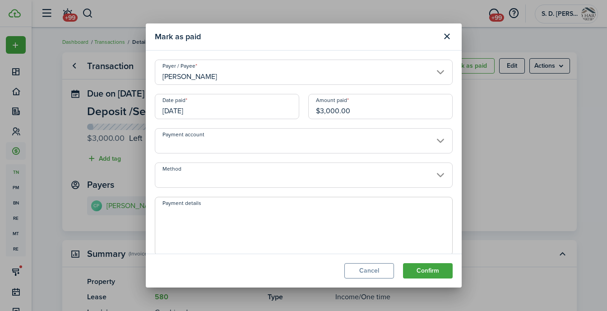
click at [269, 177] on input "Method" at bounding box center [304, 175] width 298 height 25
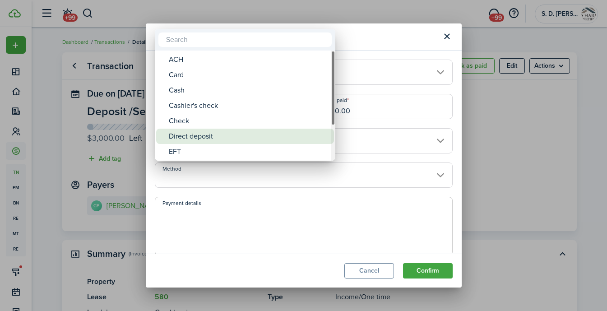
click at [225, 139] on div "Direct deposit" at bounding box center [249, 136] width 160 height 15
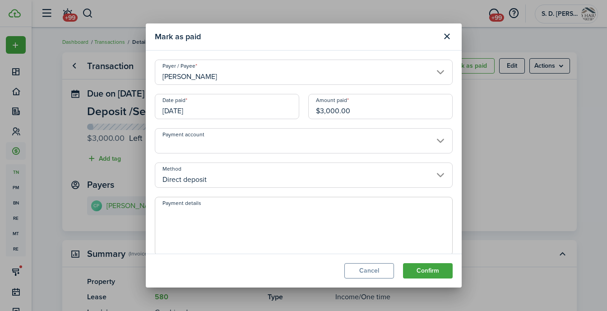
click at [219, 174] on input "Direct deposit" at bounding box center [304, 175] width 298 height 25
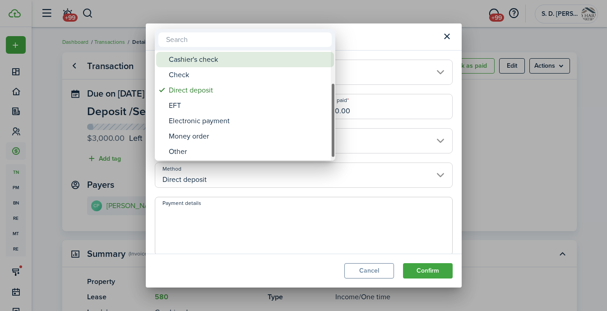
click at [205, 61] on div "Cashier's check" at bounding box center [249, 59] width 160 height 15
type input "Cashier's check"
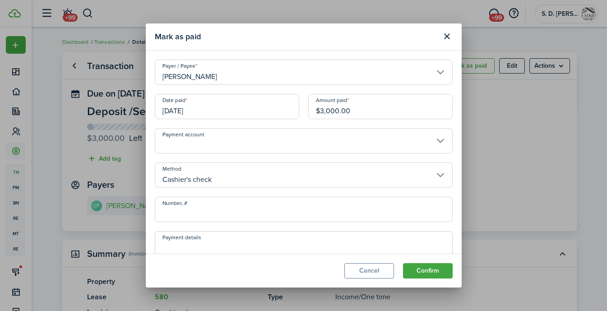
click at [227, 204] on input "Number, #" at bounding box center [304, 209] width 298 height 25
type input "9699003496"
click at [421, 273] on button "Confirm" at bounding box center [428, 270] width 50 height 15
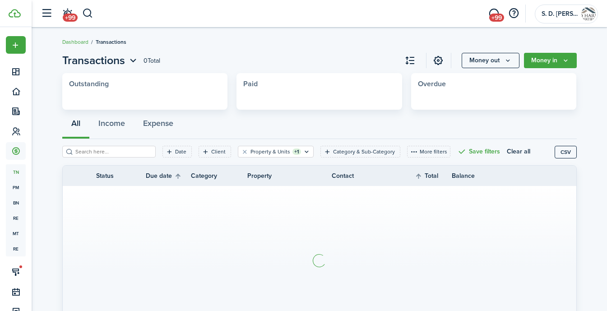
scroll to position [35, 0]
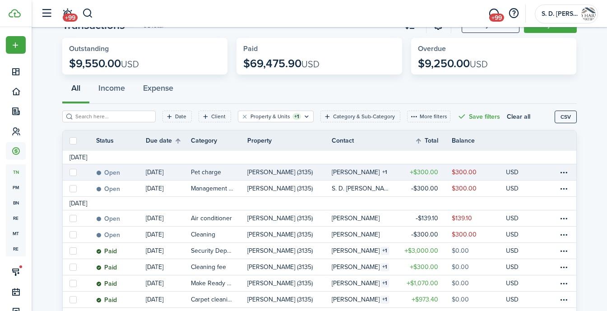
click at [457, 171] on table-amount-description "$300.00" at bounding box center [464, 172] width 25 height 9
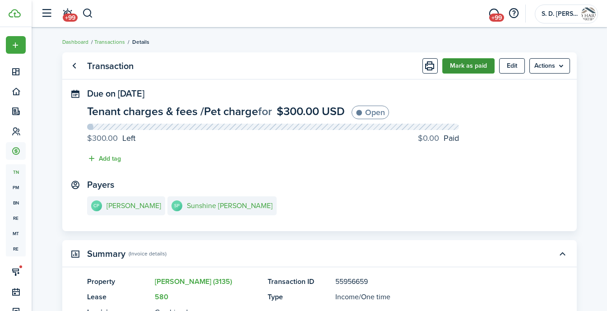
click at [458, 65] on button "Mark as paid" at bounding box center [469, 65] width 52 height 15
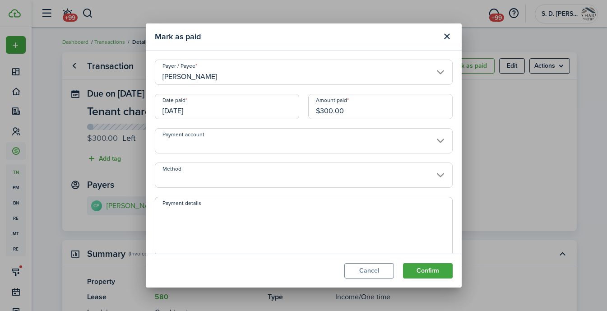
click at [284, 174] on input "Method" at bounding box center [304, 175] width 298 height 25
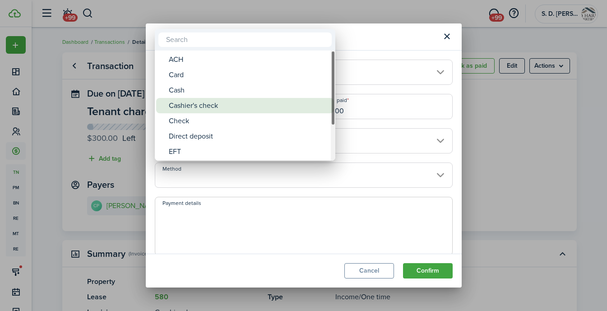
click at [186, 108] on div "Cashier's check" at bounding box center [249, 105] width 160 height 15
type input "Cashier's check"
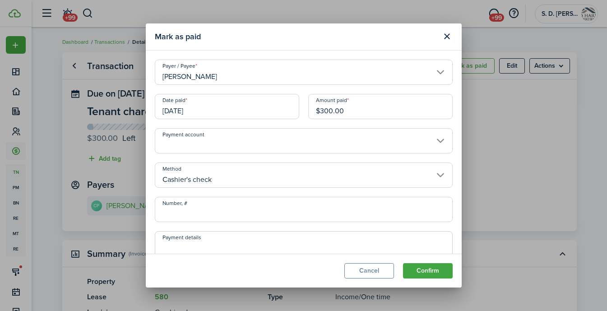
click at [178, 213] on input "Number, #" at bounding box center [304, 209] width 298 height 25
type input "9699003497"
click at [421, 270] on button "Confirm" at bounding box center [428, 270] width 50 height 15
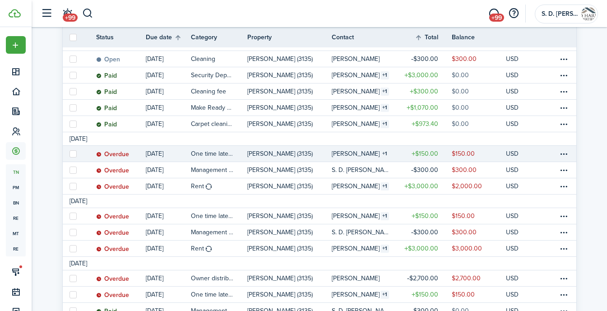
scroll to position [213, 0]
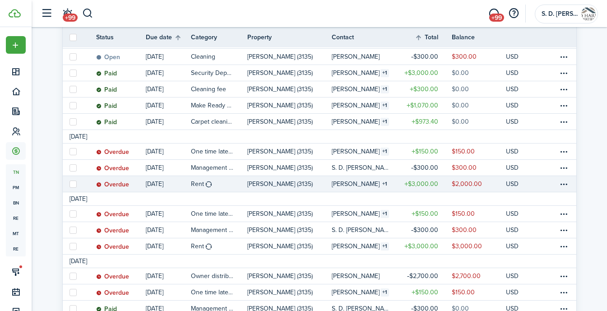
click at [475, 181] on table-amount-description "$2,000.00" at bounding box center [467, 183] width 30 height 9
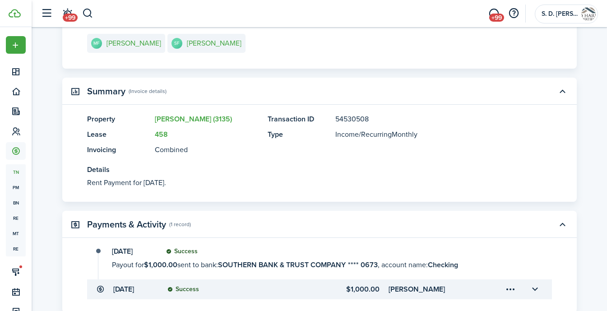
scroll to position [117, 0]
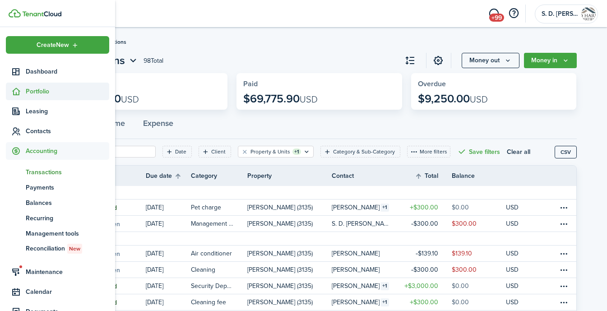
click at [18, 87] on icon at bounding box center [15, 91] width 9 height 9
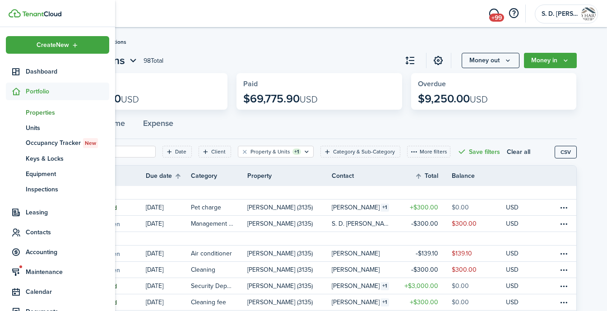
click at [21, 110] on span "pt" at bounding box center [16, 112] width 20 height 15
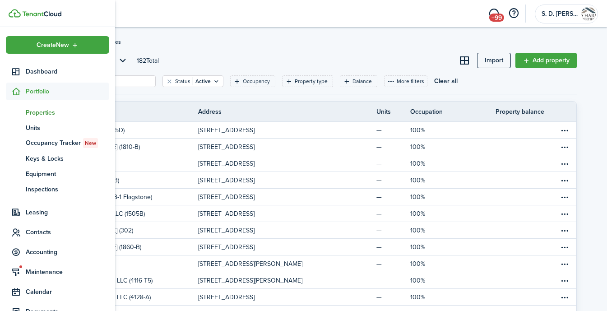
click at [131, 80] on input "search" at bounding box center [112, 81] width 79 height 9
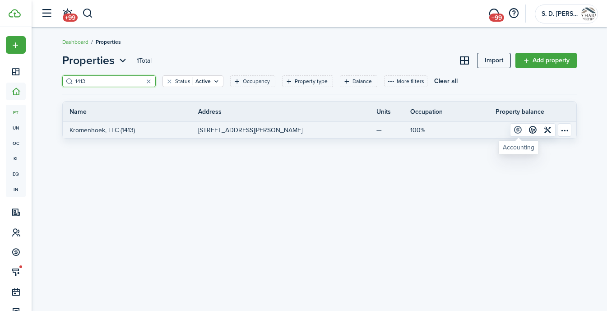
type input "1413"
click at [516, 128] on link at bounding box center [518, 130] width 15 height 13
click at [550, 128] on link at bounding box center [548, 130] width 15 height 13
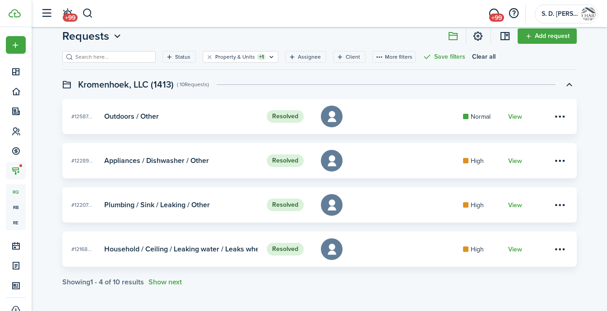
scroll to position [24, 0]
click at [157, 281] on button "Show next" at bounding box center [165, 282] width 33 height 8
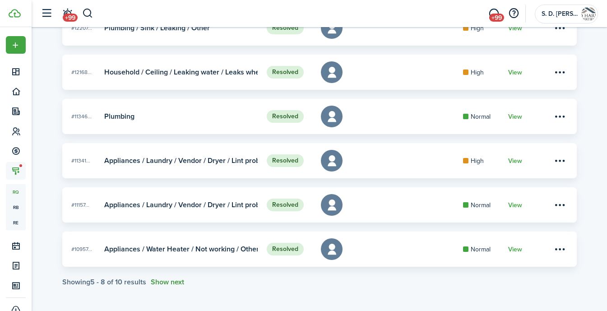
scroll to position [201, 0]
click at [162, 279] on button "Show next" at bounding box center [167, 282] width 33 height 8
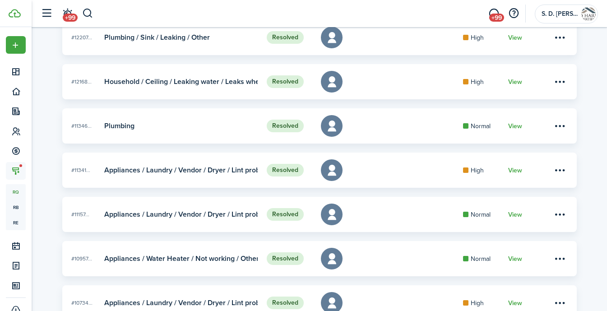
scroll to position [153, 0]
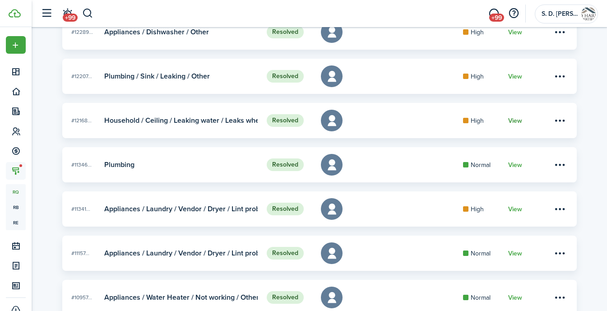
click at [517, 120] on link "View" at bounding box center [515, 120] width 14 height 7
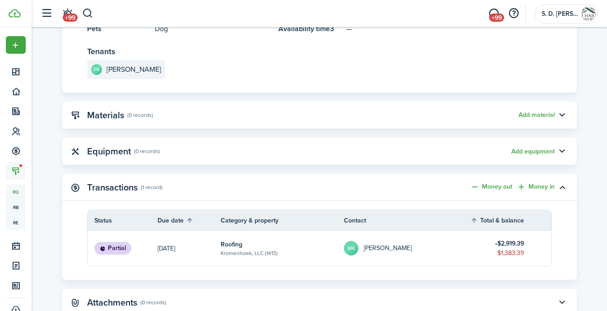
scroll to position [681, 0]
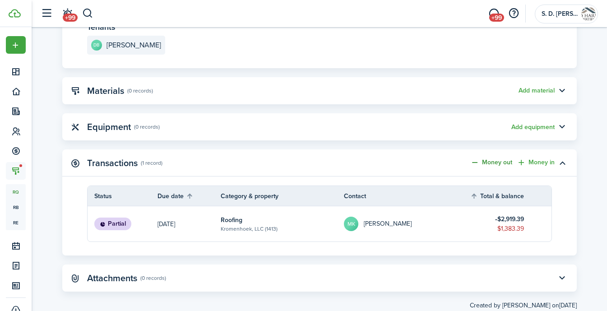
click at [496, 165] on link "Money out" at bounding box center [492, 162] width 42 height 9
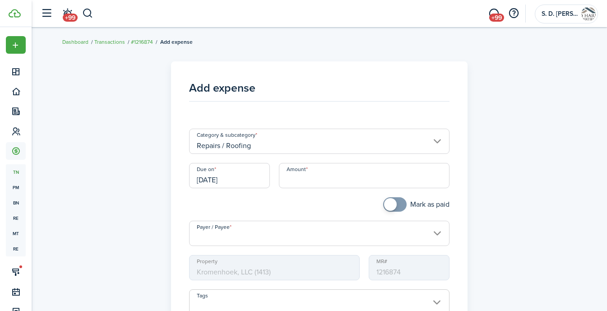
click at [318, 135] on input "Repairs / Roofing" at bounding box center [319, 141] width 261 height 25
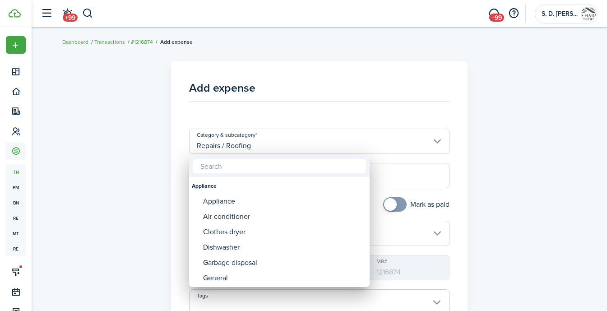
click at [279, 138] on div at bounding box center [304, 156] width 752 height 456
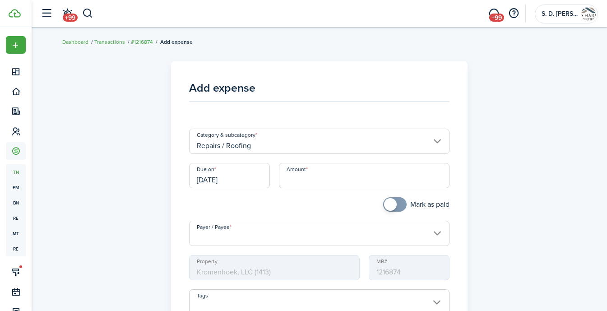
click at [435, 137] on input "Repairs / Roofing" at bounding box center [319, 141] width 261 height 25
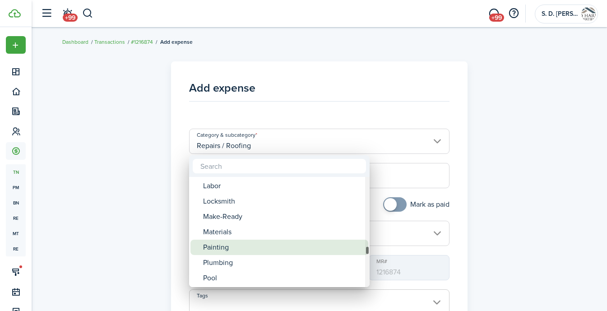
click at [219, 251] on div "Painting" at bounding box center [283, 247] width 160 height 15
type input "Repairs / Painting"
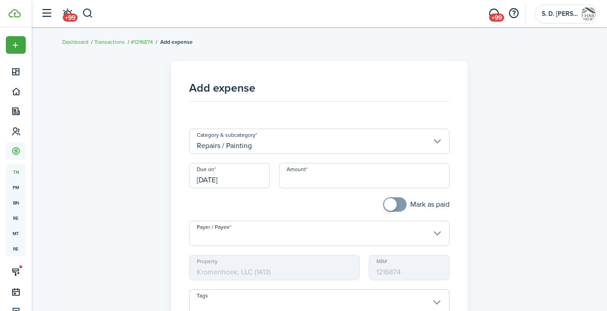
click at [234, 187] on input "[DATE]" at bounding box center [229, 175] width 81 height 25
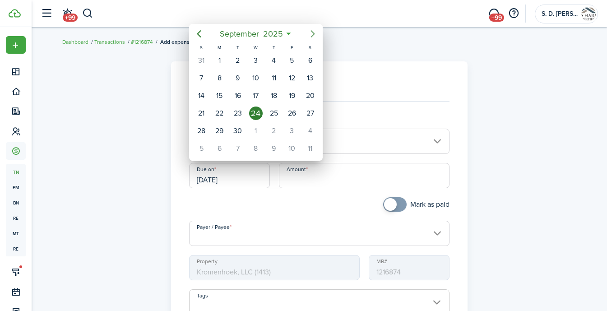
click at [313, 31] on icon "Next page" at bounding box center [313, 33] width 11 height 11
click at [250, 73] on div "5" at bounding box center [256, 78] width 18 height 17
type input "[DATE]"
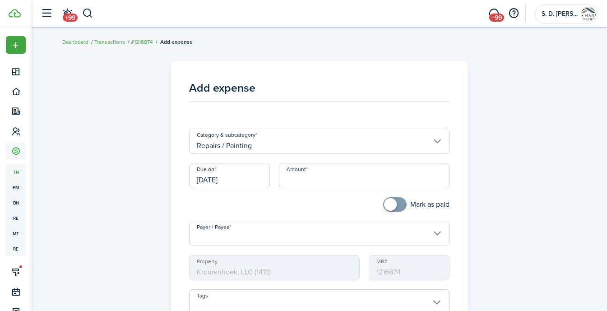
click at [298, 175] on input "Amount" at bounding box center [364, 175] width 171 height 25
click at [291, 230] on input "Payer / Payee" at bounding box center [319, 233] width 261 height 25
type input "$395.00"
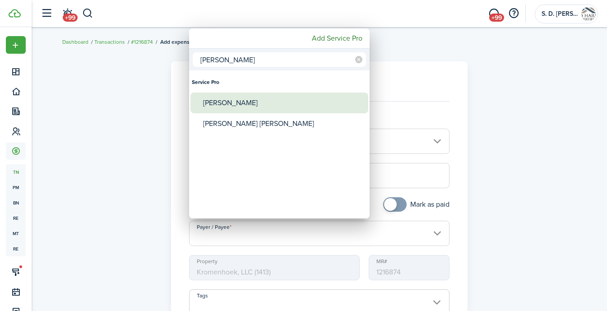
type input "[PERSON_NAME]"
click at [233, 104] on div "[PERSON_NAME]" at bounding box center [283, 103] width 160 height 21
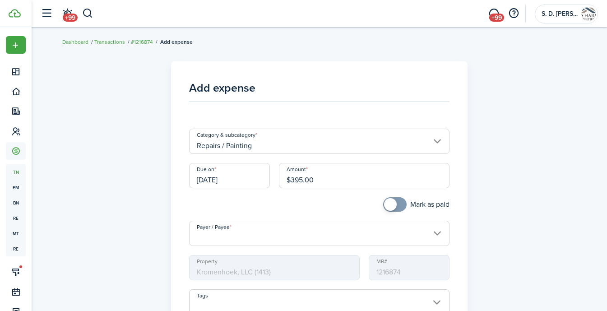
type input "[PERSON_NAME]"
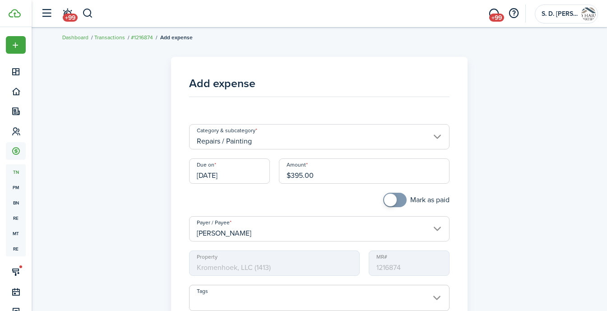
scroll to position [140, 0]
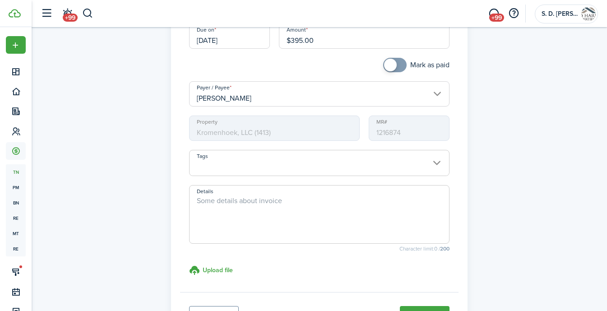
click at [225, 206] on textarea "Details" at bounding box center [320, 217] width 260 height 43
click at [229, 217] on textarea "[PERSON_NAME] Invoice #091525" at bounding box center [320, 217] width 260 height 43
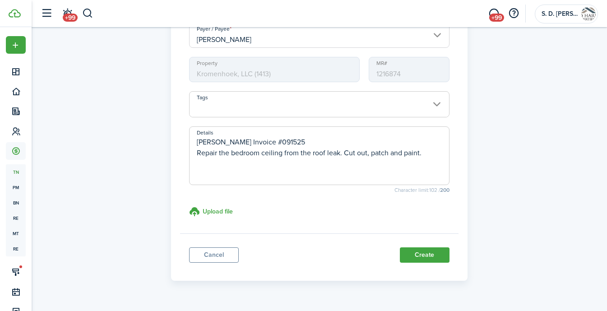
scroll to position [203, 0]
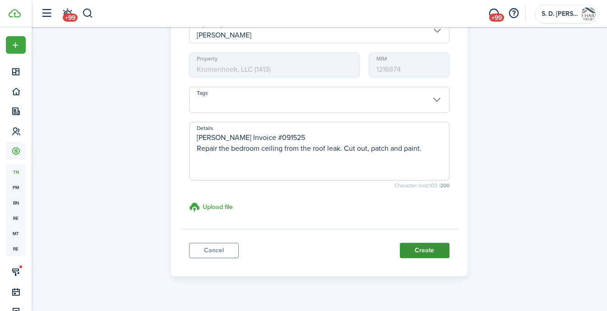
type textarea "[PERSON_NAME] Invoice #091525 Repair the bedroom ceiling from the roof leak. Cu…"
click at [429, 245] on button "Create" at bounding box center [425, 250] width 50 height 15
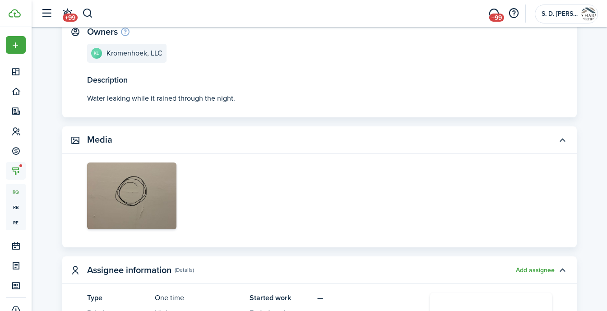
scroll to position [225, 0]
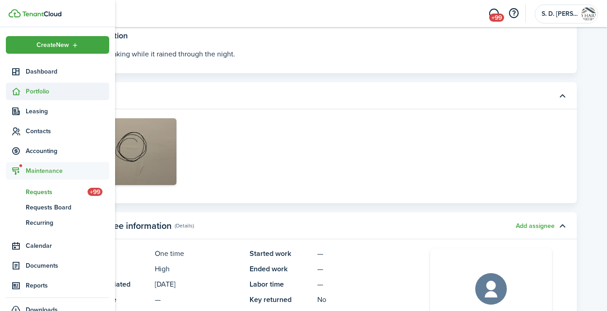
click at [39, 98] on span "Portfolio" at bounding box center [57, 92] width 103 height 18
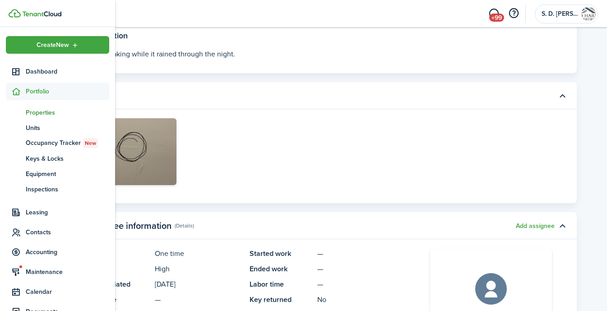
click at [39, 114] on span "Properties" at bounding box center [68, 112] width 84 height 9
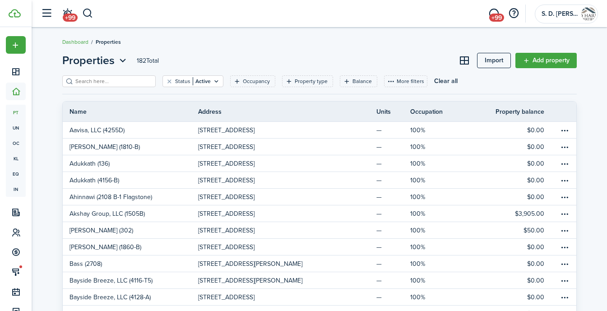
click at [135, 79] on input "search" at bounding box center [112, 81] width 79 height 9
type input "4152"
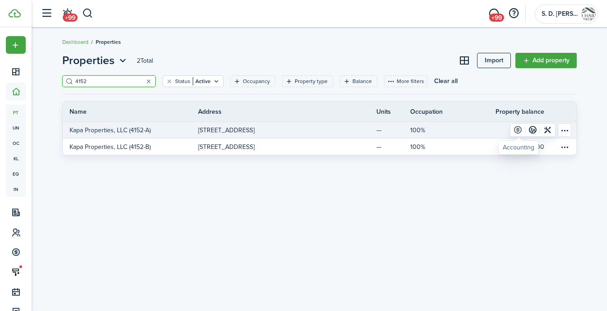
click at [517, 128] on link at bounding box center [518, 130] width 15 height 13
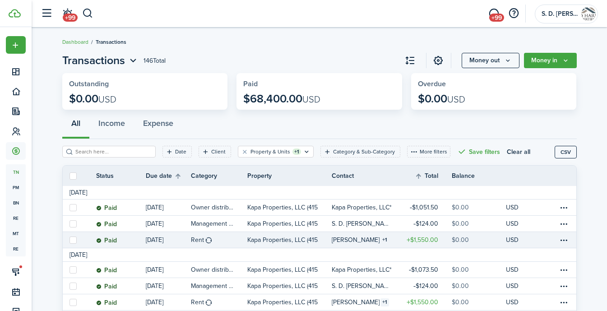
click at [368, 242] on table-info-title "[PERSON_NAME]" at bounding box center [356, 239] width 48 height 9
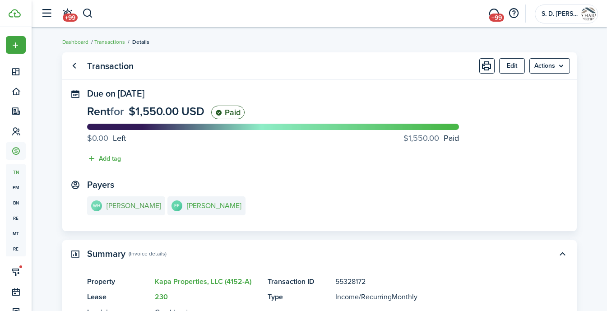
click at [123, 202] on e-details-info-title "[PERSON_NAME]" at bounding box center [134, 206] width 55 height 8
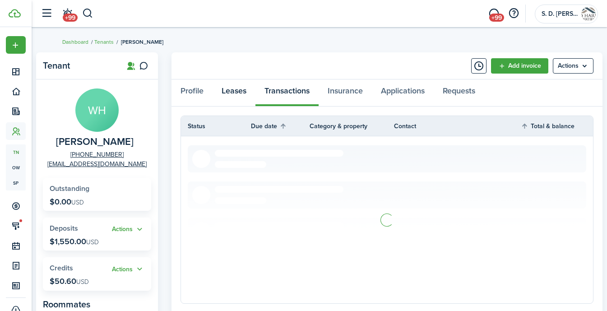
click at [225, 92] on link "Leases" at bounding box center [234, 92] width 43 height 27
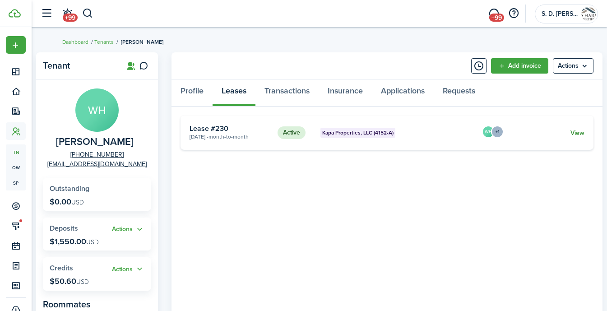
click at [575, 132] on link "View" at bounding box center [578, 132] width 14 height 9
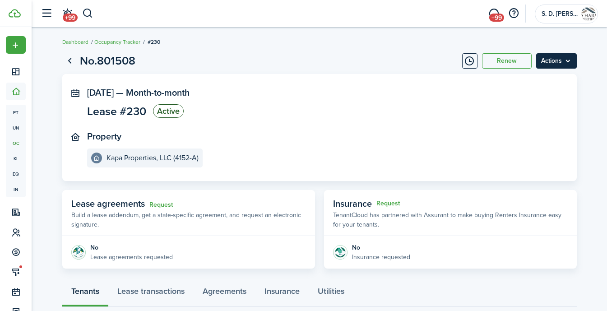
click at [545, 65] on menu-btn "Actions" at bounding box center [556, 60] width 41 height 15
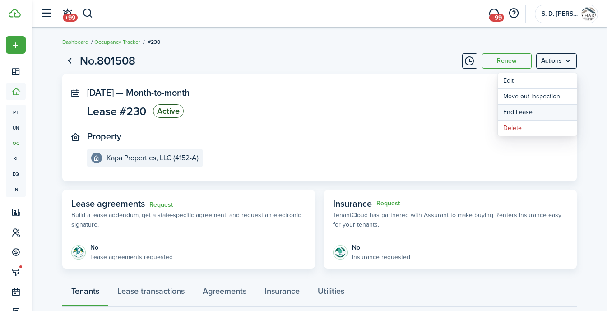
click at [521, 111] on link "End Lease" at bounding box center [537, 112] width 79 height 15
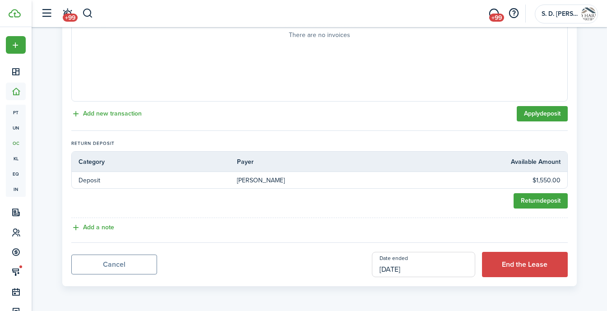
scroll to position [312, 0]
click at [394, 270] on input "[DATE]" at bounding box center [423, 264] width 103 height 25
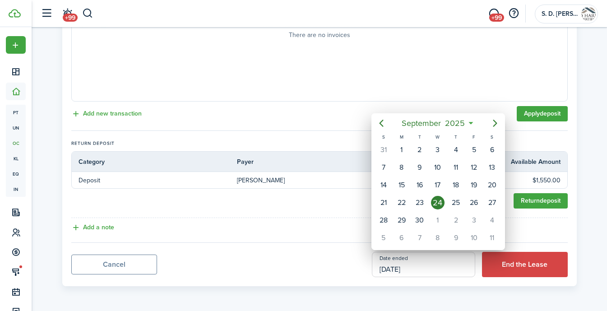
click at [522, 264] on div at bounding box center [304, 156] width 752 height 456
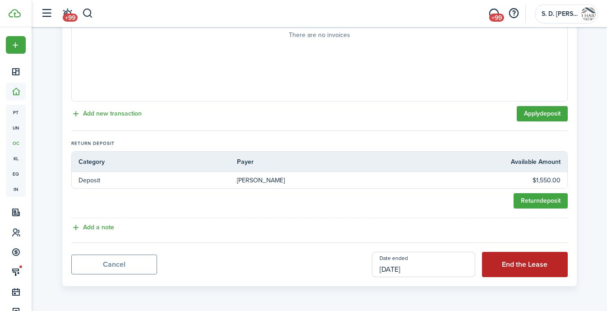
click at [523, 269] on button "End the Lease" at bounding box center [525, 264] width 86 height 25
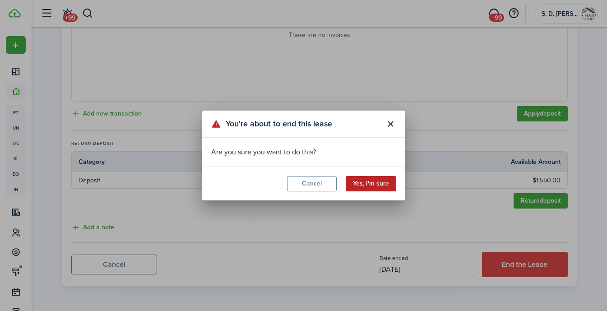
click at [375, 179] on button "Yes, I'm sure" at bounding box center [371, 183] width 51 height 15
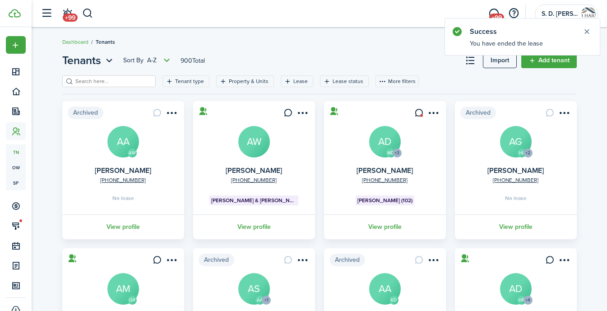
click at [109, 86] on filter-search at bounding box center [108, 81] width 93 height 12
click at [108, 77] on input "search" at bounding box center [112, 81] width 79 height 9
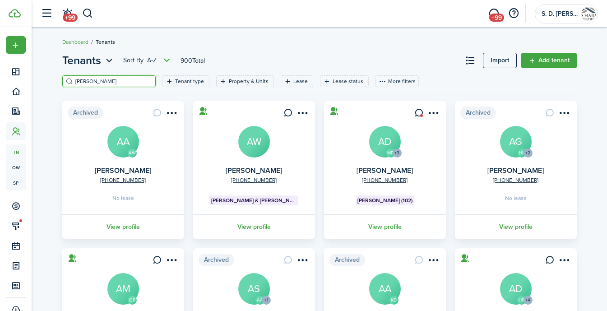
type input "[PERSON_NAME]"
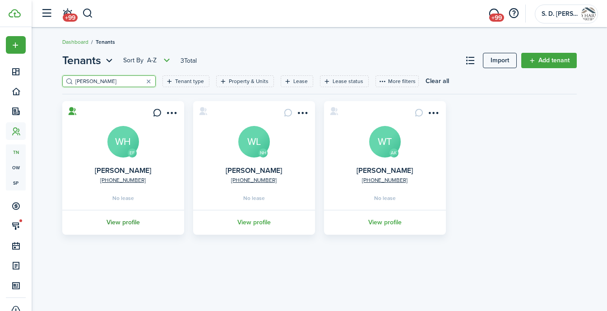
click at [114, 223] on link "View profile" at bounding box center [123, 222] width 125 height 25
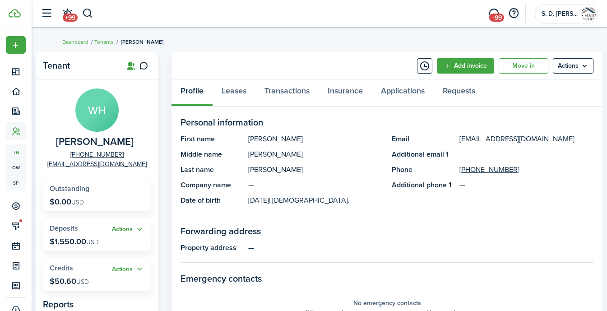
click at [127, 224] on button "Actions" at bounding box center [128, 229] width 33 height 10
click at [93, 274] on link "Return" at bounding box center [104, 277] width 79 height 15
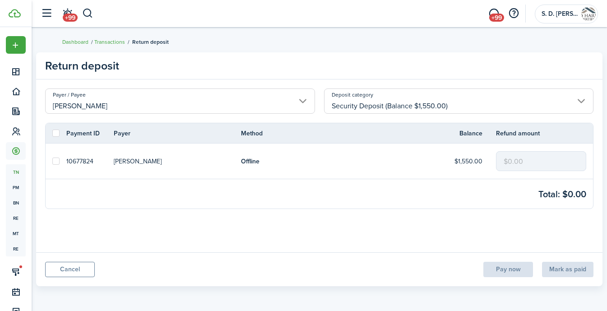
click at [56, 163] on label at bounding box center [55, 161] width 7 height 7
click at [52, 162] on input "checkbox" at bounding box center [52, 161] width 0 height 0
checkbox input "true"
click at [531, 163] on input "$0.00" at bounding box center [541, 161] width 90 height 20
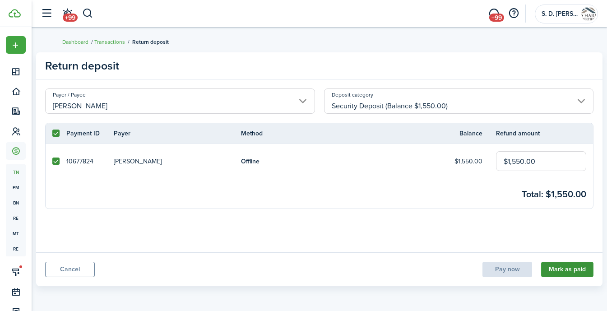
type input "$1,550.00"
click at [568, 268] on button "Mark as paid" at bounding box center [567, 269] width 52 height 15
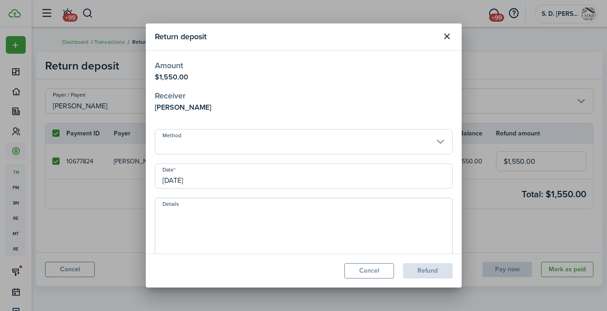
click at [411, 141] on input "Method" at bounding box center [304, 141] width 298 height 25
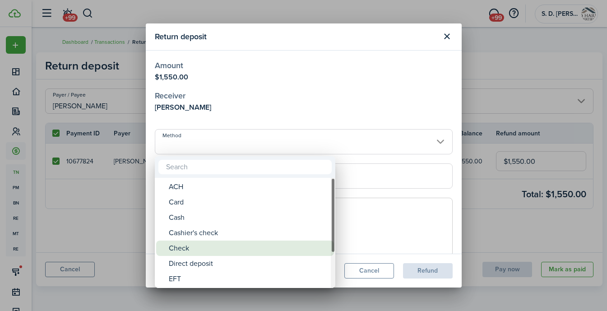
click at [222, 247] on div "Check" at bounding box center [249, 248] width 160 height 15
type input "Check"
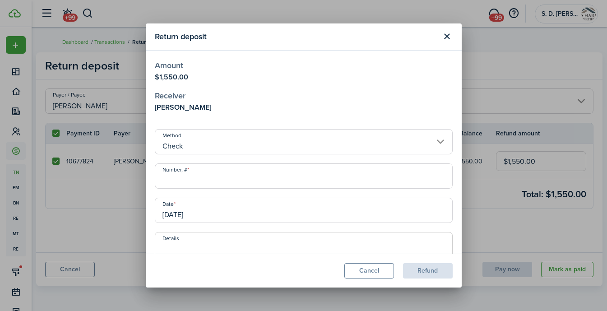
click at [256, 170] on input "Number, #" at bounding box center [304, 175] width 298 height 25
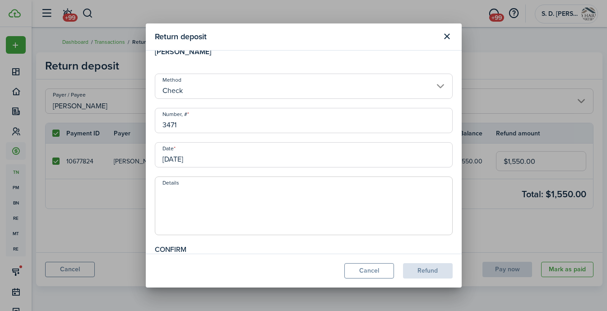
scroll to position [63, 0]
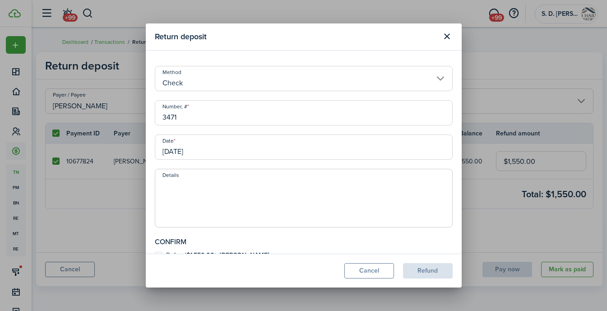
type input "3471"
click at [193, 196] on textarea "Details" at bounding box center [303, 200] width 297 height 43
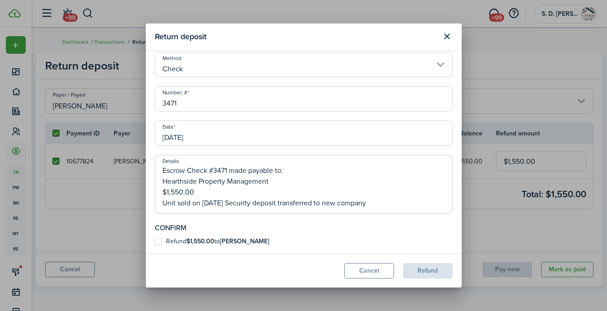
scroll to position [77, 0]
type textarea "Escrow Check #3471 made payable to: Hearthside Property Management $1,550.00 Un…"
click at [159, 240] on label "Refund $1,550.00 to [PERSON_NAME]" at bounding box center [212, 241] width 115 height 7
checkbox input "true"
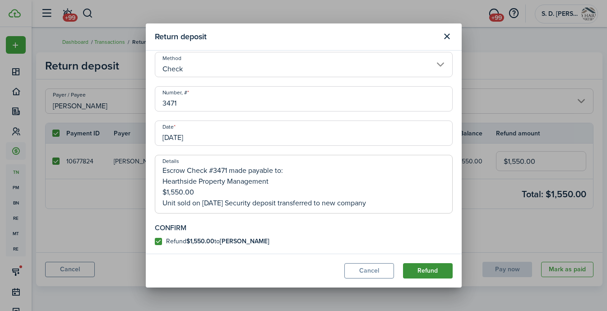
click at [420, 272] on button "Refund" at bounding box center [428, 270] width 50 height 15
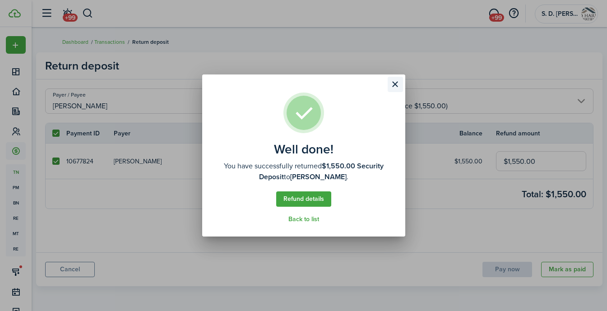
click at [393, 87] on button "Close modal" at bounding box center [395, 84] width 15 height 15
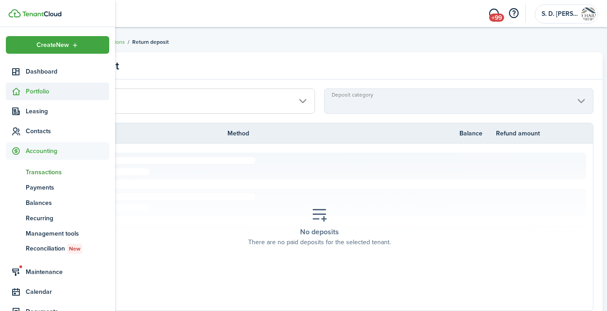
click at [19, 88] on icon at bounding box center [15, 91] width 9 height 9
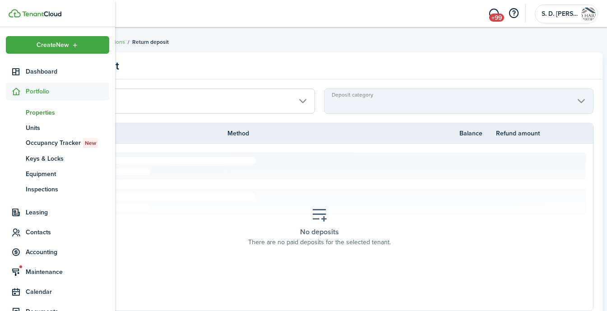
click at [42, 112] on span "Properties" at bounding box center [68, 112] width 84 height 9
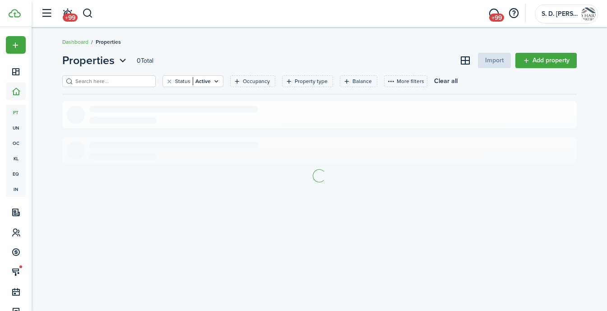
click at [122, 81] on input "search" at bounding box center [112, 81] width 79 height 9
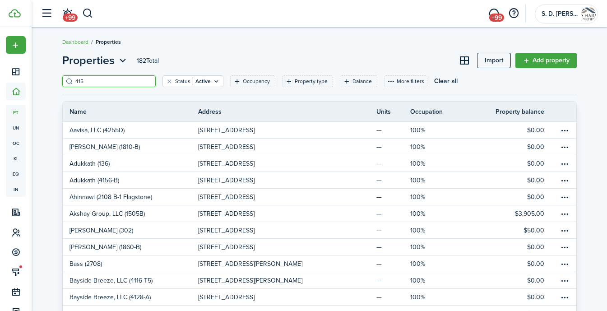
type input "4152"
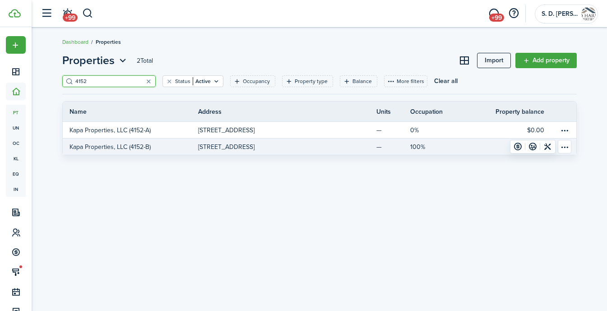
click at [242, 142] on p "[STREET_ADDRESS]" at bounding box center [226, 146] width 56 height 9
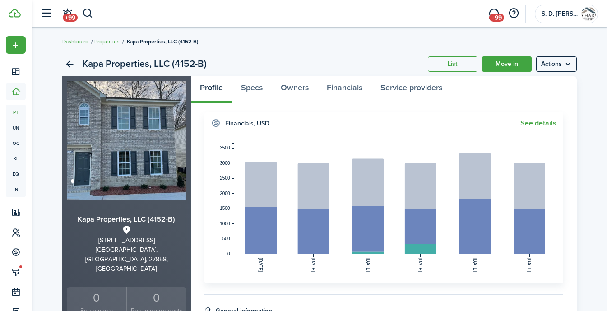
scroll to position [168, 0]
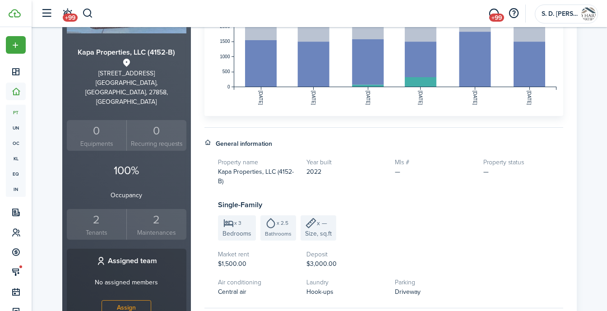
click at [98, 228] on small "Tenants" at bounding box center [97, 232] width 56 height 9
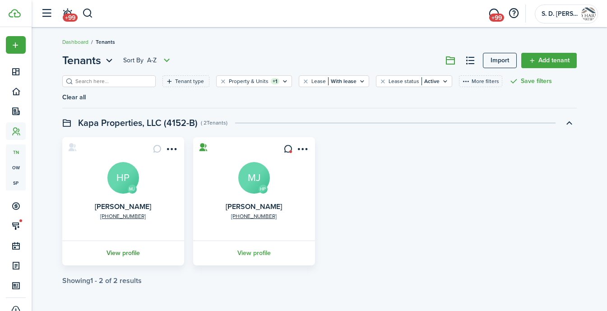
click at [121, 249] on link "View profile" at bounding box center [123, 253] width 125 height 25
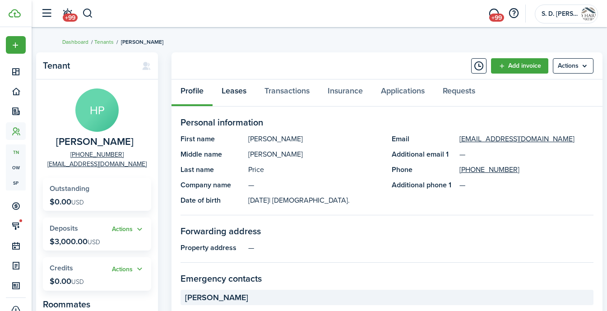
click at [239, 88] on link "Leases" at bounding box center [234, 92] width 43 height 27
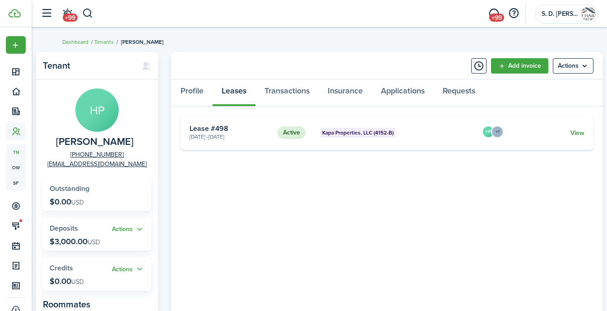
click at [583, 132] on link "View" at bounding box center [578, 132] width 14 height 9
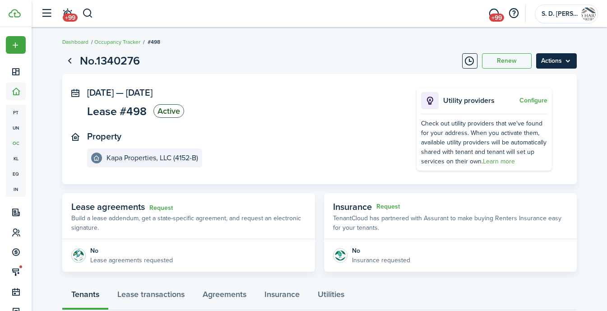
click at [573, 61] on menu-btn "Actions" at bounding box center [556, 60] width 41 height 15
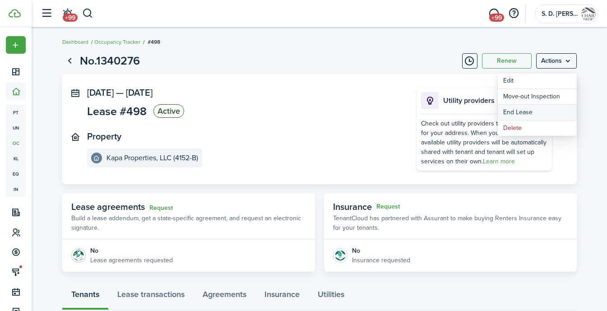
click at [522, 118] on link "End Lease" at bounding box center [537, 112] width 79 height 15
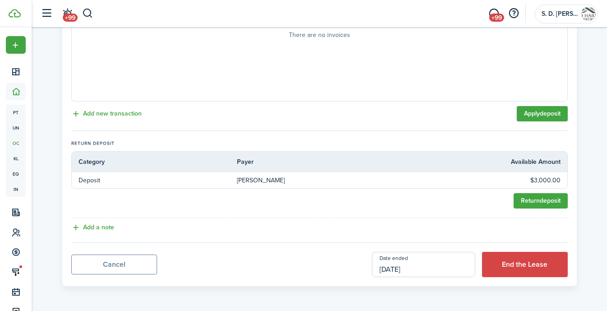
scroll to position [312, 0]
click at [502, 258] on button "End the Lease" at bounding box center [525, 264] width 86 height 25
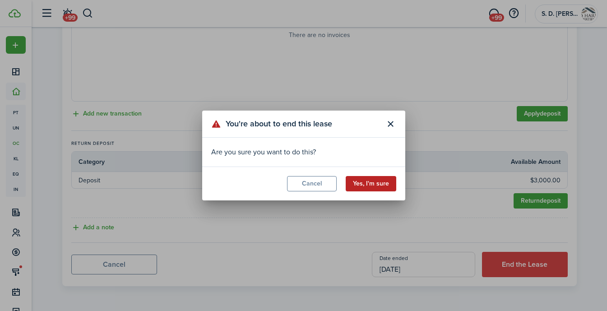
click at [377, 187] on button "Yes, I'm sure" at bounding box center [371, 183] width 51 height 15
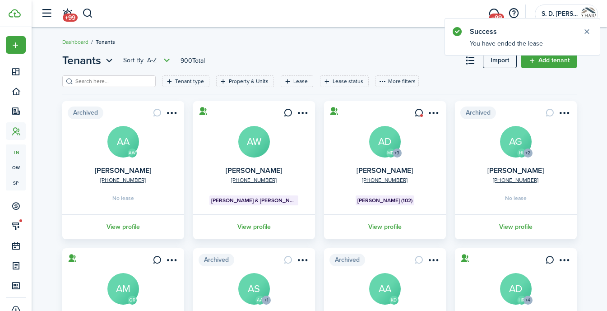
click at [118, 82] on input "search" at bounding box center [112, 81] width 79 height 9
type input "H"
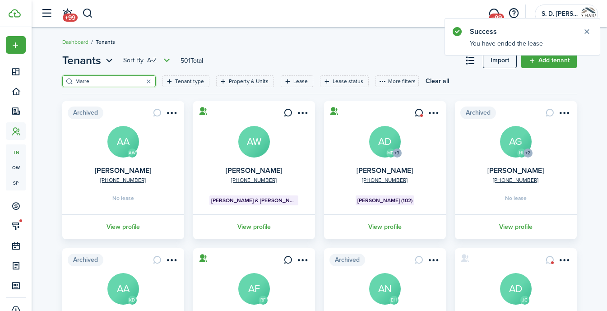
type input "[PERSON_NAME]"
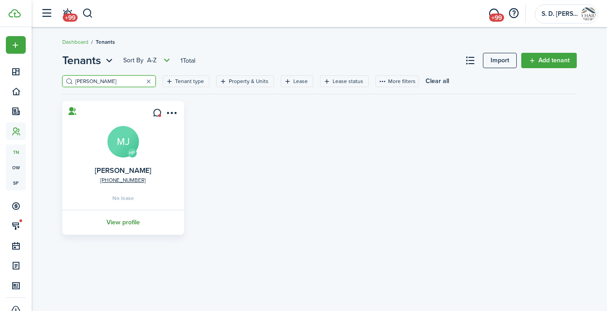
click at [113, 217] on link "View profile" at bounding box center [123, 222] width 125 height 25
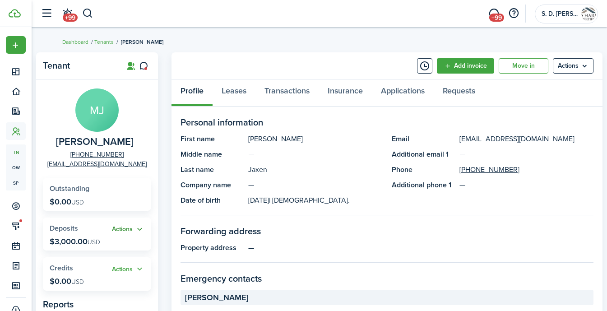
click at [127, 227] on button "Actions" at bounding box center [128, 229] width 33 height 10
click at [109, 279] on link "Return" at bounding box center [104, 277] width 79 height 15
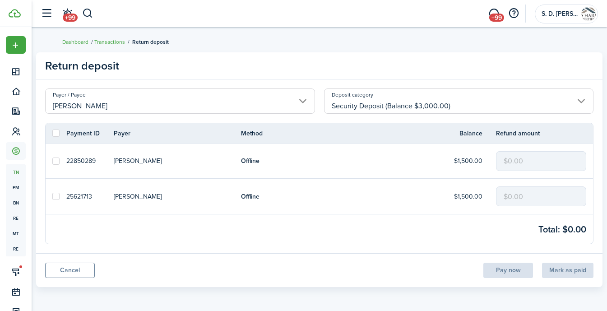
click at [57, 159] on label at bounding box center [55, 161] width 7 height 7
click at [52, 161] on input "checkbox" at bounding box center [52, 161] width 0 height 0
checkbox input "true"
click at [55, 199] on label at bounding box center [55, 196] width 7 height 7
click at [52, 197] on input "checkbox" at bounding box center [52, 196] width 0 height 0
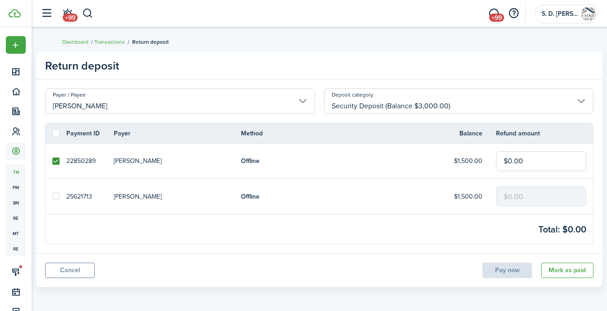
checkbox input "true"
click at [527, 163] on input "$0.00" at bounding box center [541, 161] width 90 height 20
type input "$1,500.00"
click at [527, 190] on input "$0.00" at bounding box center [541, 196] width 90 height 20
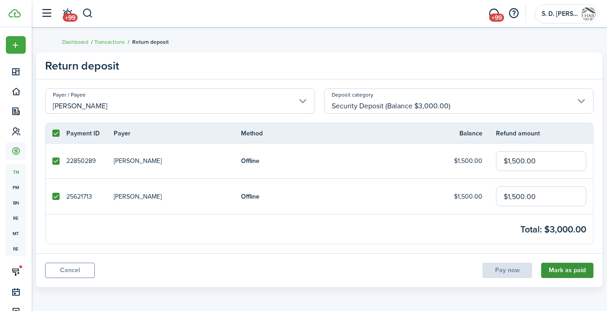
type input "$1,500.00"
click at [565, 275] on button "Mark as paid" at bounding box center [567, 270] width 52 height 15
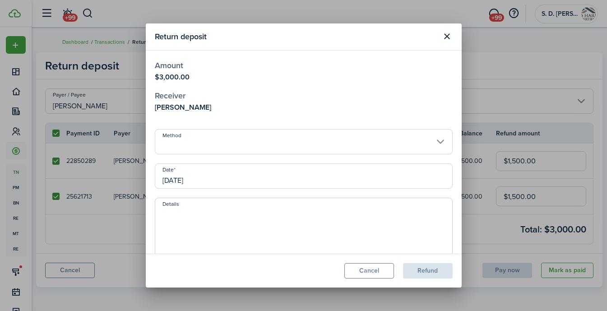
click at [285, 145] on input "Method" at bounding box center [304, 141] width 298 height 25
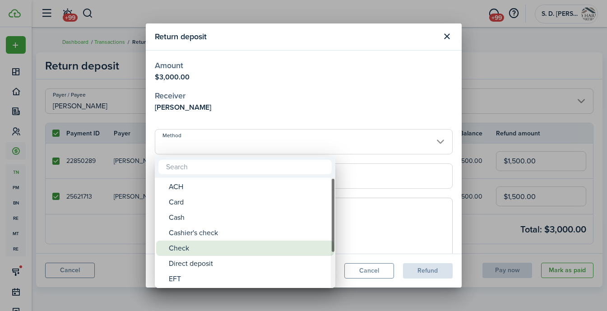
click at [217, 254] on div "Check" at bounding box center [249, 248] width 160 height 15
type input "Check"
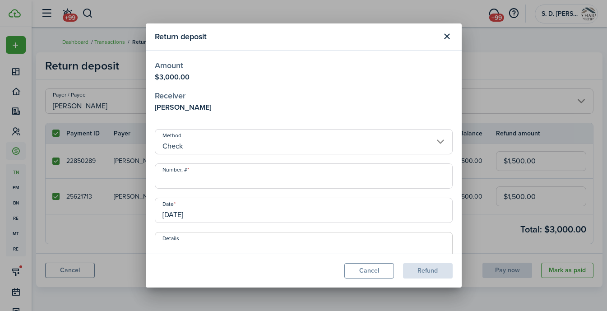
click at [232, 181] on input "Number, #" at bounding box center [304, 175] width 298 height 25
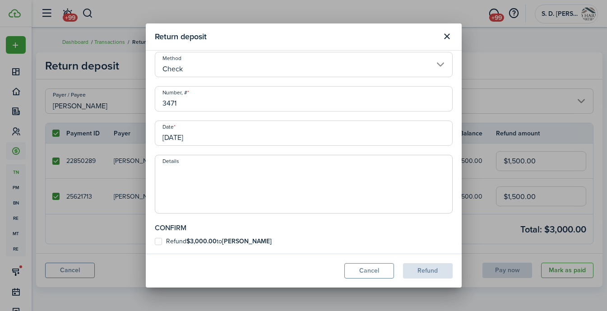
type input "3471"
click at [195, 182] on textarea "Details" at bounding box center [303, 186] width 297 height 43
type textarea "C"
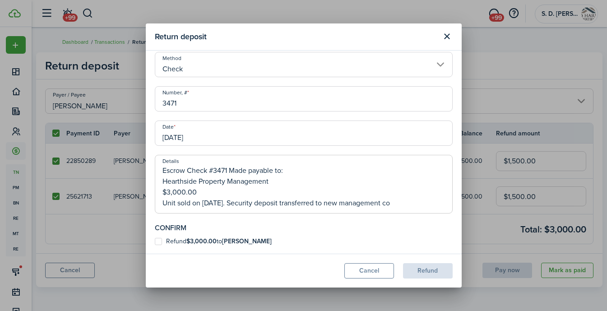
type textarea "Escrow Check #3471 Made payable to: Hearthside Property Management $3,000.00 Un…"
click at [158, 239] on label "Refund $3,000.00 to [PERSON_NAME]" at bounding box center [213, 241] width 117 height 7
checkbox input "true"
click at [420, 269] on button "Refund" at bounding box center [428, 270] width 50 height 15
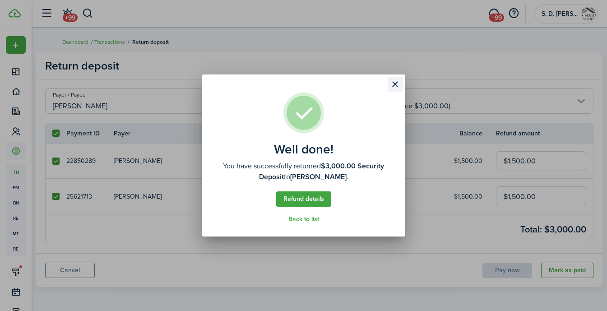
click at [398, 88] on button "Close modal" at bounding box center [395, 84] width 15 height 15
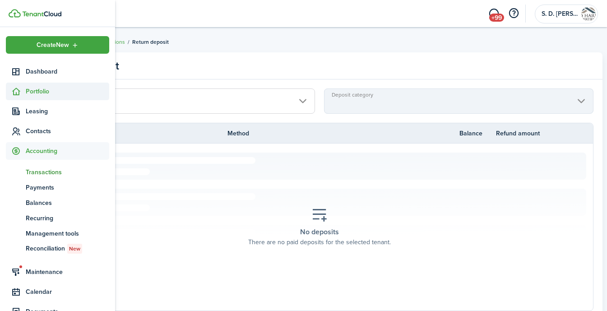
click at [23, 89] on sidebar-link-icon at bounding box center [16, 91] width 20 height 9
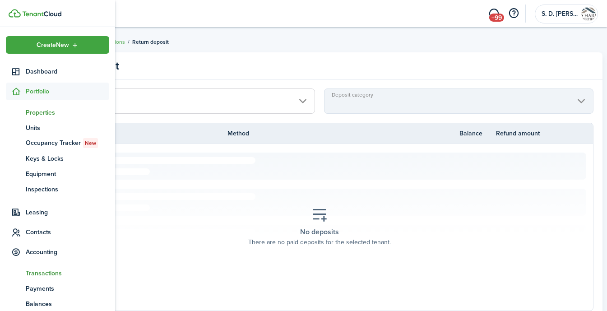
click at [30, 112] on span "Properties" at bounding box center [68, 112] width 84 height 9
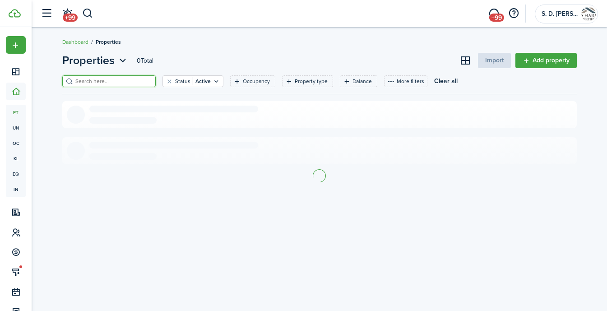
click at [122, 85] on input "search" at bounding box center [112, 81] width 79 height 9
type input "1811"
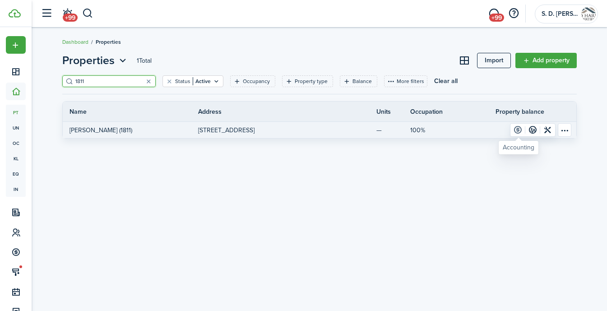
click at [516, 129] on link at bounding box center [518, 130] width 15 height 13
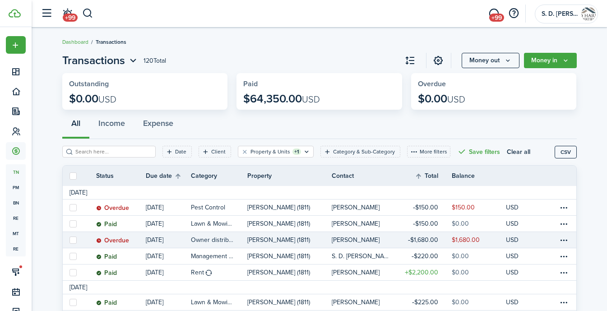
click at [465, 240] on table-amount-description "$1,680.00" at bounding box center [466, 239] width 28 height 9
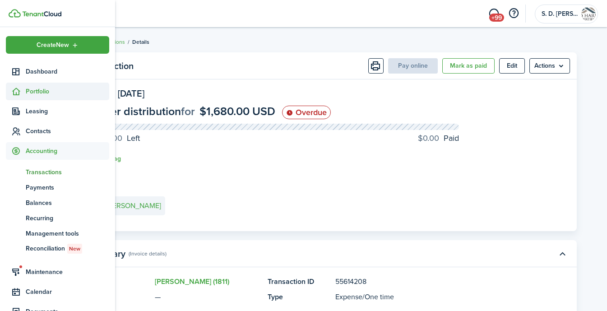
click at [16, 97] on span "Portfolio" at bounding box center [57, 92] width 103 height 18
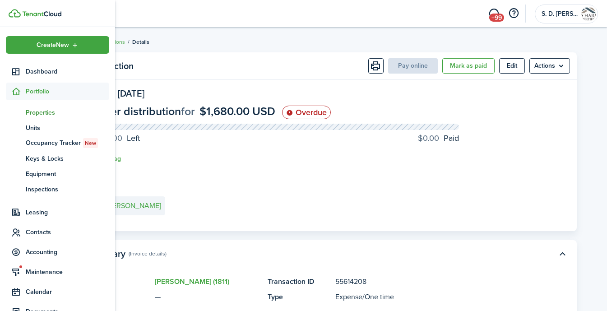
click at [37, 108] on span "Properties" at bounding box center [68, 112] width 84 height 9
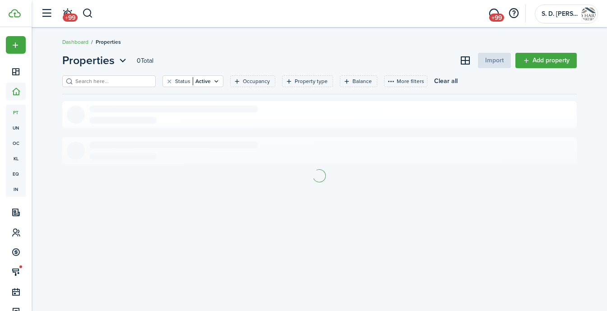
click at [132, 88] on div "Status Active Occupancy Property type Balance More filters Save filters Clear a…" at bounding box center [319, 84] width 515 height 19
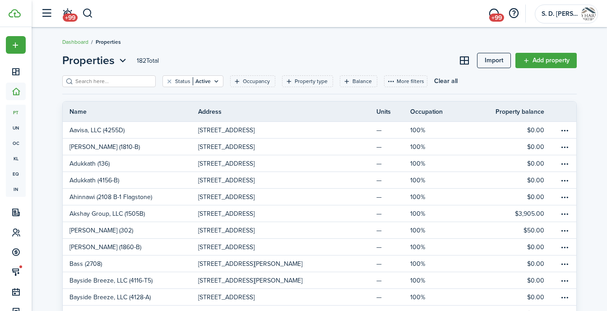
click at [131, 82] on input "search" at bounding box center [112, 81] width 79 height 9
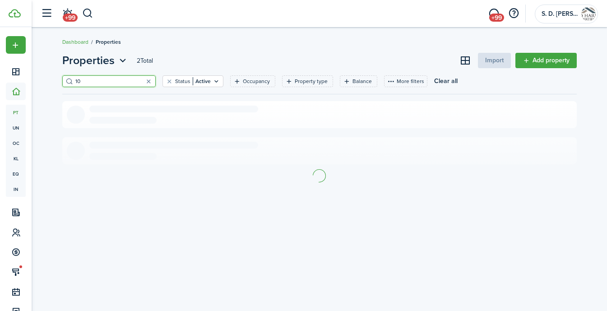
type input "102"
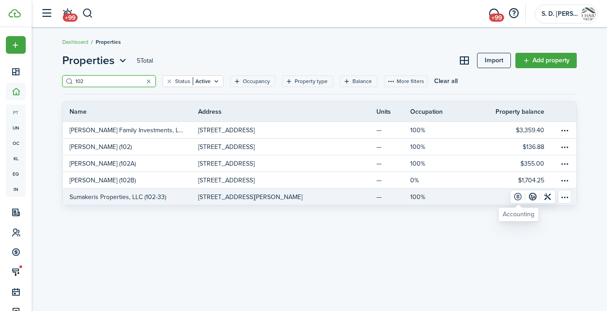
click at [516, 196] on link at bounding box center [518, 197] width 15 height 13
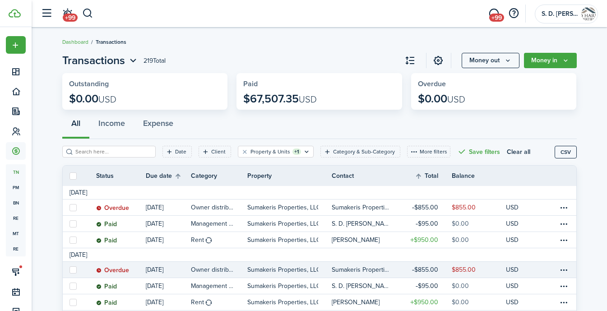
click at [457, 270] on table-amount-description "$855.00" at bounding box center [464, 269] width 24 height 9
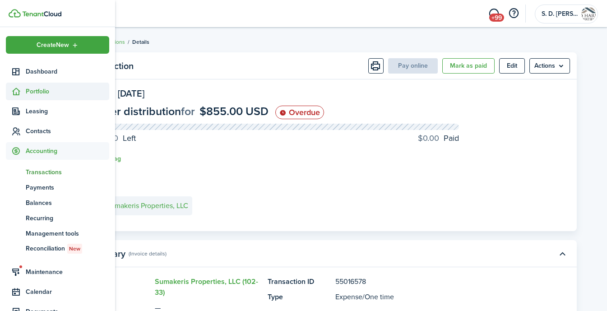
click at [24, 93] on sidebar-link-icon at bounding box center [16, 91] width 20 height 9
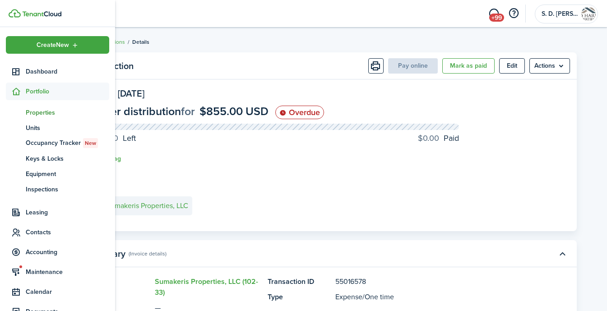
click at [26, 112] on span "Properties" at bounding box center [68, 112] width 84 height 9
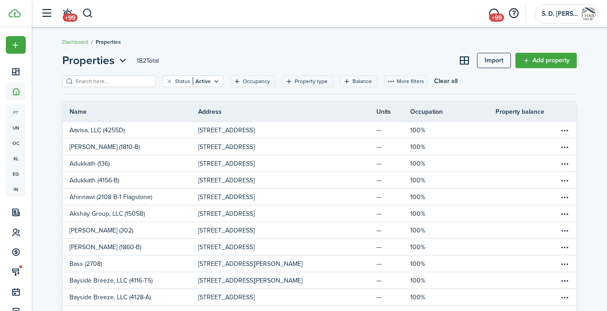
click at [128, 82] on input "search" at bounding box center [112, 81] width 79 height 9
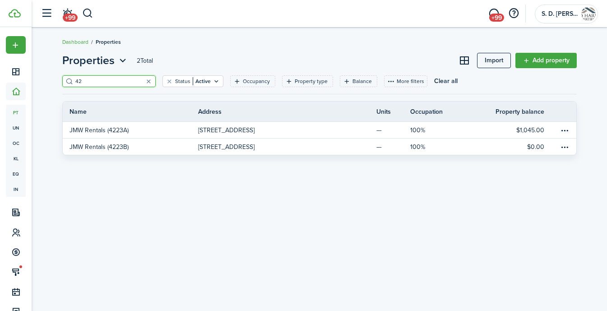
type input "4"
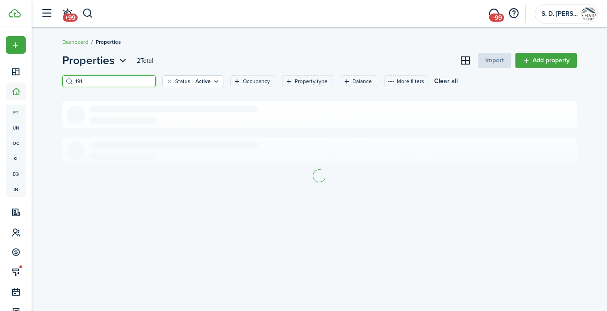
type input "1918"
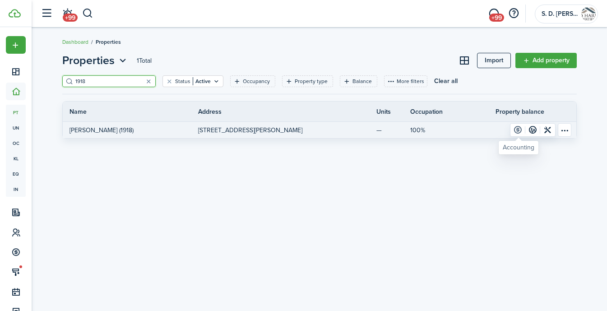
click at [518, 129] on link at bounding box center [518, 130] width 15 height 13
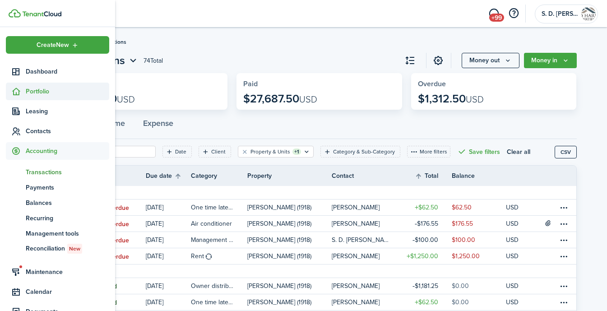
click at [28, 91] on span "Portfolio" at bounding box center [68, 91] width 84 height 9
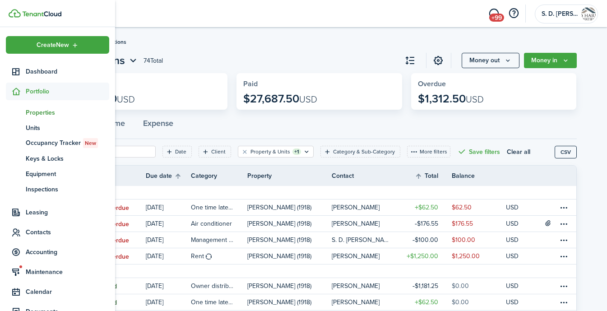
click at [34, 116] on span "Properties" at bounding box center [68, 112] width 84 height 9
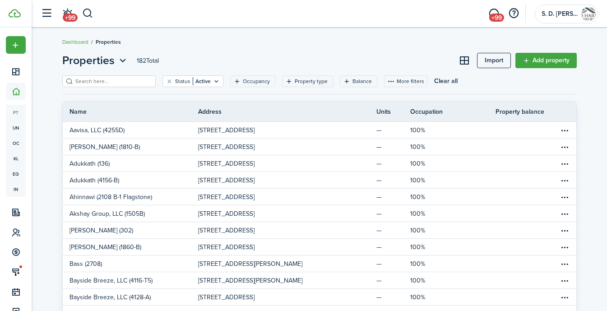
click at [95, 84] on input "search" at bounding box center [112, 81] width 79 height 9
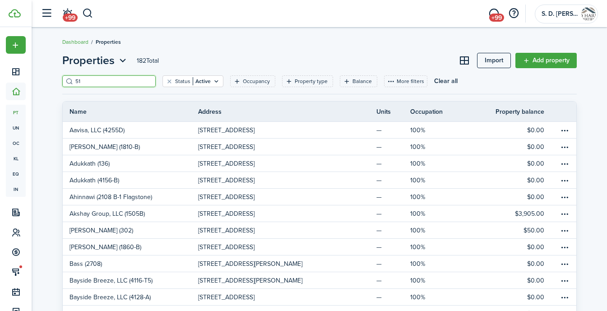
type input "510"
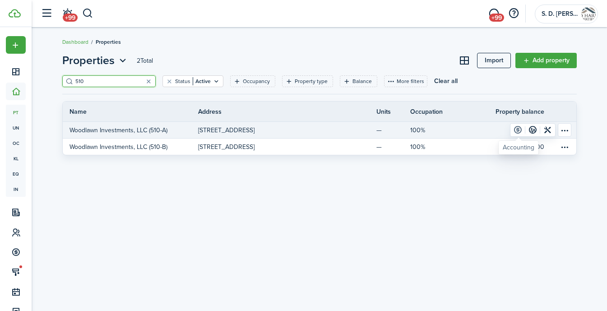
click at [514, 127] on link at bounding box center [518, 130] width 15 height 13
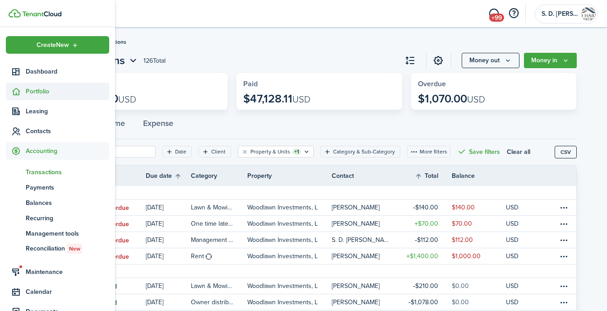
click at [30, 87] on span "Portfolio" at bounding box center [68, 91] width 84 height 9
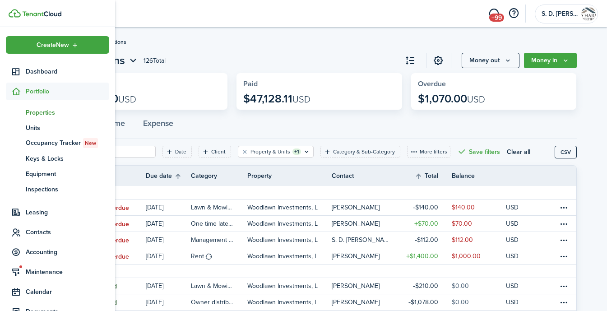
click at [40, 109] on span "Properties" at bounding box center [68, 112] width 84 height 9
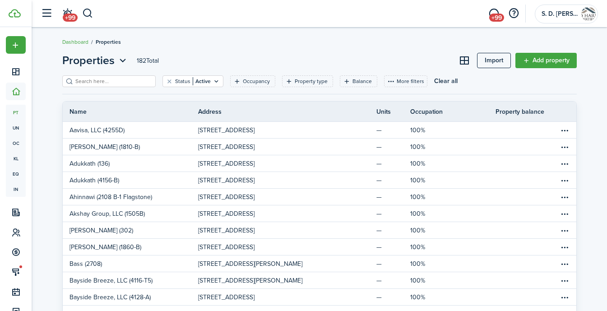
click at [109, 83] on input "search" at bounding box center [112, 81] width 79 height 9
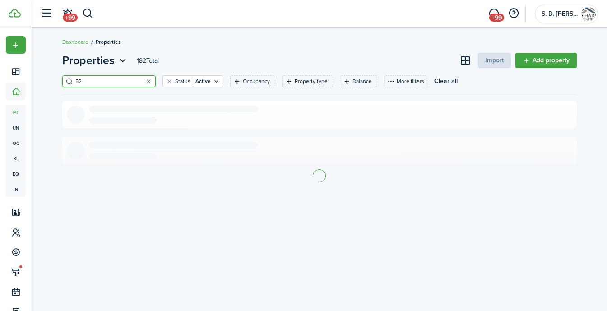
type input "520"
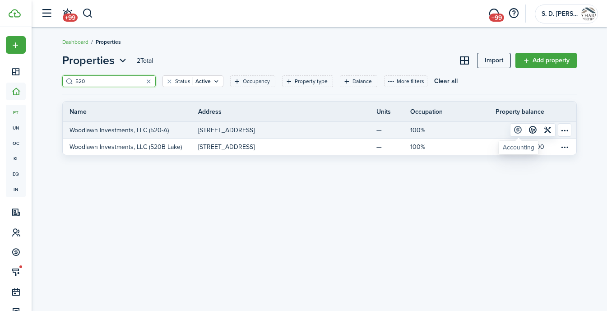
click at [519, 127] on link at bounding box center [518, 130] width 15 height 13
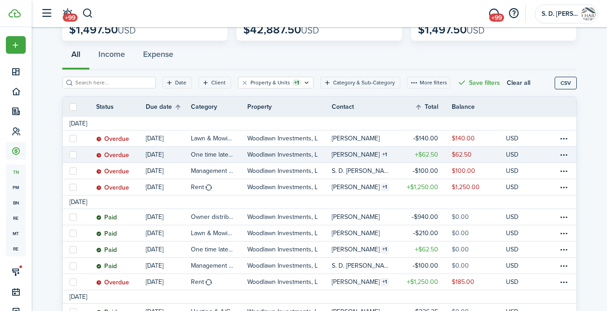
scroll to position [84, 0]
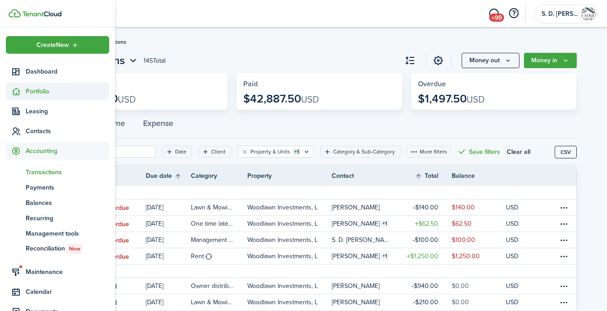
click at [21, 94] on sidebar-link-icon at bounding box center [16, 91] width 20 height 9
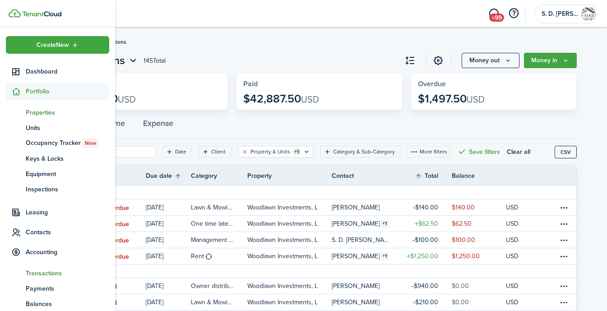
click at [31, 110] on span "Properties" at bounding box center [68, 112] width 84 height 9
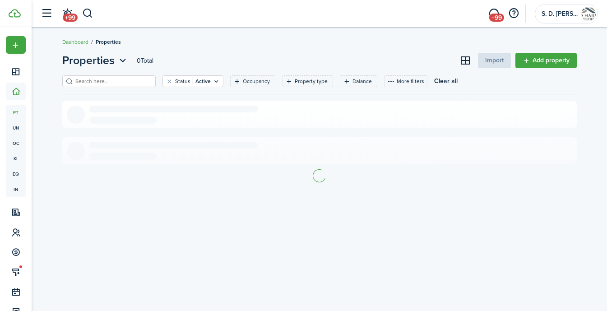
click at [119, 84] on input "search" at bounding box center [112, 81] width 79 height 9
type input "3812"
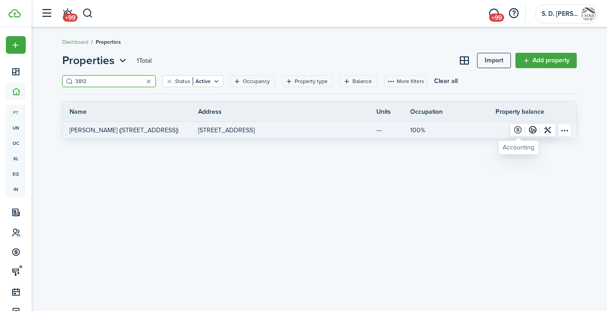
click at [517, 128] on link at bounding box center [518, 130] width 15 height 13
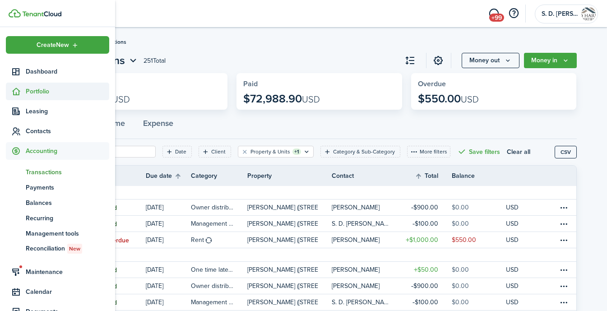
click at [14, 88] on icon at bounding box center [15, 91] width 9 height 9
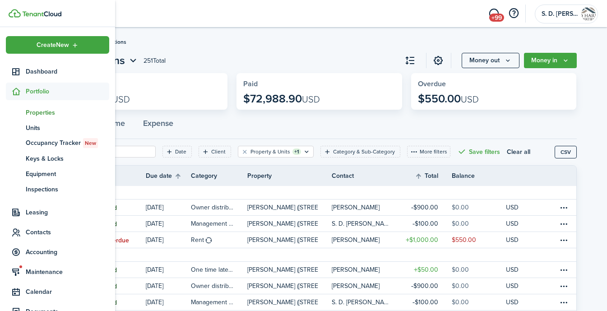
click at [52, 113] on span "Properties" at bounding box center [68, 112] width 84 height 9
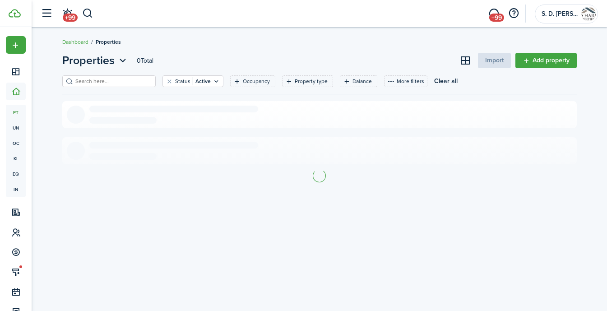
click at [131, 83] on input "search" at bounding box center [112, 81] width 79 height 9
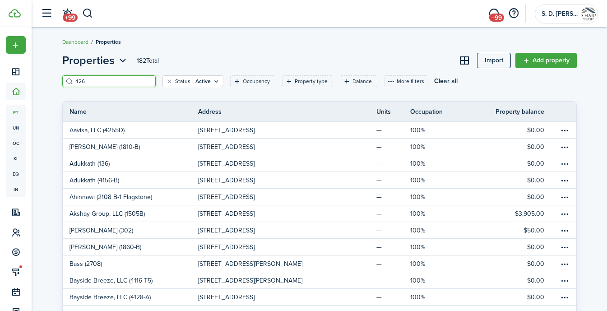
type input "4260"
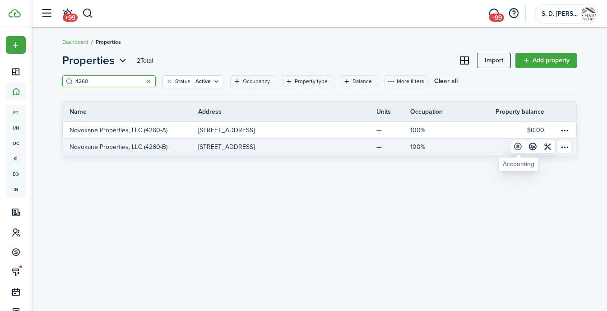
click at [517, 144] on link at bounding box center [518, 146] width 15 height 13
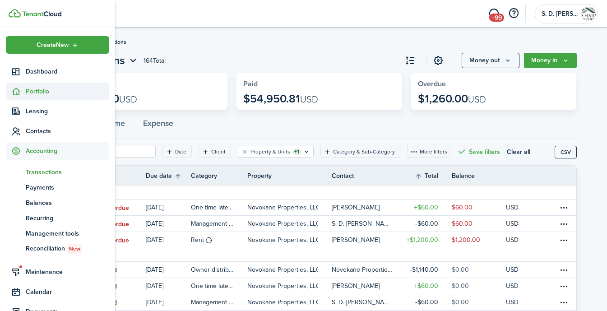
click at [19, 89] on icon at bounding box center [15, 91] width 9 height 9
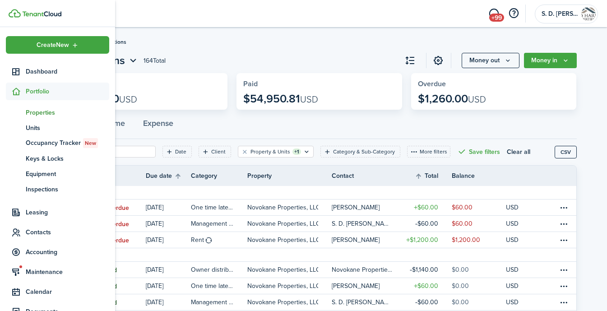
click at [28, 109] on span "Properties" at bounding box center [68, 112] width 84 height 9
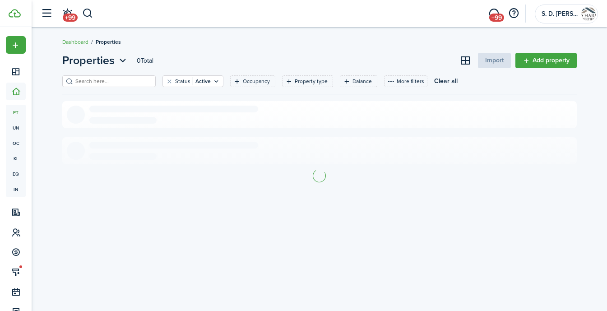
click at [113, 80] on input "search" at bounding box center [112, 81] width 79 height 9
type input "113"
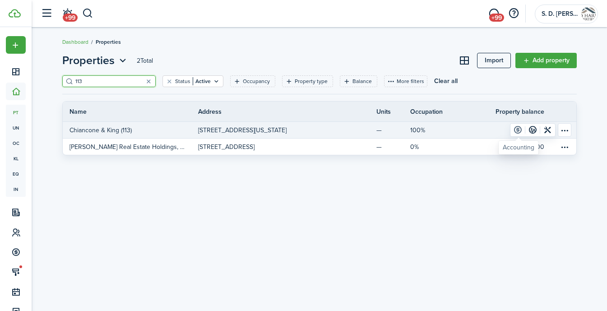
click at [518, 128] on link at bounding box center [518, 130] width 15 height 13
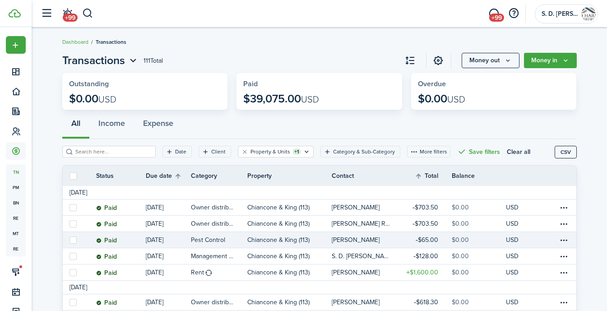
click at [345, 236] on link "Karen Chiancone" at bounding box center [365, 240] width 66 height 16
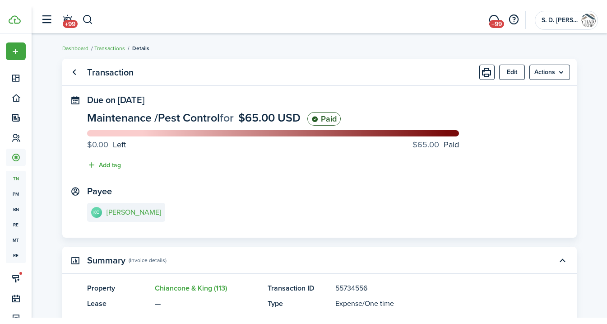
scroll to position [140, 0]
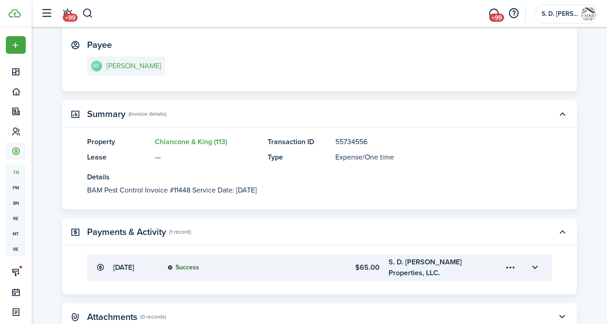
click at [118, 69] on e-details-info-title "Karen Chiancone" at bounding box center [134, 66] width 55 height 8
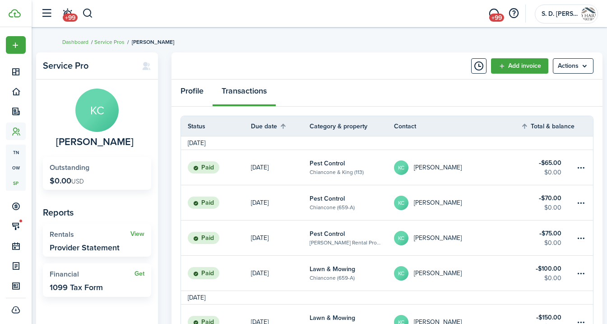
click at [190, 92] on link "Profile" at bounding box center [192, 92] width 41 height 27
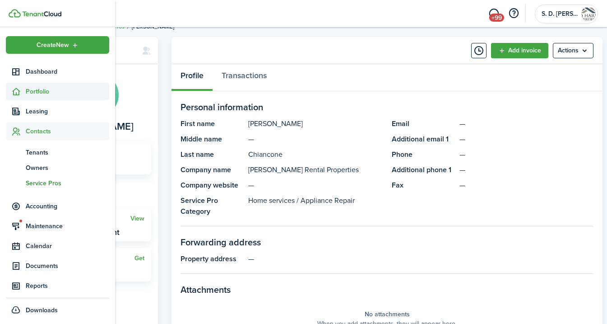
scroll to position [7, 0]
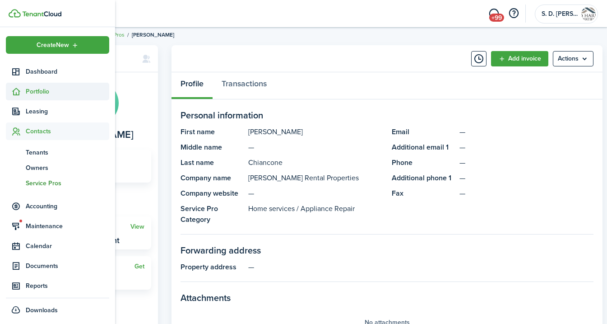
click at [15, 91] on icon at bounding box center [15, 91] width 9 height 9
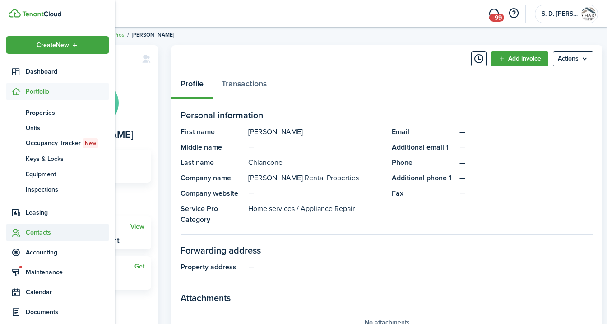
click at [39, 228] on span "Contacts" at bounding box center [68, 232] width 84 height 9
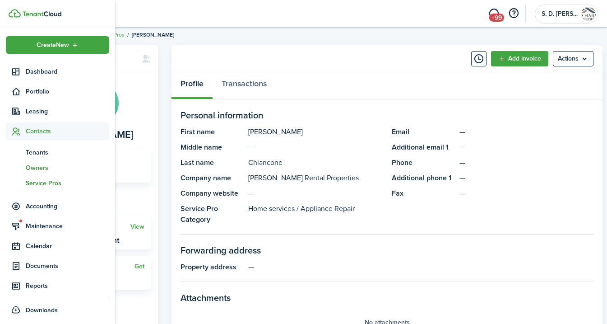
click at [42, 165] on span "Owners" at bounding box center [68, 167] width 84 height 9
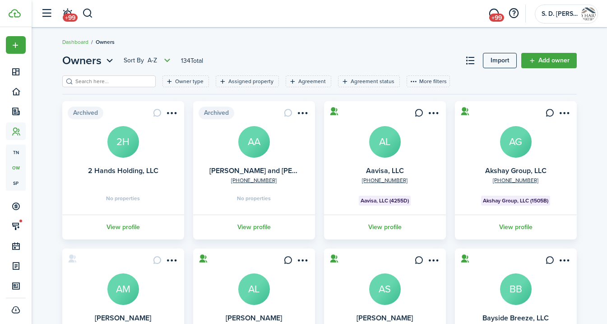
click at [107, 74] on header-page "Owners Sort by A-Z 134 Total Import Add owner" at bounding box center [319, 63] width 515 height 23
click at [107, 78] on input "search" at bounding box center [112, 81] width 79 height 9
type input "Karen"
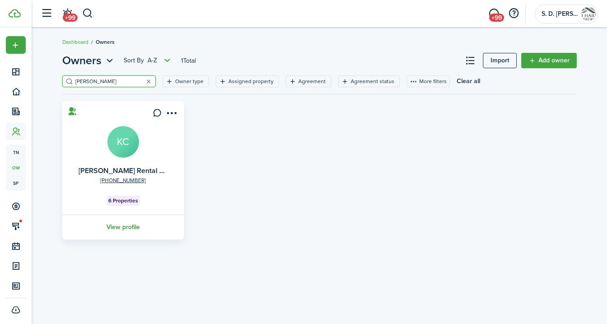
click at [117, 230] on link "View profile" at bounding box center [123, 226] width 125 height 25
